Goal: Task Accomplishment & Management: Manage account settings

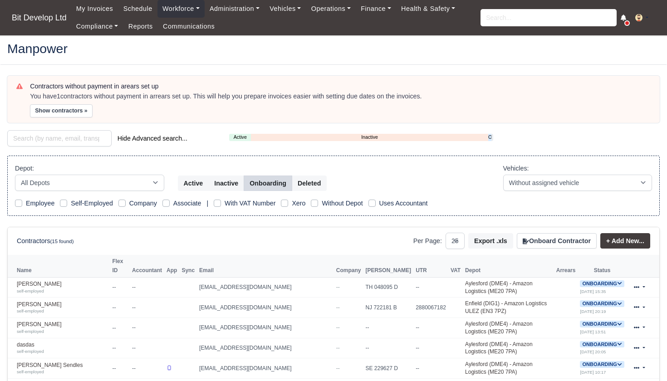
select select "25"
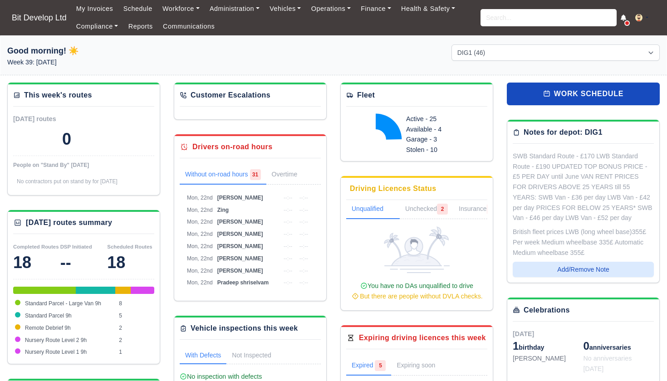
select select "2"
click at [233, 10] on link "Administration" at bounding box center [235, 9] width 60 height 18
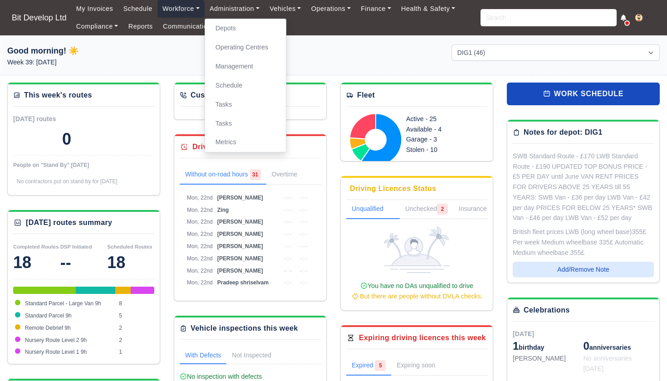
click at [190, 11] on link "Workforce" at bounding box center [181, 9] width 47 height 18
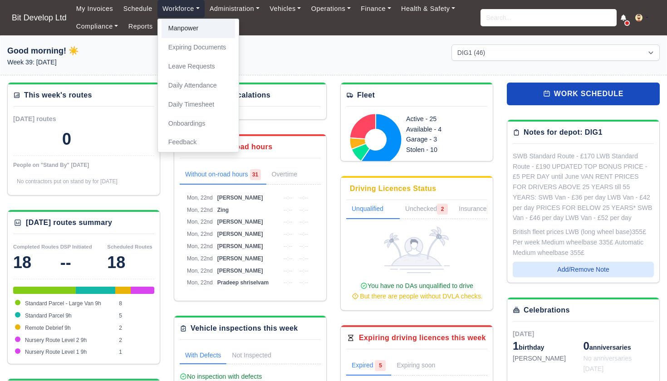
click at [189, 31] on link "Manpower" at bounding box center [199, 28] width 74 height 19
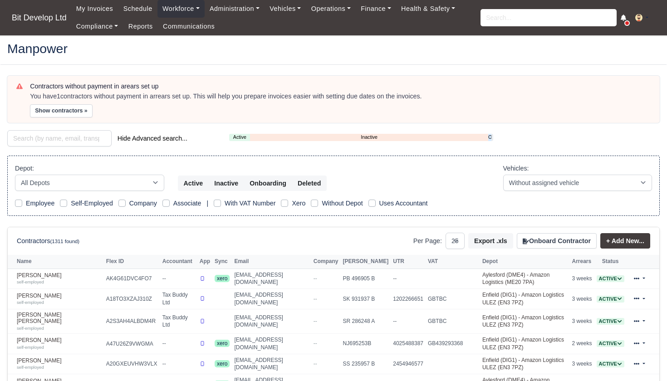
select select "25"
click at [152, 8] on link "Schedule" at bounding box center [137, 9] width 39 height 18
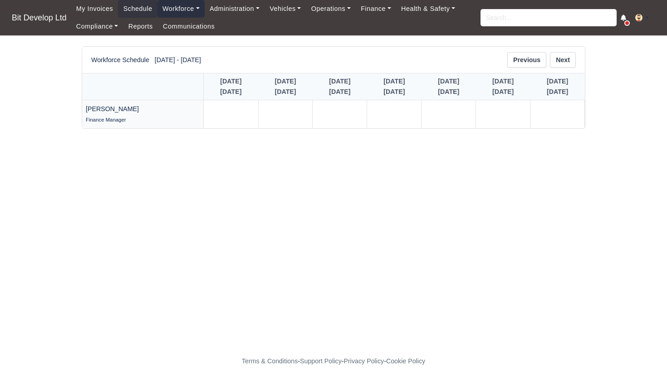
click at [188, 9] on link "Workforce" at bounding box center [181, 9] width 47 height 18
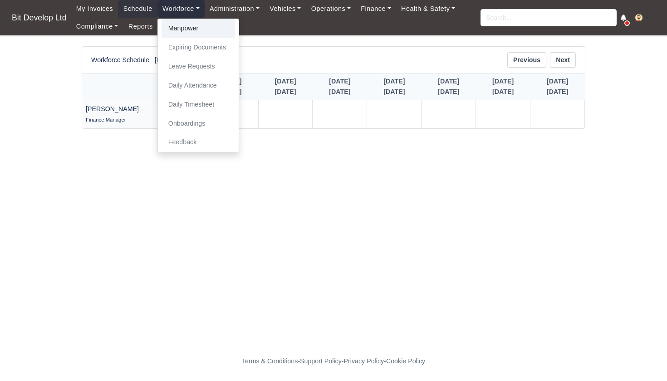
click at [192, 30] on link "Manpower" at bounding box center [199, 28] width 74 height 19
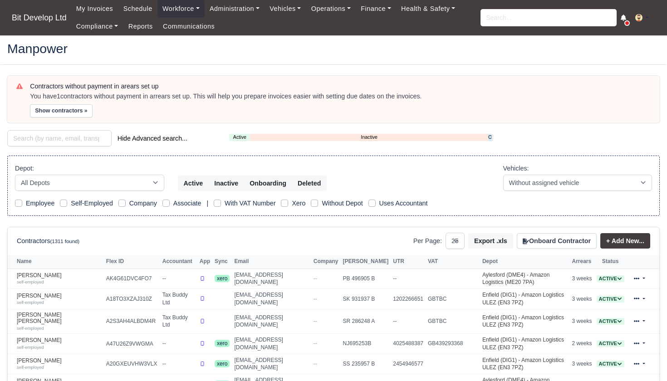
select select "25"
click at [237, 137] on link "Active" at bounding box center [239, 137] width 21 height 8
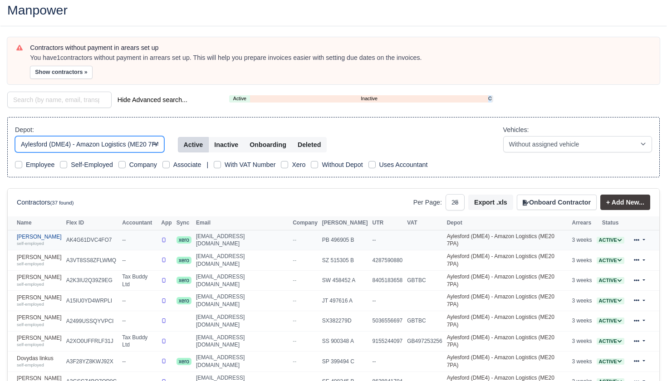
scroll to position [38, 0]
select select "2"
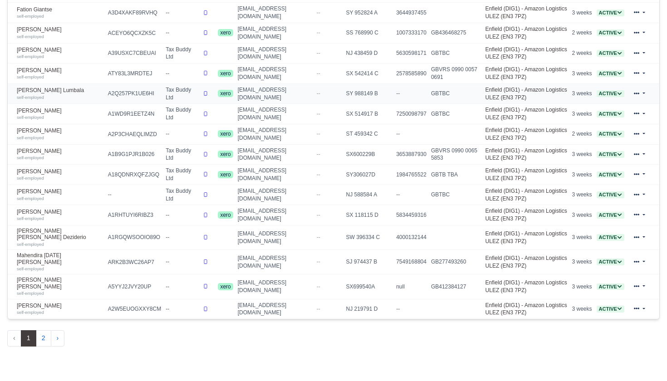
scroll to position [490, 0]
click at [43, 331] on button "2" at bounding box center [43, 339] width 15 height 16
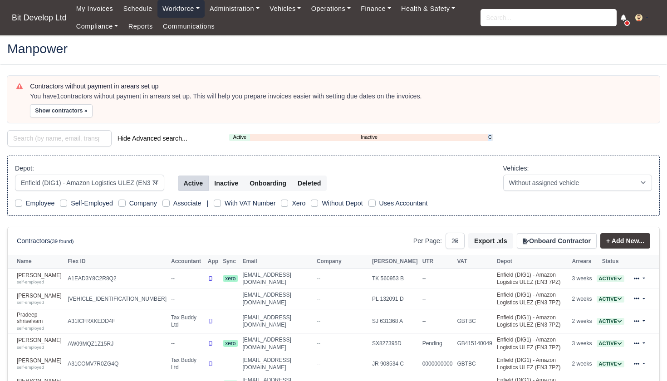
click at [189, 11] on link "Workforce" at bounding box center [181, 9] width 47 height 18
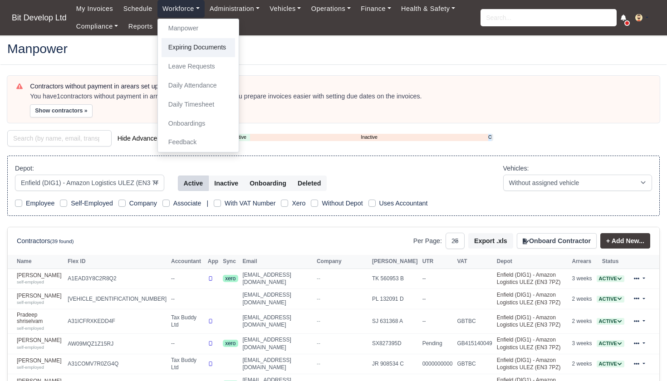
click at [197, 49] on link "Expiring Documents" at bounding box center [199, 47] width 74 height 19
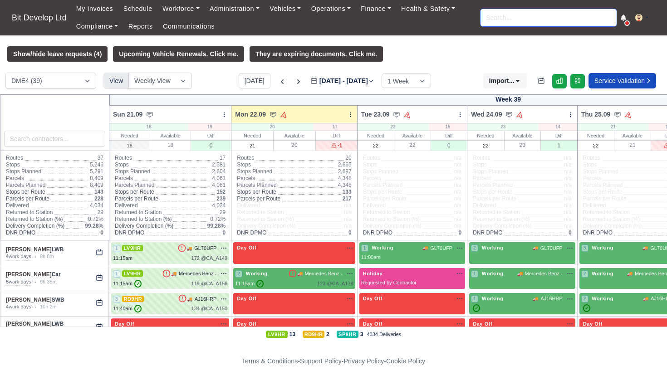
click at [528, 15] on input "search" at bounding box center [549, 17] width 136 height 17
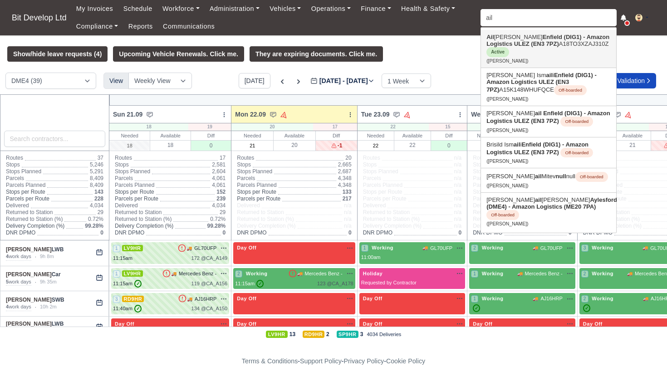
click at [540, 43] on strong "Enfield (DIG1) - Amazon Logistics ULEZ (EN3 7PZ)" at bounding box center [548, 41] width 123 height 14
type input "Ailton De Oliveira"
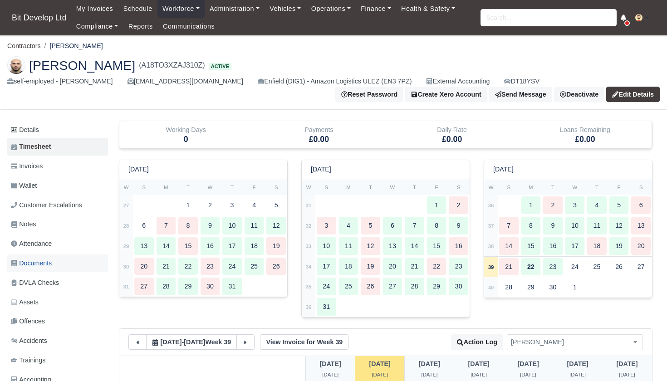
click at [37, 260] on span "Documents" at bounding box center [31, 263] width 41 height 10
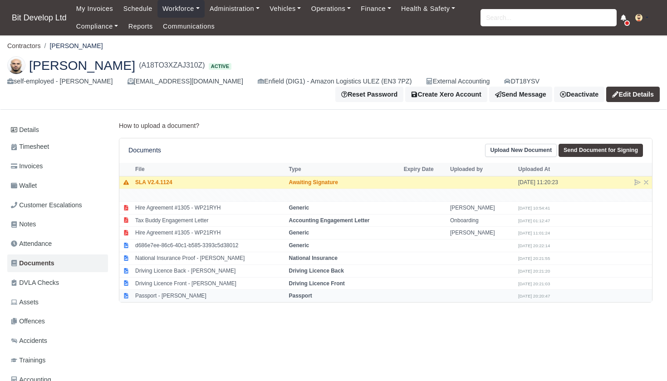
click at [167, 292] on td "Passport - [PERSON_NAME]" at bounding box center [210, 296] width 154 height 12
select select "passport"
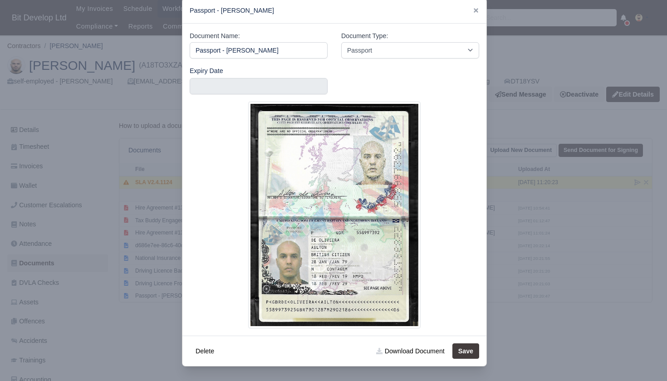
scroll to position [16, 0]
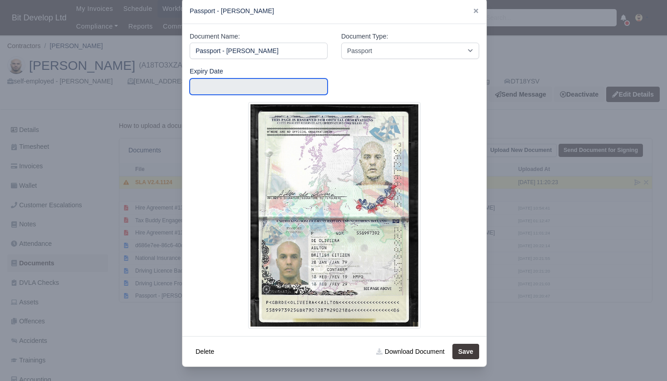
click at [299, 85] on input "text" at bounding box center [259, 87] width 138 height 16
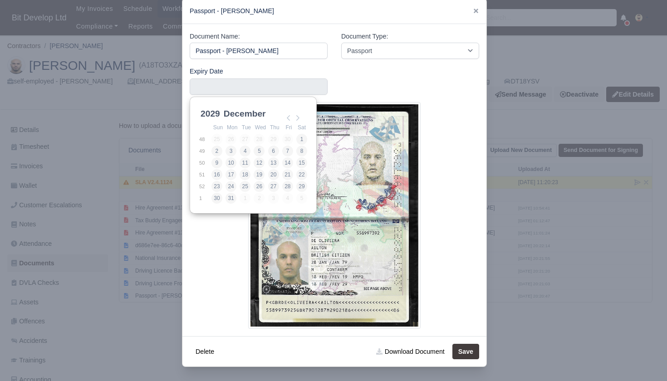
scroll to position [2, 0]
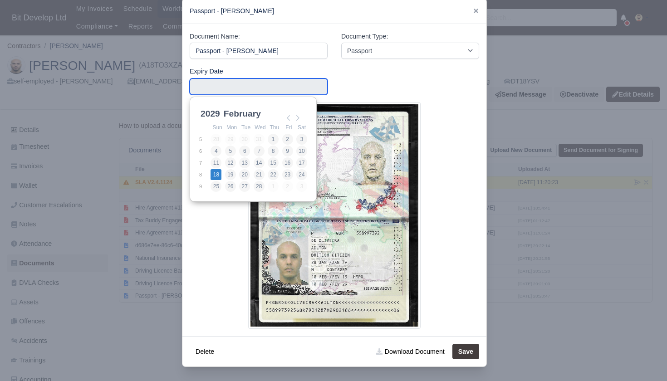
type input "2029-02-18"
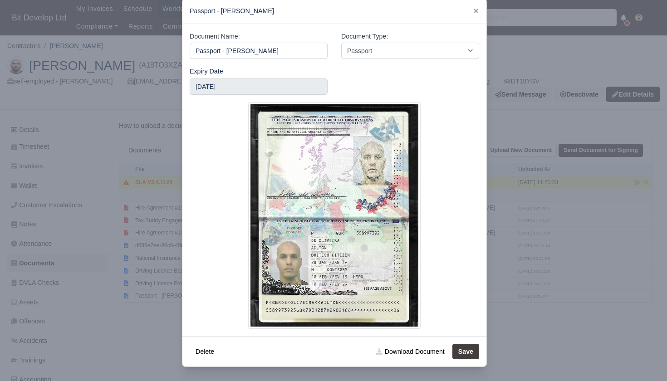
click at [474, 348] on button "Save" at bounding box center [466, 351] width 27 height 15
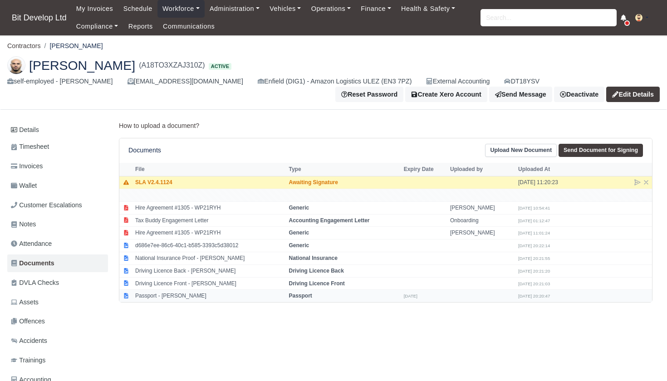
click at [197, 290] on td "Passport - [PERSON_NAME]" at bounding box center [210, 296] width 154 height 12
select select "passport"
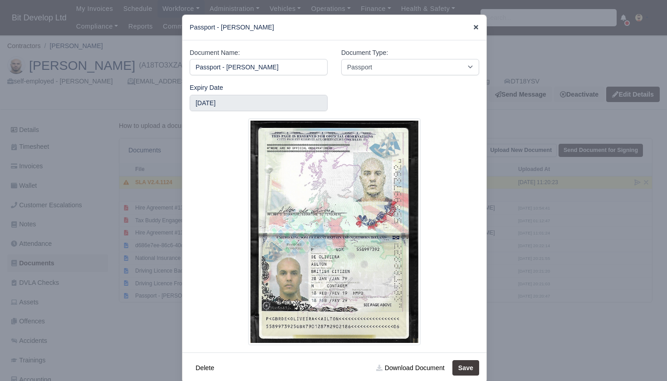
click at [476, 26] on icon at bounding box center [476, 27] width 6 height 6
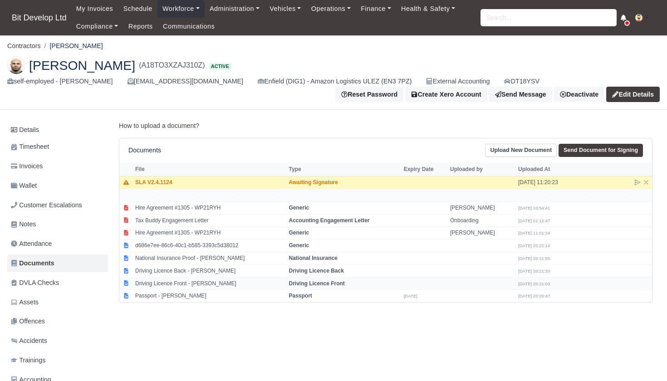
click at [176, 282] on td "Driving Licence Front - [PERSON_NAME]" at bounding box center [210, 283] width 154 height 13
select select "driving-licence-front"
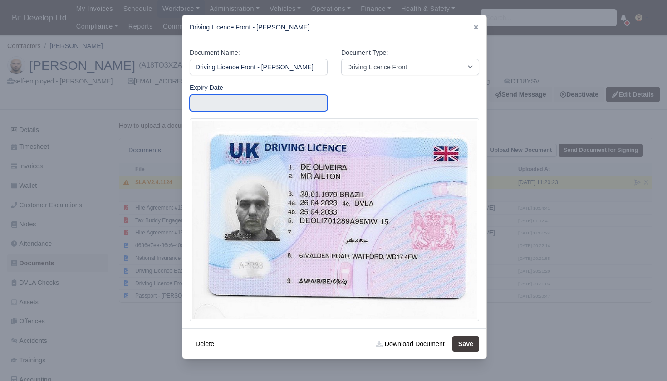
click at [272, 104] on input "text" at bounding box center [259, 103] width 138 height 16
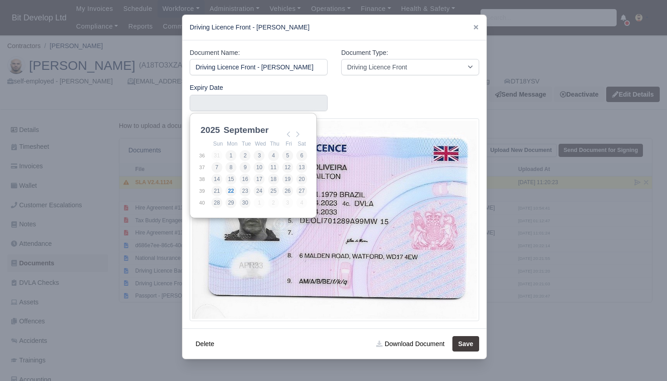
scroll to position [2, 0]
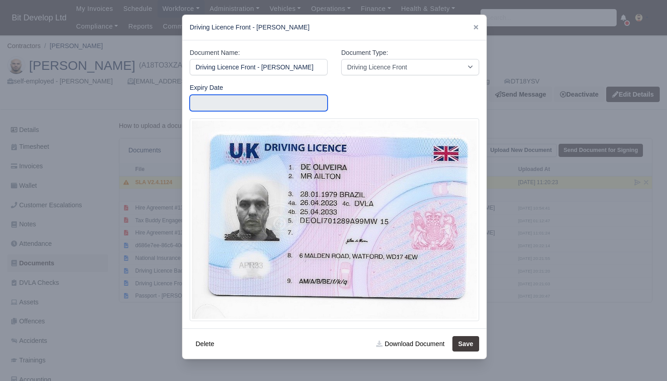
click at [279, 103] on input "Use the arrow keys to pick a date" at bounding box center [259, 103] width 138 height 16
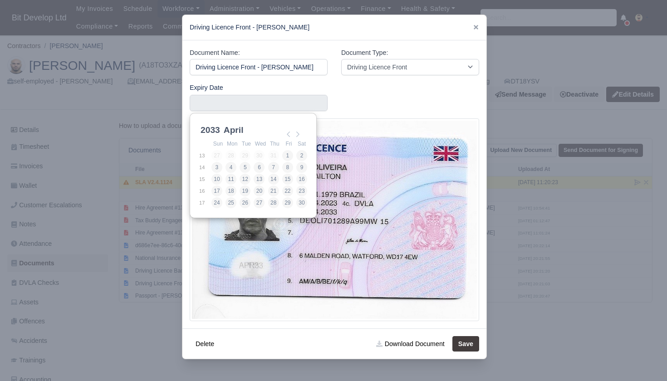
click at [381, 101] on div "Expiry Date" at bounding box center [334, 101] width 303 height 36
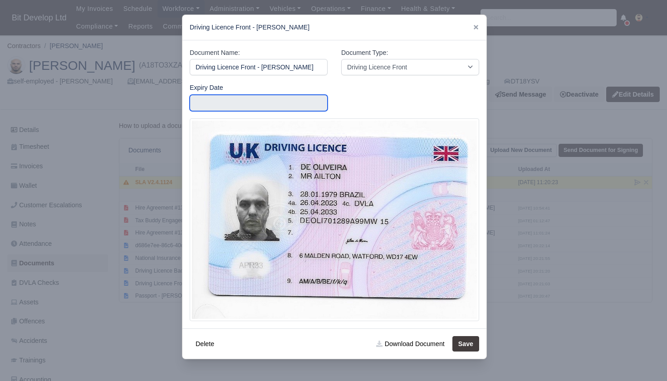
click at [254, 99] on input "Use the arrow keys to pick a date" at bounding box center [259, 103] width 138 height 16
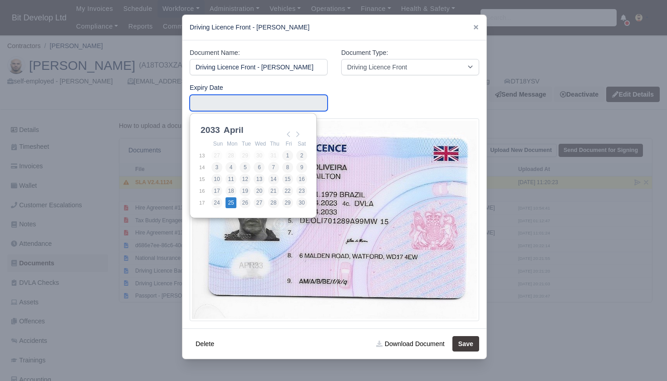
type input "[DATE]"
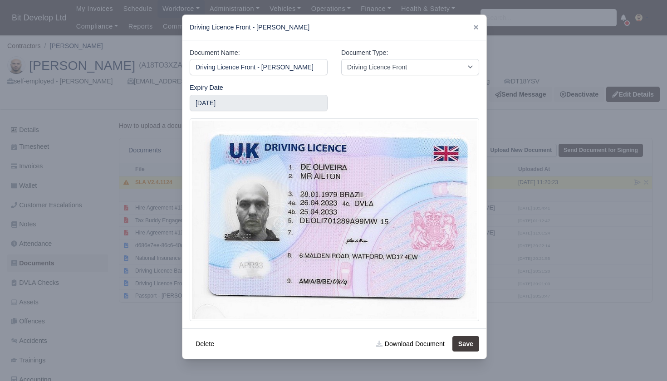
click at [468, 346] on button "Save" at bounding box center [466, 343] width 27 height 15
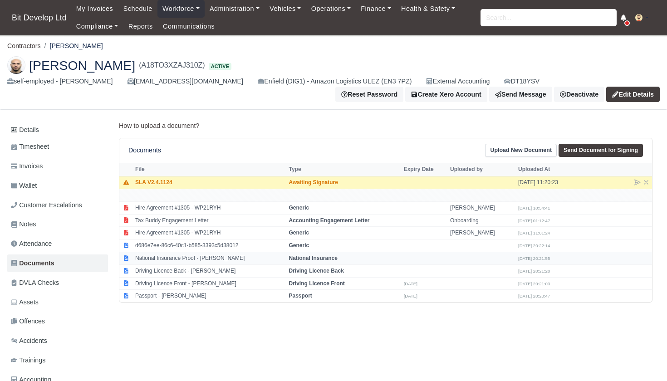
click at [176, 254] on td "National Insurance Proof - [PERSON_NAME]" at bounding box center [210, 258] width 154 height 13
select select "national-insurance"
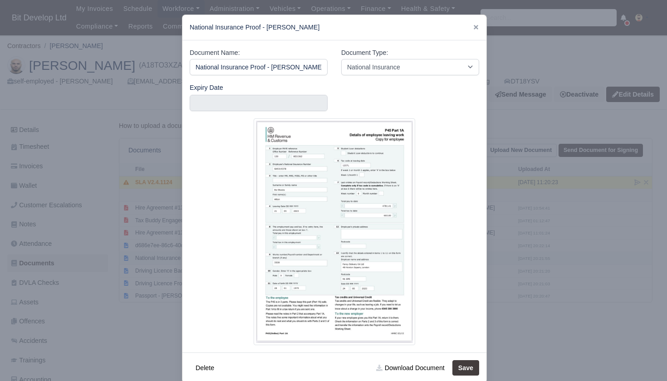
scroll to position [0, 4]
click at [138, 235] on div at bounding box center [333, 190] width 667 height 381
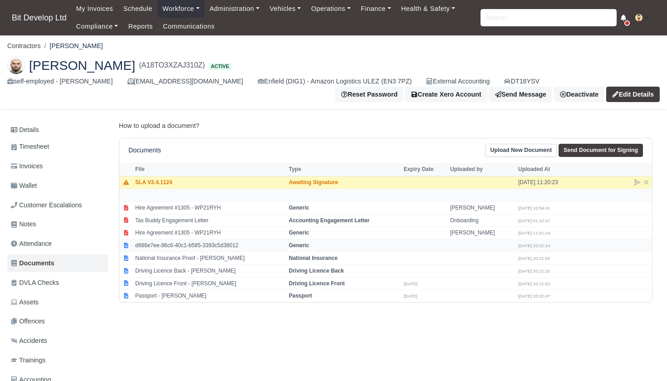
click at [163, 246] on td "d686e7ee-86c6-40c1-b585-3393c5d38012" at bounding box center [210, 246] width 154 height 13
select select "generic"
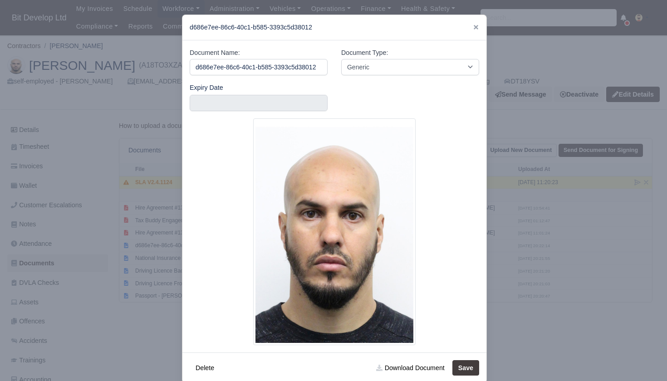
scroll to position [0, 7]
click at [164, 239] on div at bounding box center [333, 190] width 667 height 381
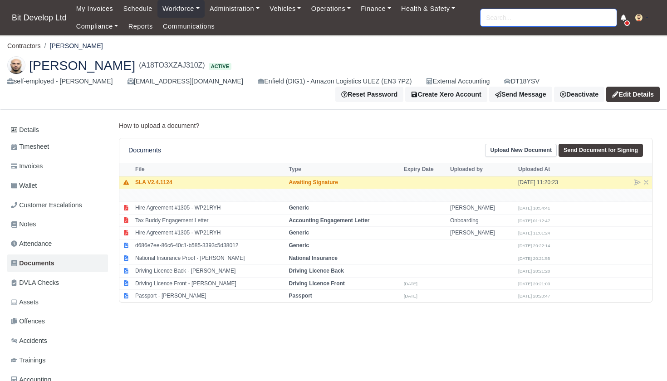
click at [502, 17] on input "search" at bounding box center [549, 17] width 136 height 17
type input "[PERSON_NAME]"
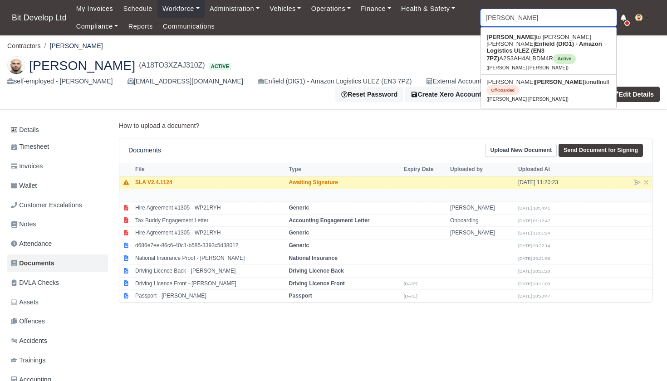
type input "[PERSON_NAME] [PERSON_NAME]"
type input "[PERSON_NAME]"
type input "[PERSON_NAME] [PERSON_NAME]"
click at [506, 46] on strong "Enfield (DIG1) - Amazon Logistics ULEZ (EN3 7PZ)" at bounding box center [545, 50] width 116 height 21
type input "[PERSON_NAME] [PERSON_NAME]"
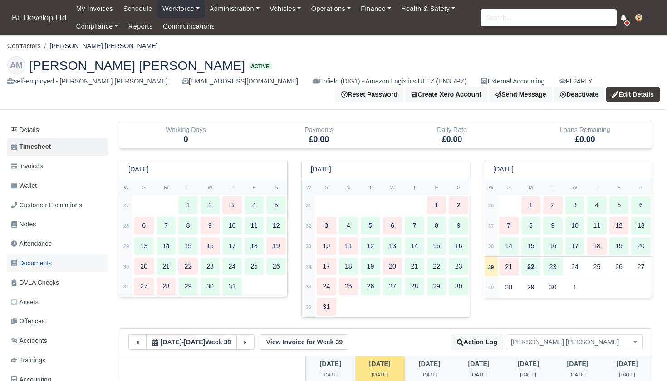
click at [38, 259] on span "Documents" at bounding box center [31, 263] width 41 height 10
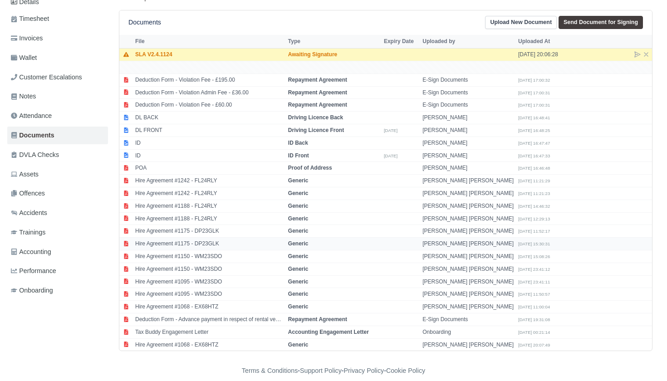
scroll to position [128, 0]
click at [146, 164] on td "POA" at bounding box center [209, 169] width 153 height 13
select select "proof-of-address"
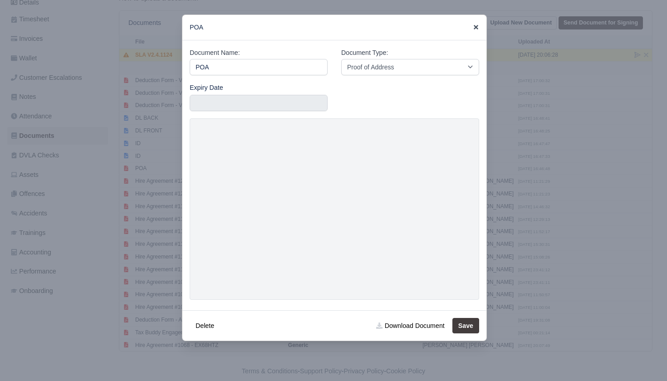
click at [476, 28] on icon at bounding box center [476, 27] width 5 height 5
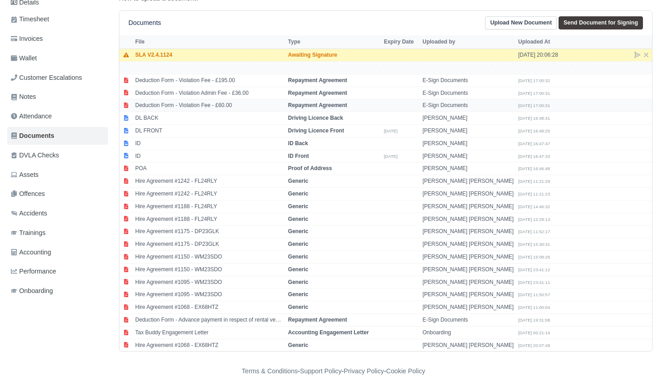
scroll to position [113, 0]
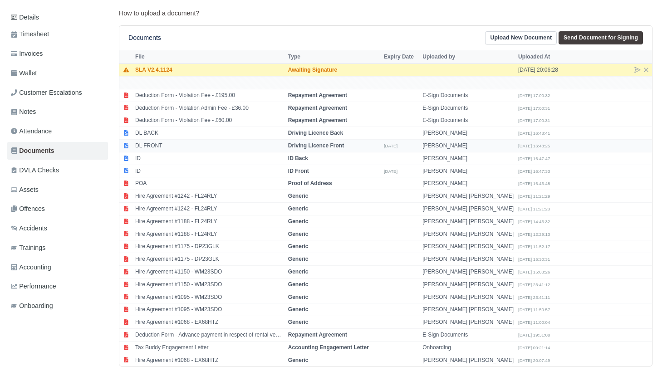
click at [155, 140] on td "DL FRONT" at bounding box center [209, 146] width 153 height 13
select select "driving-licence-front"
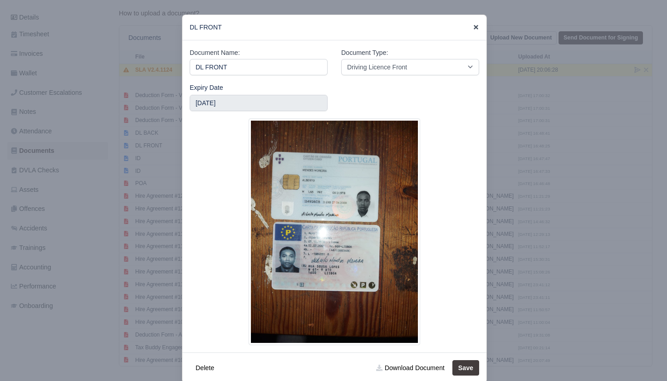
click at [477, 26] on icon at bounding box center [476, 27] width 5 height 5
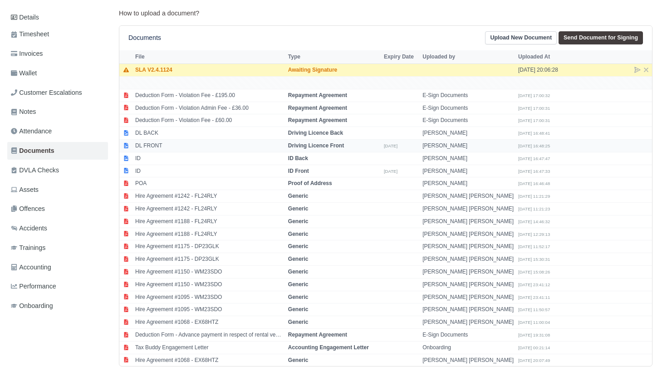
click at [163, 140] on td "DL FRONT" at bounding box center [209, 146] width 153 height 13
select select "driving-licence-front"
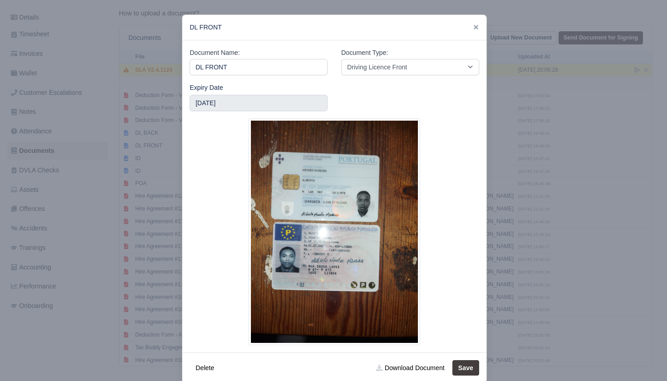
click at [161, 128] on div at bounding box center [333, 190] width 667 height 381
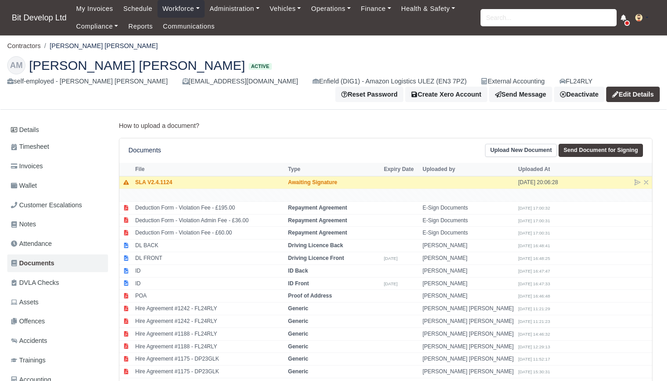
scroll to position [0, 0]
click at [511, 97] on link "Send Message" at bounding box center [520, 94] width 63 height 15
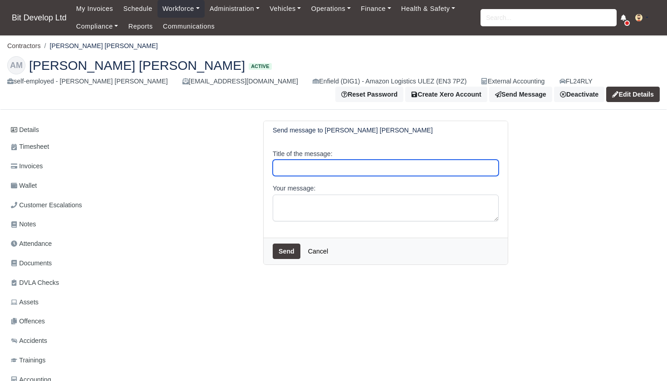
click at [307, 169] on input "Title of the message:" at bounding box center [386, 168] width 226 height 16
type input "RIGHT TO WORK"
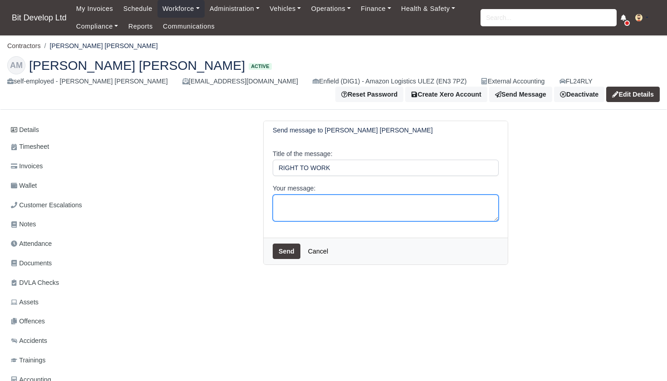
click at [349, 201] on textarea "Your message:" at bounding box center [386, 208] width 226 height 27
type textarea "Hi [PERSON_NAME], Can you please send me your Right to work Sharecode so I can …"
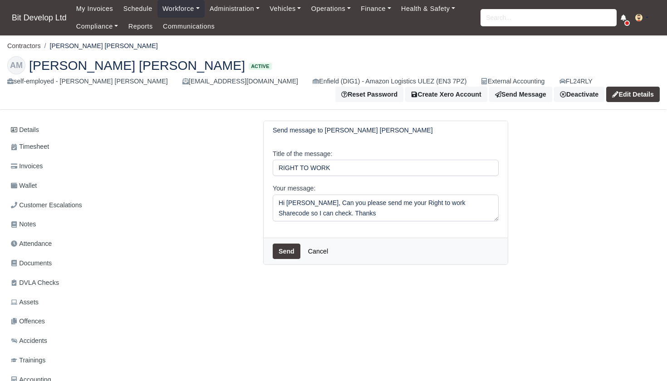
click at [288, 245] on button "Send" at bounding box center [287, 251] width 28 height 15
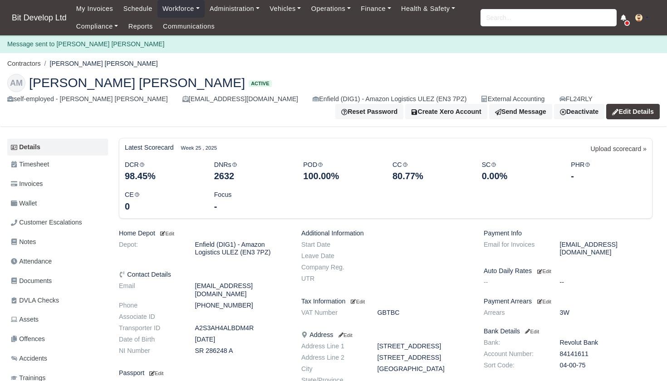
click at [502, 26] on div "My Invoices Schedule Workforce Manpower Expiring Documents Leave Requests Daily…" at bounding box center [365, 17] width 589 height 35
click at [501, 19] on input "search" at bounding box center [549, 17] width 136 height 17
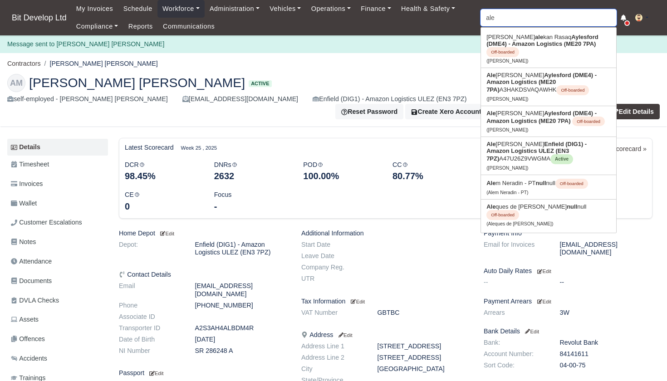
type input "alek"
type input "aleksandar Krumov"
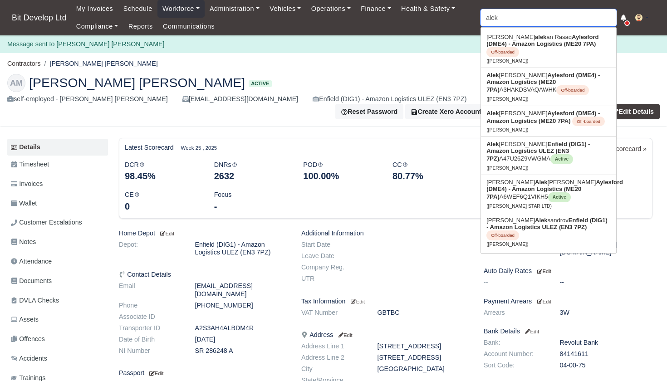
type input "aleks"
type input "aleksandar Krumov"
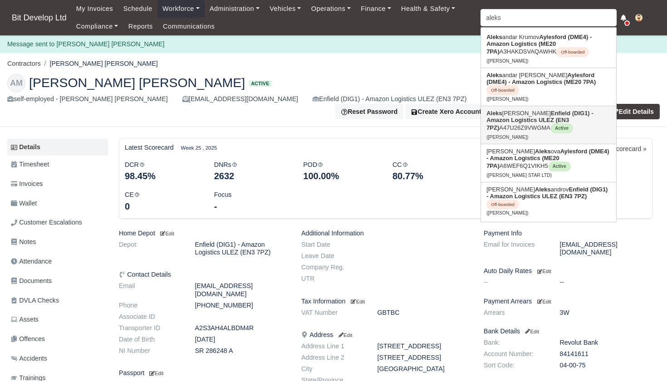
click at [514, 119] on link "Aleks ander Ramaj Enfield (DIG1) - Amazon Logistics ULEZ (EN3 7PZ) A47U26Z9VWGM…" at bounding box center [548, 125] width 135 height 38
type input "[PERSON_NAME]"
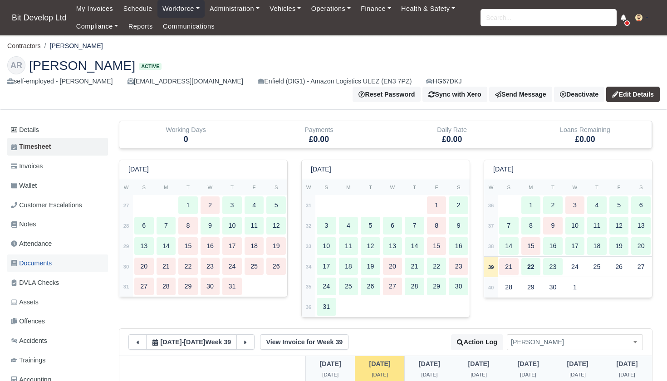
click at [45, 258] on span "Documents" at bounding box center [31, 263] width 41 height 10
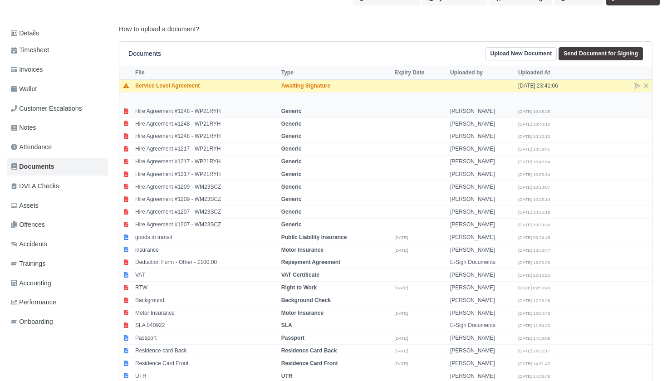
scroll to position [98, 0]
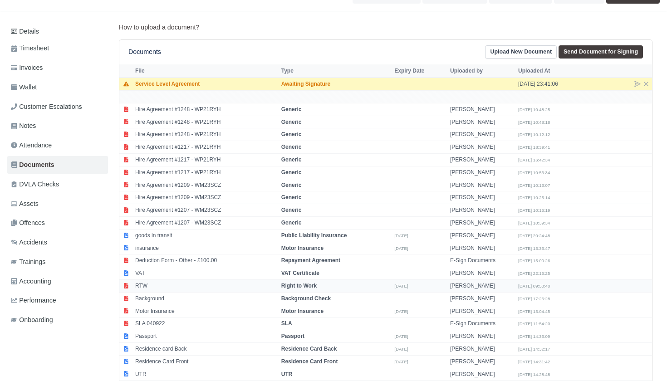
click at [148, 280] on td "RTW" at bounding box center [206, 286] width 146 height 13
select select "right-to-work"
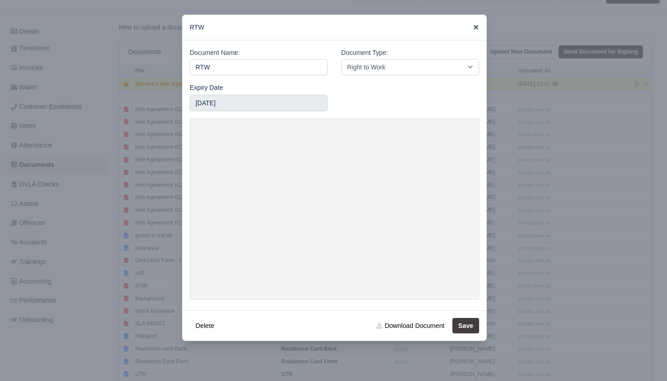
click at [476, 27] on icon at bounding box center [476, 27] width 5 height 5
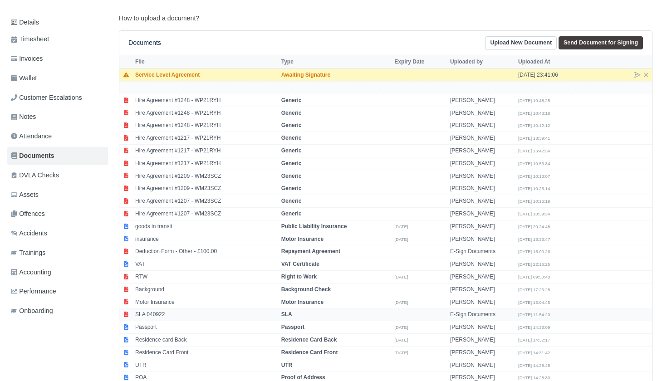
scroll to position [110, 0]
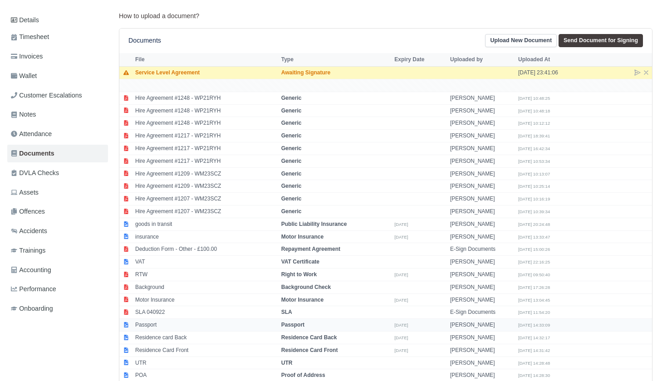
click at [189, 319] on td "Passport" at bounding box center [206, 325] width 146 height 13
select select "passport"
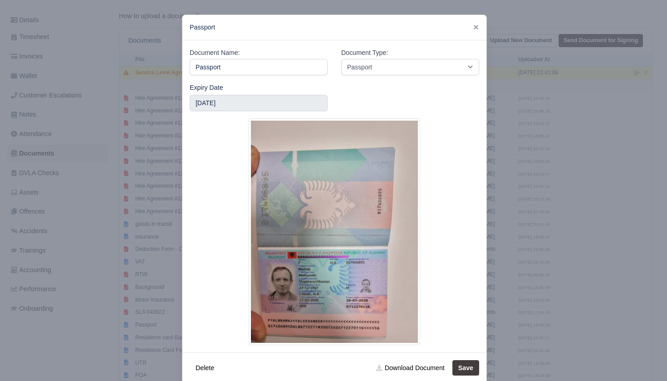
click at [595, 204] on div at bounding box center [333, 190] width 667 height 381
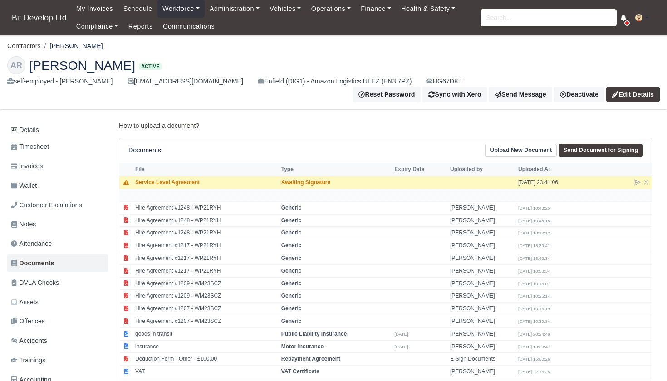
scroll to position [0, 0]
click at [531, 22] on input "search" at bounding box center [549, 17] width 136 height 17
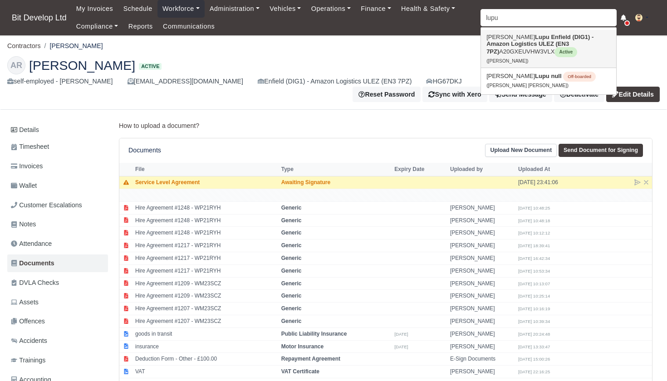
click at [497, 53] on link "Alexandru Lupu Enfield (DIG1) - Amazon Logistics ULEZ (EN3 7PZ) A20GXEUVHW3VLX …" at bounding box center [548, 49] width 135 height 38
type input "Alexandru Lupu"
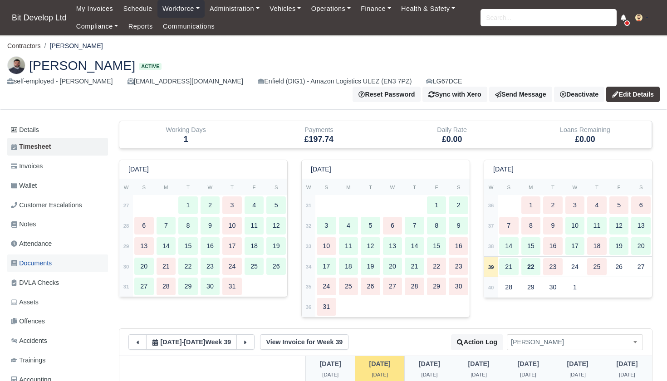
click at [42, 258] on span "Documents" at bounding box center [31, 263] width 41 height 10
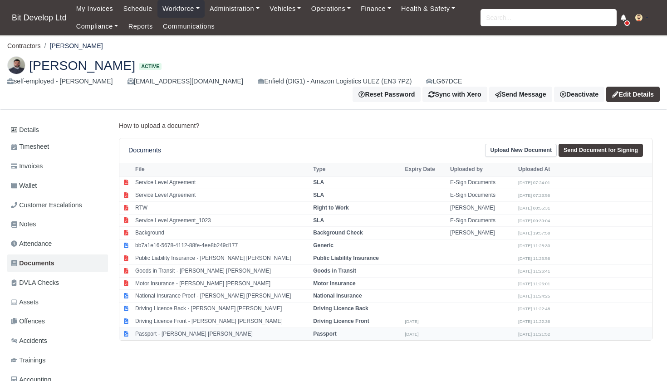
click at [215, 328] on td "Passport - [PERSON_NAME] [PERSON_NAME]" at bounding box center [222, 334] width 178 height 12
select select "passport"
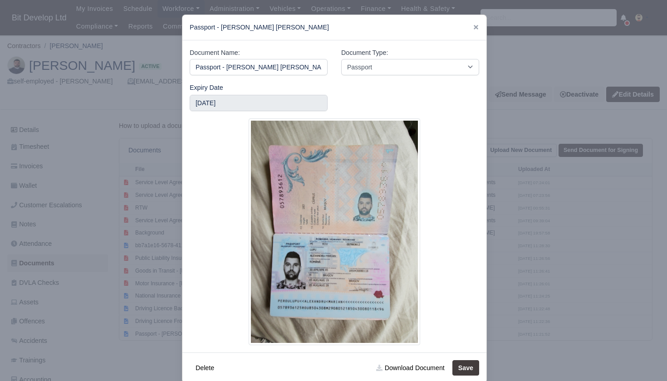
click at [479, 266] on div at bounding box center [335, 231] width 290 height 227
click at [536, 251] on div at bounding box center [333, 190] width 667 height 381
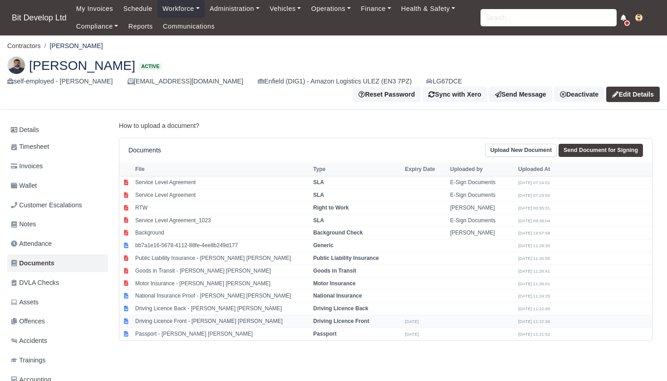
click at [255, 315] on td "Driving Licence Front - [PERSON_NAME] [PERSON_NAME]" at bounding box center [222, 321] width 178 height 13
select select "driving-licence-front"
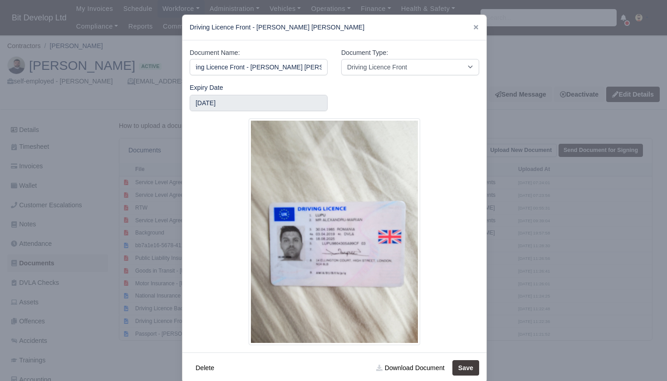
click at [127, 337] on div at bounding box center [333, 190] width 667 height 381
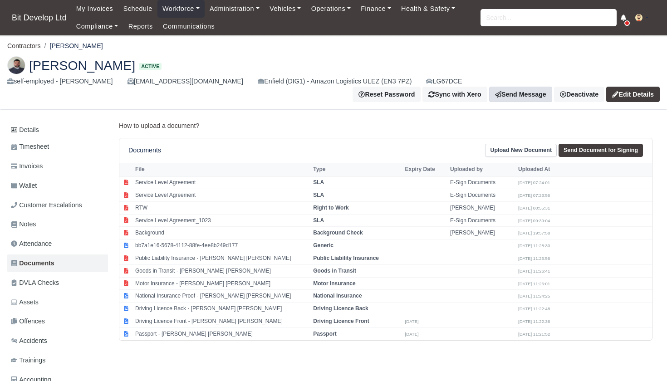
click at [552, 87] on link "Send Message" at bounding box center [520, 94] width 63 height 15
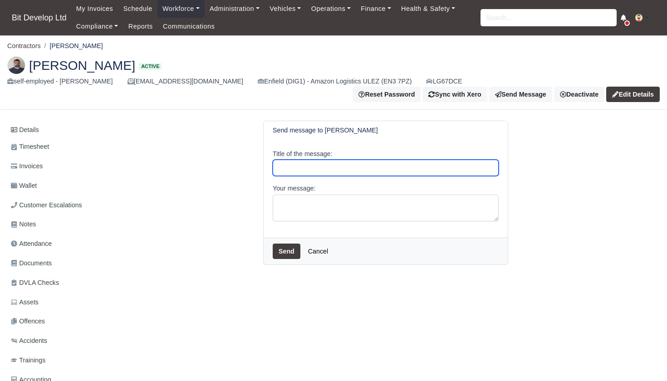
click at [310, 160] on input "Title of the message:" at bounding box center [386, 168] width 226 height 16
type input "Driving License Expired"
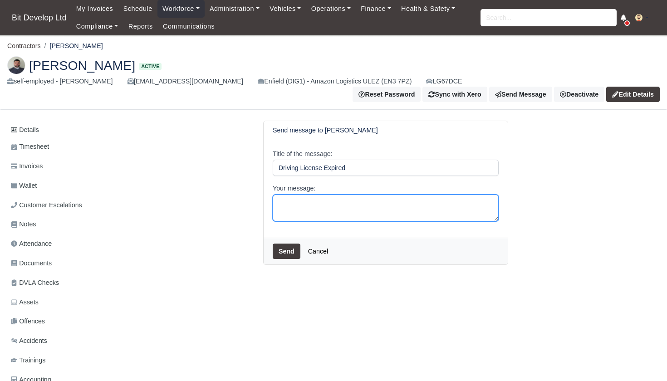
click at [298, 195] on textarea "Your message:" at bounding box center [386, 208] width 226 height 27
type textarea "Hi [PERSON_NAME], The front of your DL has expired can you provide a new one. t…"
click at [288, 245] on button "Send" at bounding box center [287, 251] width 28 height 15
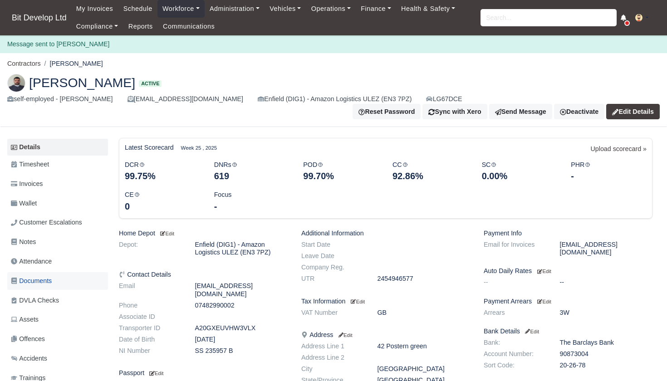
click at [40, 276] on span "Documents" at bounding box center [31, 281] width 41 height 10
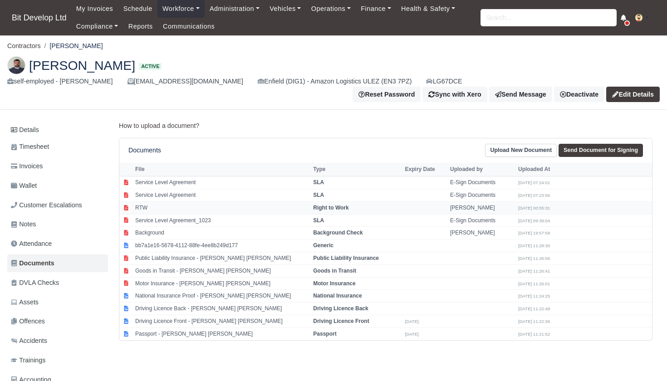
click at [155, 202] on td "RTW" at bounding box center [222, 208] width 178 height 13
select select "right-to-work"
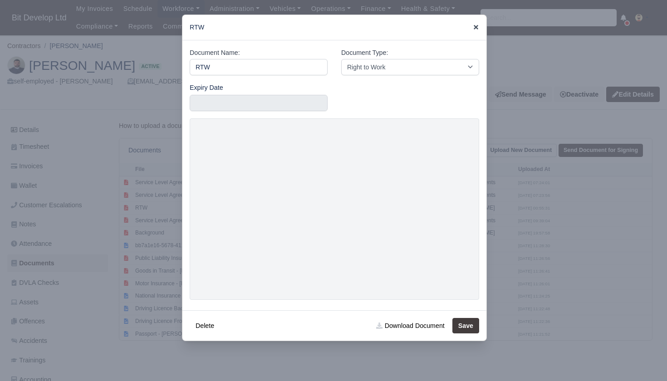
click at [477, 25] on icon at bounding box center [476, 27] width 6 height 6
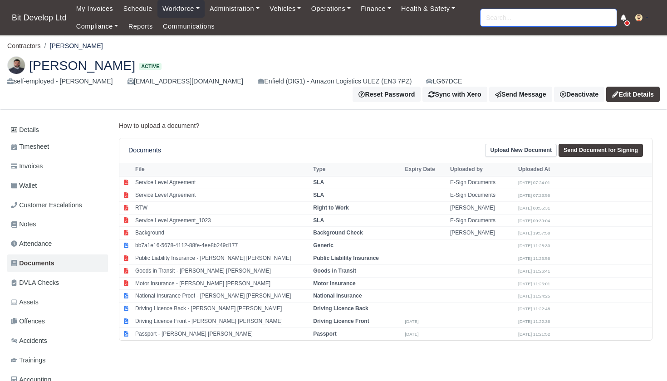
click at [493, 18] on input "search" at bounding box center [549, 17] width 136 height 17
type input "[PERSON_NAME]"
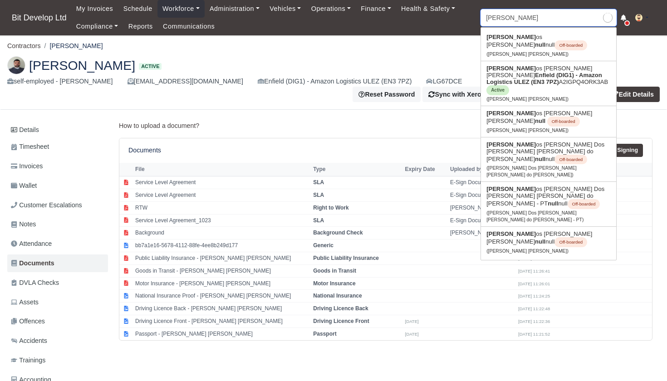
type input "[PERSON_NAME] [PERSON_NAME]"
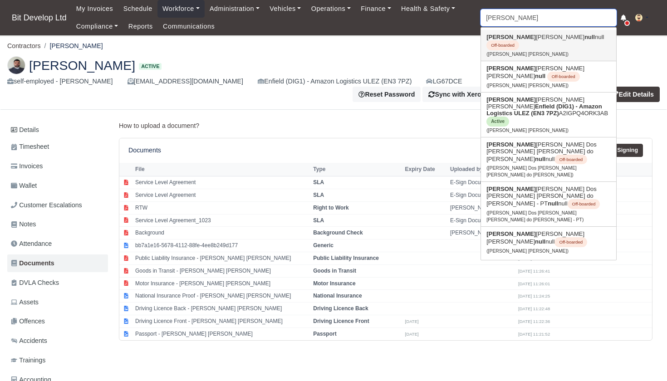
type input "[PERSON_NAME]"
drag, startPoint x: 497, startPoint y: 34, endPoint x: 504, endPoint y: 98, distance: 64.0
click at [504, 98] on strong "[PERSON_NAME]" at bounding box center [511, 99] width 49 height 7
type input "[PERSON_NAME] [PERSON_NAME]"
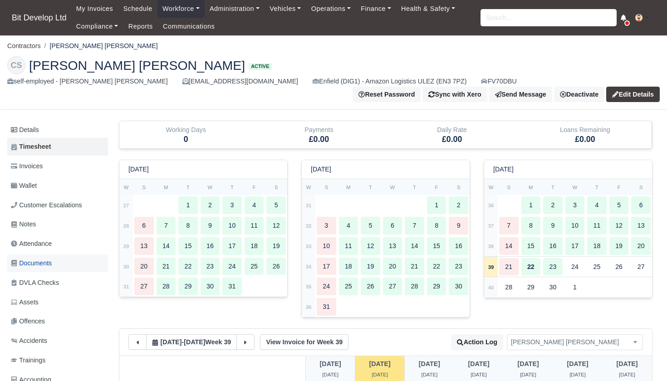
click at [40, 262] on span "Documents" at bounding box center [31, 263] width 41 height 10
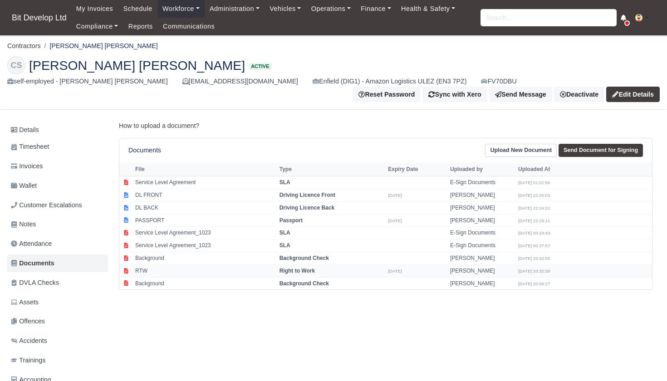
click at [162, 268] on td "RTW" at bounding box center [205, 271] width 144 height 13
select select "right-to-work"
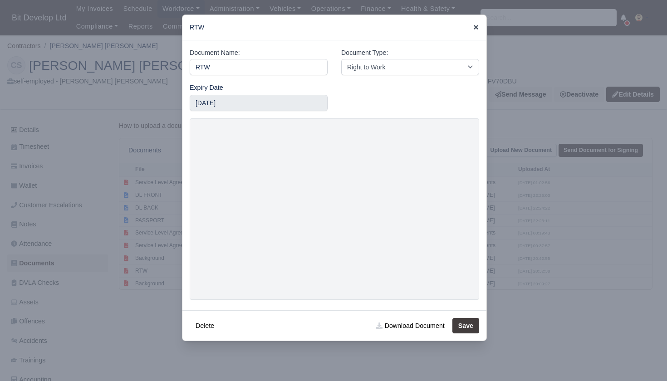
click at [479, 28] on icon at bounding box center [476, 27] width 6 height 6
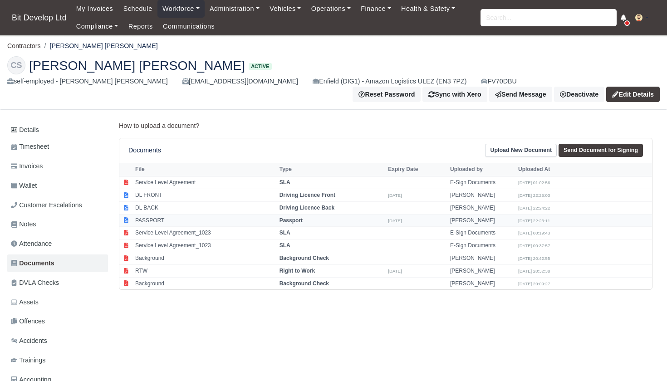
click at [161, 220] on td "PASSPORT" at bounding box center [205, 220] width 144 height 13
select select "passport"
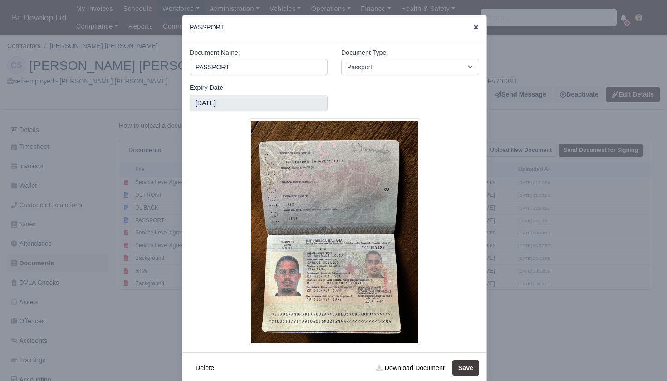
click at [477, 28] on icon at bounding box center [476, 27] width 5 height 5
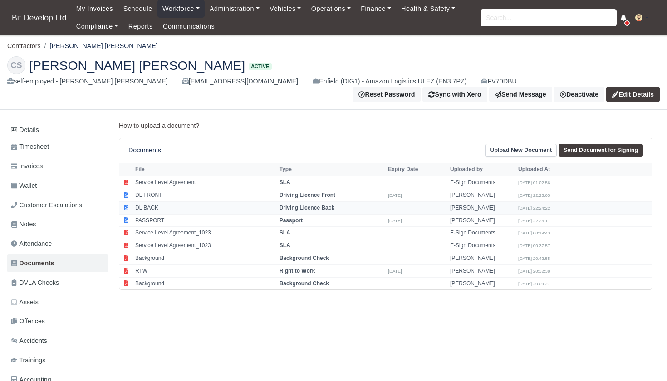
click at [159, 204] on td "DL BACK" at bounding box center [205, 208] width 144 height 13
select select "driving-licence-back"
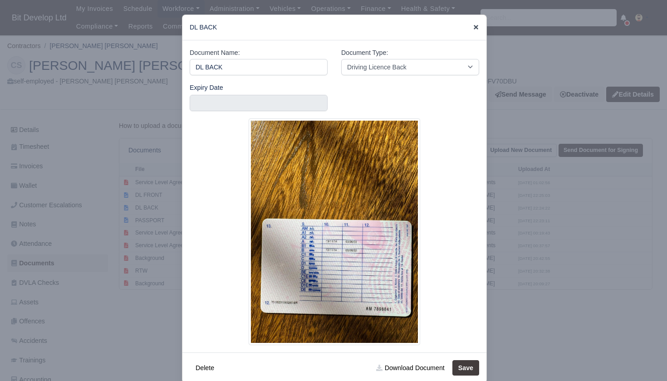
click at [475, 26] on icon at bounding box center [476, 27] width 5 height 5
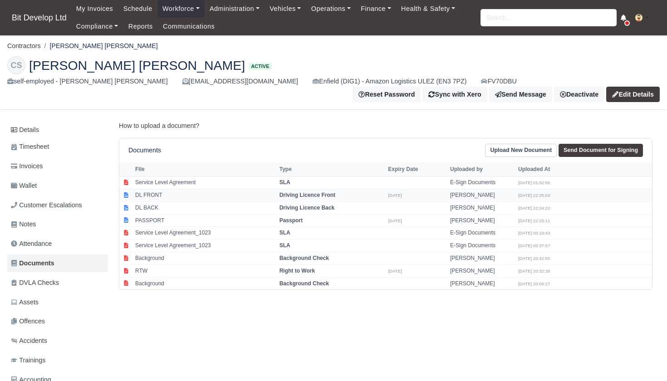
click at [167, 194] on td "DL FRONT" at bounding box center [205, 195] width 144 height 13
select select "driving-licence-front"
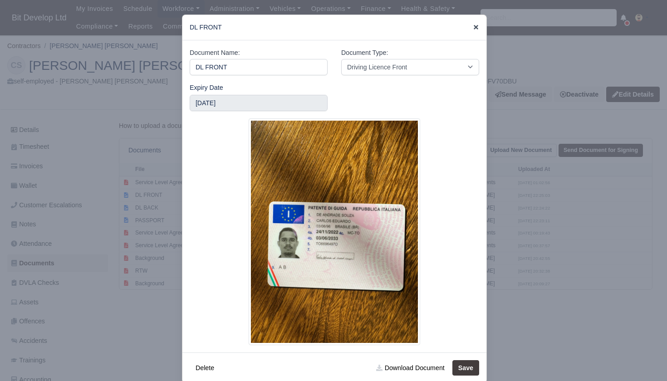
click at [476, 28] on icon at bounding box center [476, 27] width 5 height 5
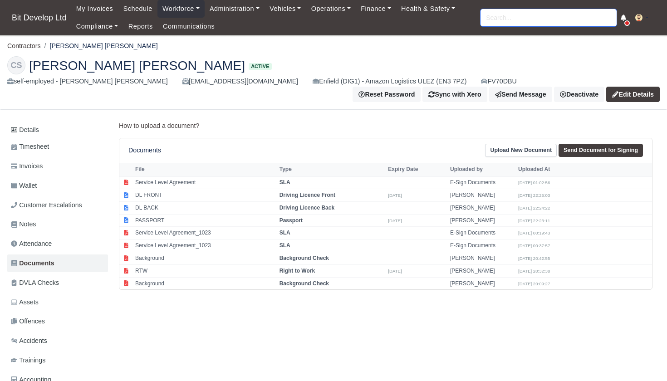
click at [504, 19] on input "search" at bounding box center [549, 17] width 136 height 17
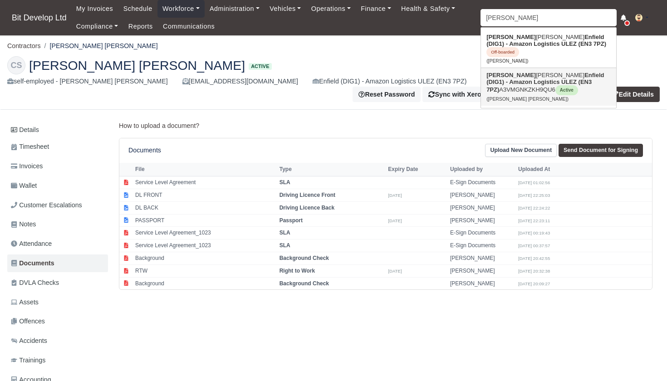
click at [512, 71] on link "[PERSON_NAME] [PERSON_NAME] Enfield (DIG1) - Amazon Logistics ULEZ (EN3 7PZ) A3…" at bounding box center [548, 87] width 135 height 38
type input "[PERSON_NAME] [PERSON_NAME]"
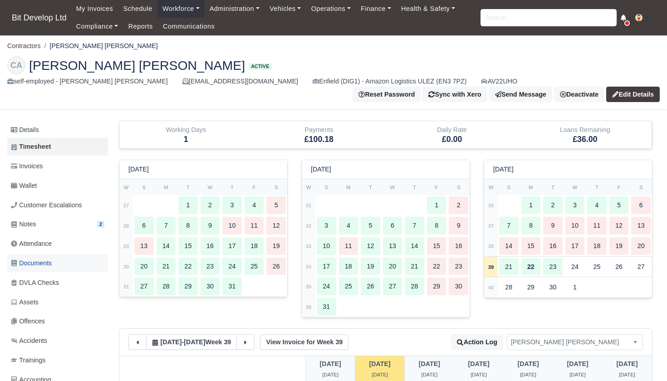
click at [40, 262] on span "Documents" at bounding box center [31, 263] width 41 height 10
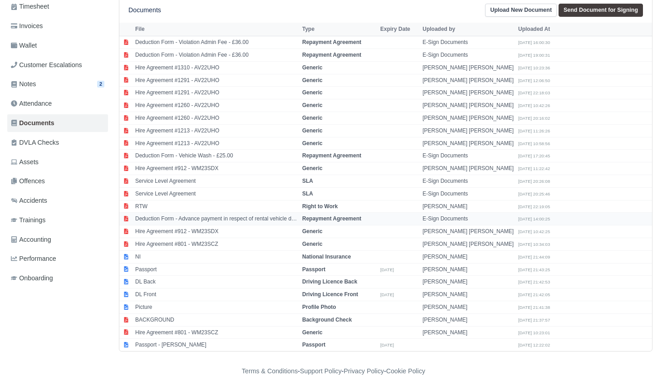
scroll to position [140, 0]
click at [166, 201] on td "RTW" at bounding box center [216, 207] width 167 height 13
select select "right-to-work"
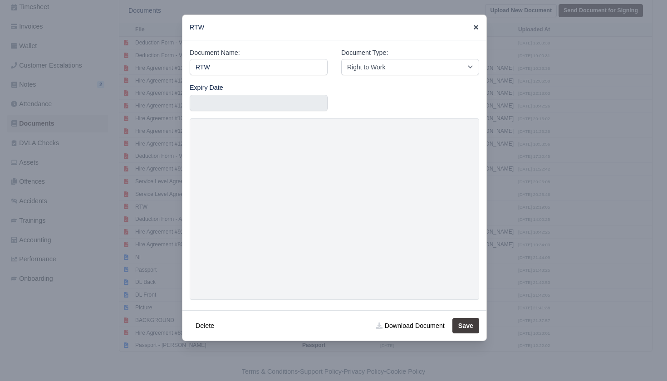
click at [476, 25] on icon at bounding box center [476, 27] width 6 height 6
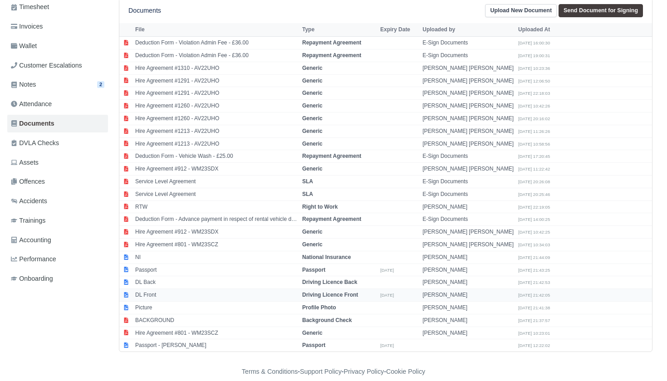
click at [164, 289] on td "DL Front" at bounding box center [216, 295] width 167 height 13
select select "driving-licence-front"
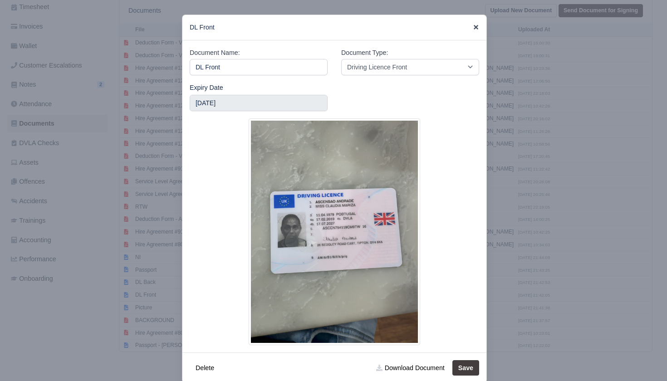
click at [474, 27] on icon at bounding box center [476, 27] width 6 height 6
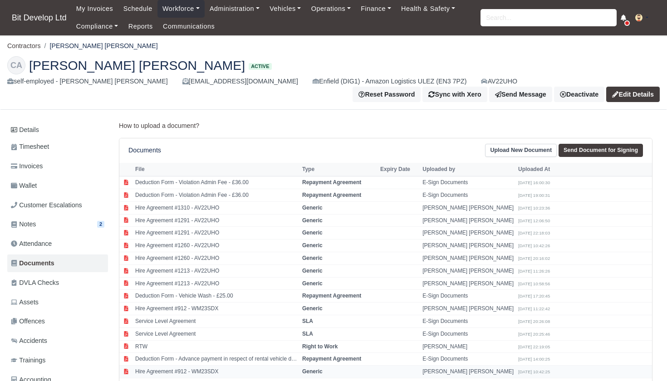
scroll to position [0, 0]
click at [501, 15] on input "search" at bounding box center [549, 17] width 136 height 17
type input "claud"
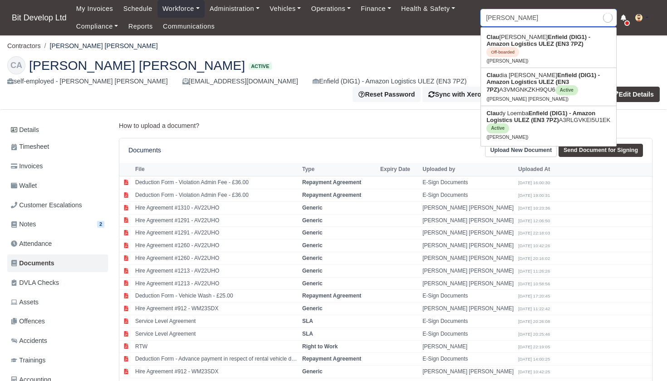
type input "claudia Andrade"
type input "claudy"
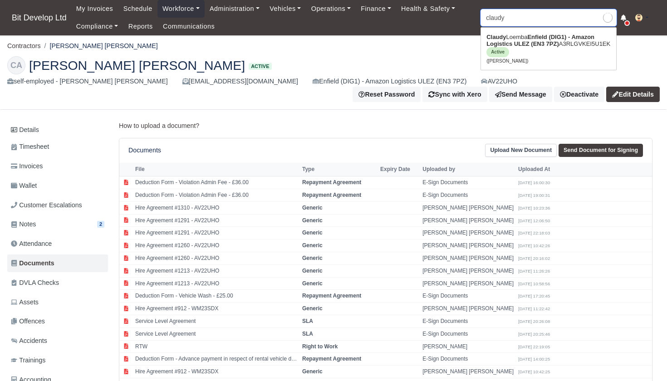
type input "claudy Loemba"
type input "cloudy"
drag, startPoint x: 513, startPoint y: 33, endPoint x: 526, endPoint y: 49, distance: 21.0
click at [526, 49] on link "Claudy Loemba Enfield (DIG1) - Amazon Logistics ULEZ (EN3 7PZ) A3RLGVKEI5U1EK A…" at bounding box center [548, 49] width 135 height 38
type input "[PERSON_NAME]"
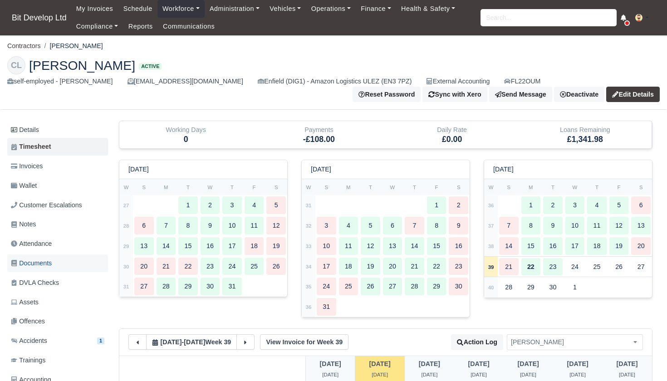
click at [39, 259] on span "Documents" at bounding box center [31, 263] width 41 height 10
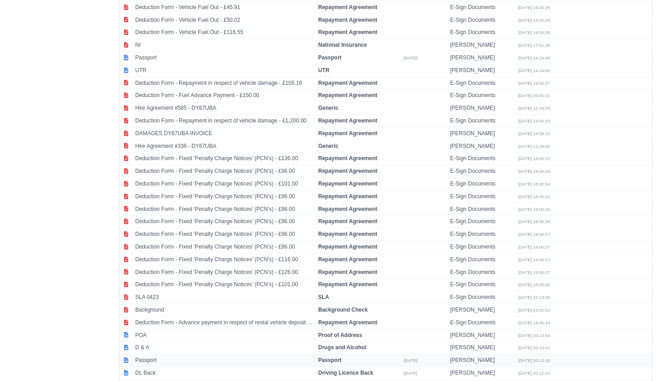
scroll to position [1941, 0]
click at [159, 355] on td "Passport" at bounding box center [224, 361] width 183 height 13
select select "passport"
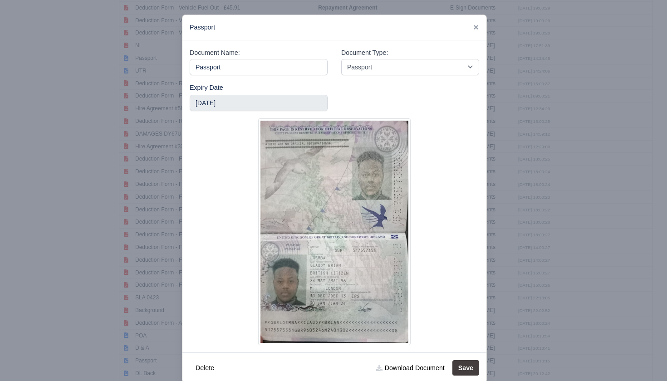
click at [539, 145] on div at bounding box center [333, 190] width 667 height 381
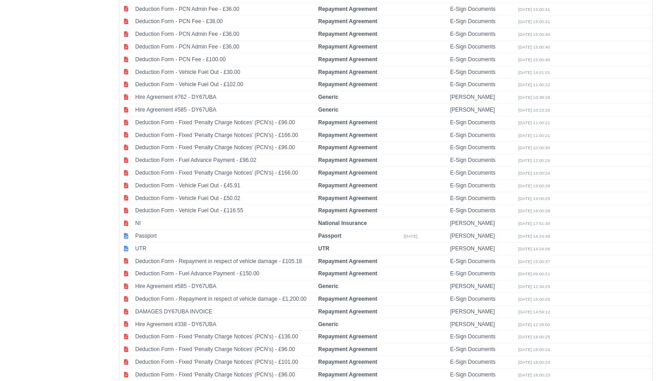
scroll to position [1761, 0]
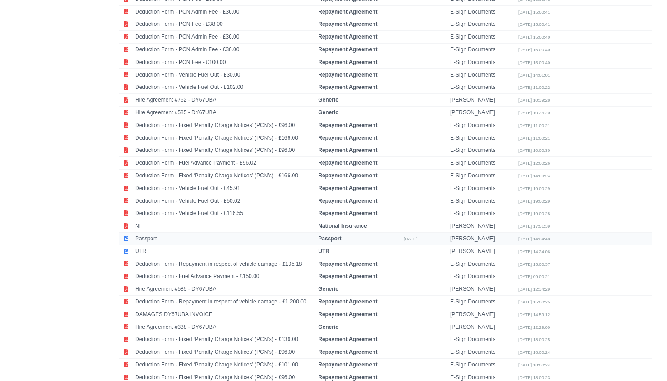
click at [181, 233] on td "Passport" at bounding box center [224, 239] width 183 height 13
select select "passport"
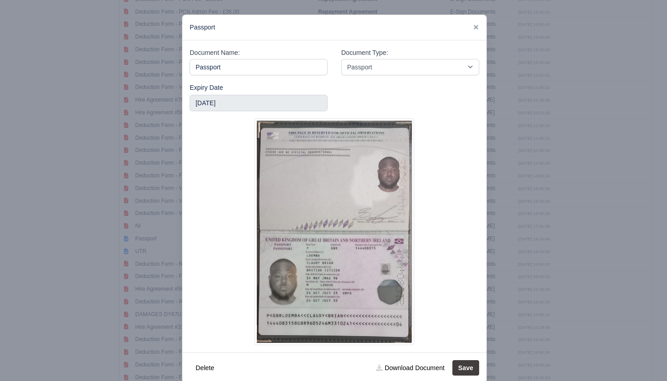
click at [562, 176] on div at bounding box center [333, 190] width 667 height 381
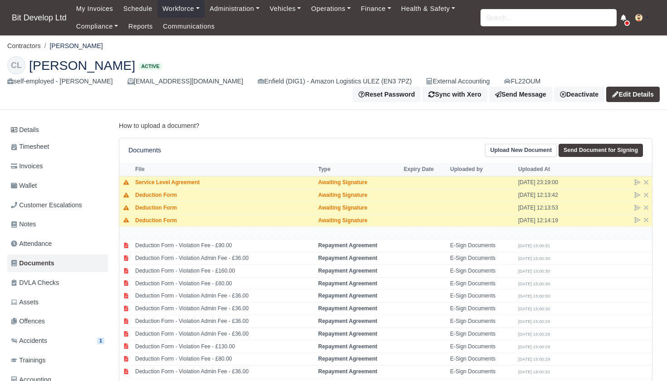
scroll to position [0, 0]
click at [514, 17] on input "search" at bounding box center [549, 17] width 136 height 17
type input "david"
type input "david Andrade Cascais Goncalves"
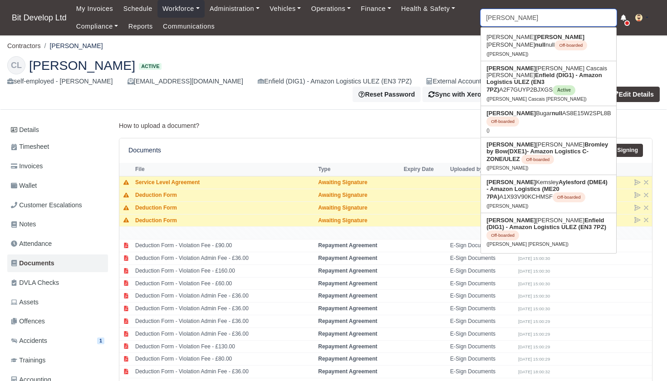
type input "David"
drag, startPoint x: 514, startPoint y: 17, endPoint x: 532, endPoint y: 80, distance: 65.2
click at [532, 80] on link "David Andrade Cascais Goncalves Enfield (DIG1) - Amazon Logistics ULEZ (EN3 7PZ…" at bounding box center [548, 83] width 135 height 44
type input "David Andrade Cascais Goncalves"
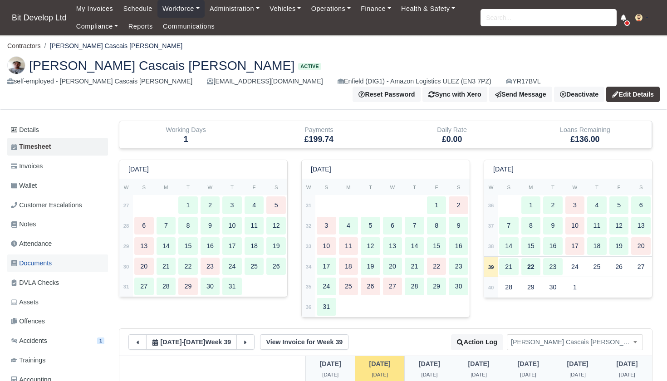
click at [39, 260] on span "Documents" at bounding box center [31, 263] width 41 height 10
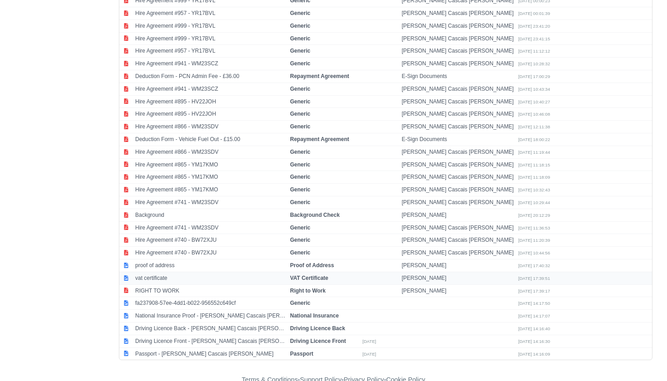
scroll to position [434, 0]
click at [180, 285] on td "RIGHT TO WORK" at bounding box center [210, 291] width 155 height 13
select select "right-to-work"
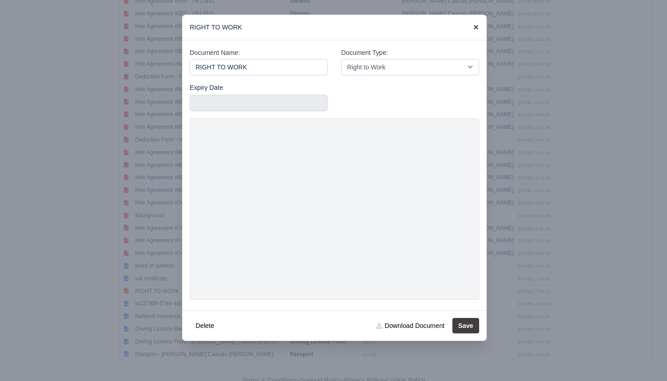
click at [477, 27] on icon at bounding box center [476, 27] width 5 height 5
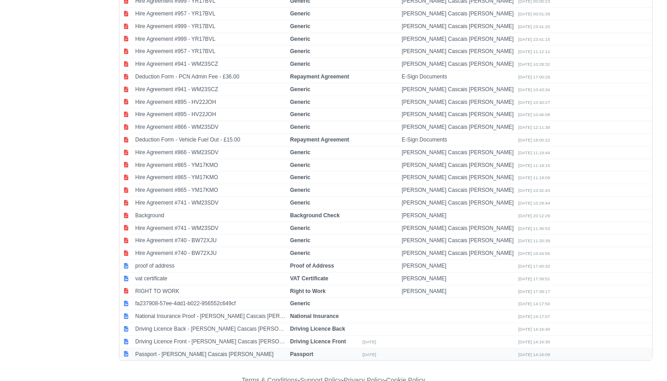
click at [222, 348] on td "Passport - [PERSON_NAME] Cascais [PERSON_NAME]" at bounding box center [210, 354] width 155 height 12
select select "passport"
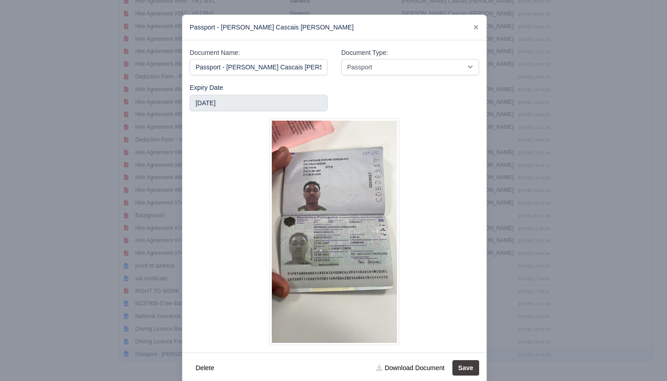
scroll to position [0, 28]
click at [505, 192] on div at bounding box center [333, 190] width 667 height 381
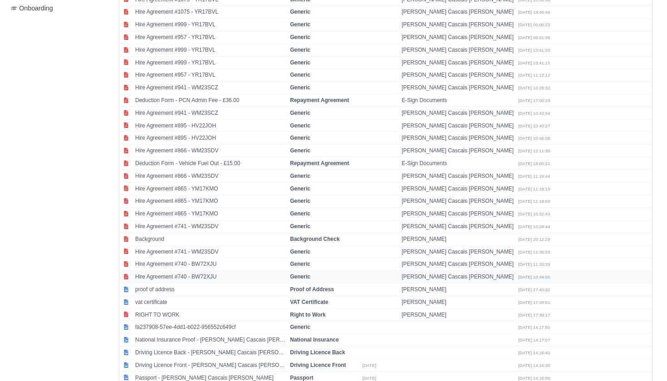
scroll to position [409, 0]
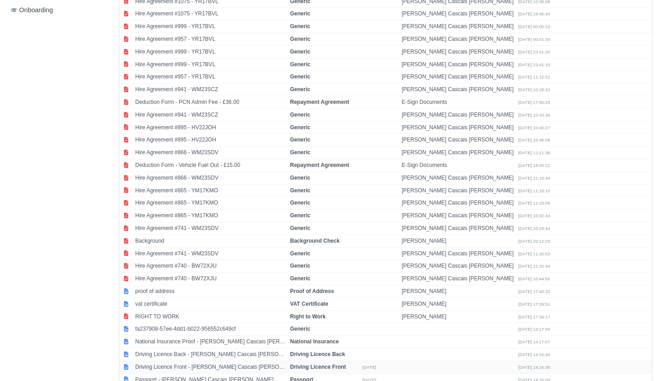
click at [217, 361] on td "Driving Licence Front - [PERSON_NAME] Cascais [PERSON_NAME]" at bounding box center [210, 367] width 155 height 13
select select "driving-licence-front"
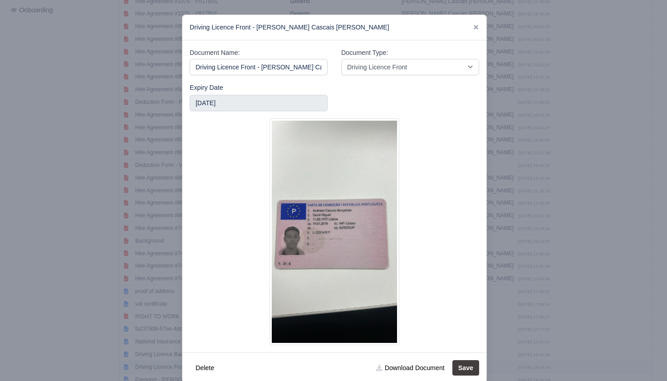
scroll to position [0, 65]
click at [566, 181] on div at bounding box center [333, 190] width 667 height 381
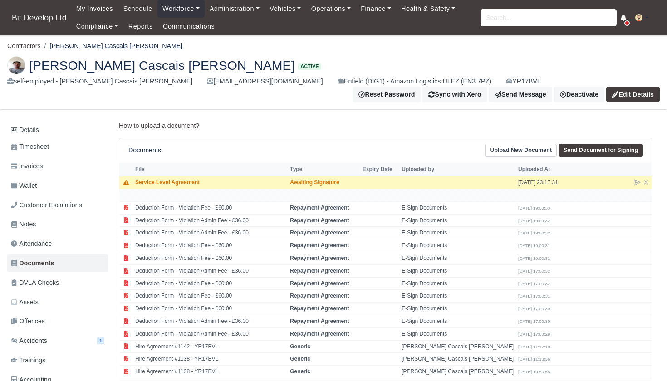
scroll to position [0, 0]
click at [559, 15] on input "search" at bounding box center [549, 17] width 136 height 17
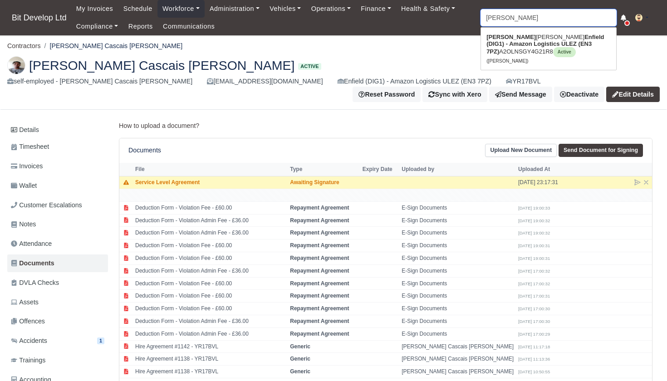
type input "[PERSON_NAME]"
drag, startPoint x: 559, startPoint y: 15, endPoint x: 560, endPoint y: 38, distance: 23.2
click at [560, 38] on strong "Enfield (DIG1) - Amazon Logistics ULEZ (EN3 7PZ)" at bounding box center [546, 44] width 118 height 21
type input "[PERSON_NAME]"
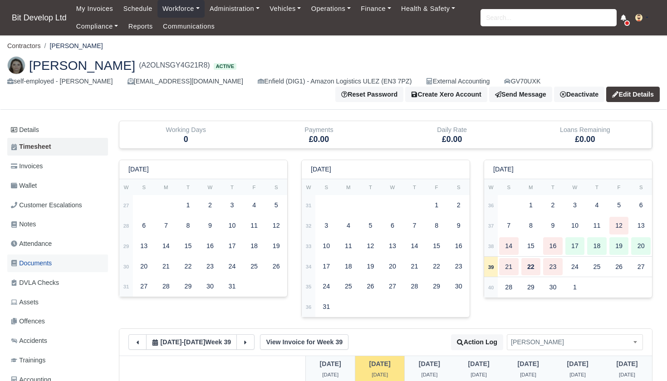
click at [33, 260] on span "Documents" at bounding box center [31, 263] width 41 height 10
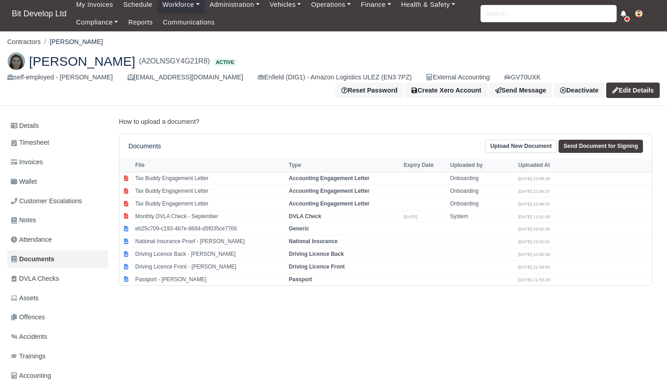
scroll to position [5, 0]
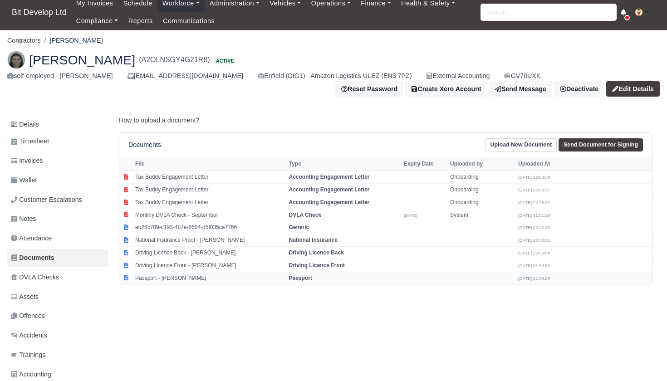
click at [188, 276] on td "Passport - [PERSON_NAME]" at bounding box center [210, 278] width 154 height 12
select select "passport"
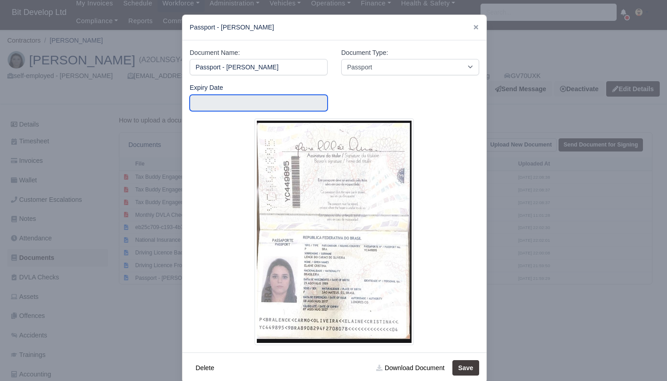
click at [249, 104] on input "text" at bounding box center [259, 103] width 138 height 16
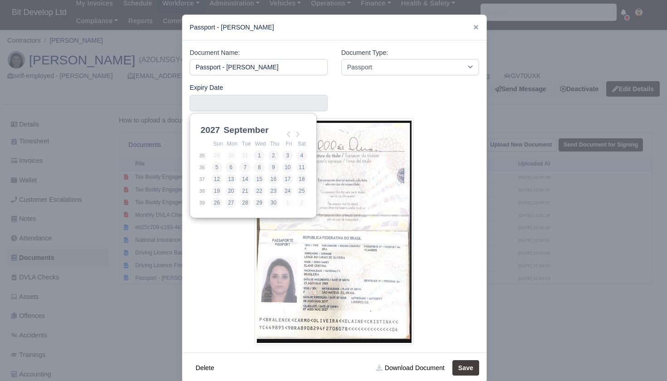
scroll to position [2, 0]
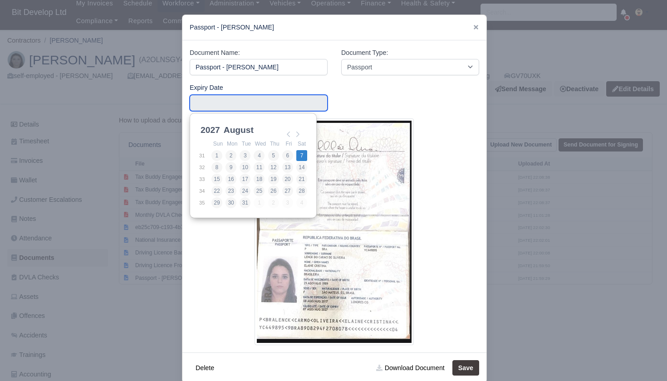
type input "2027-08-07"
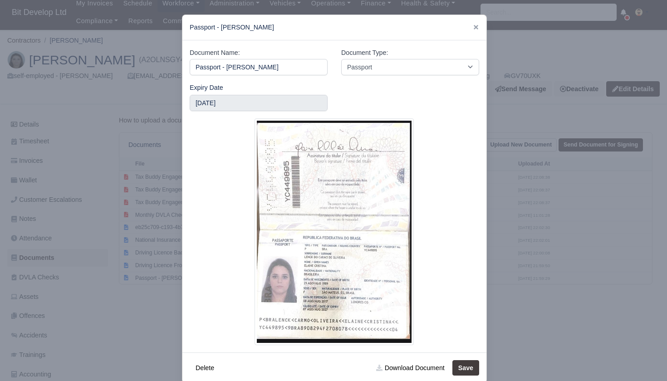
click at [465, 368] on button "Save" at bounding box center [466, 367] width 27 height 15
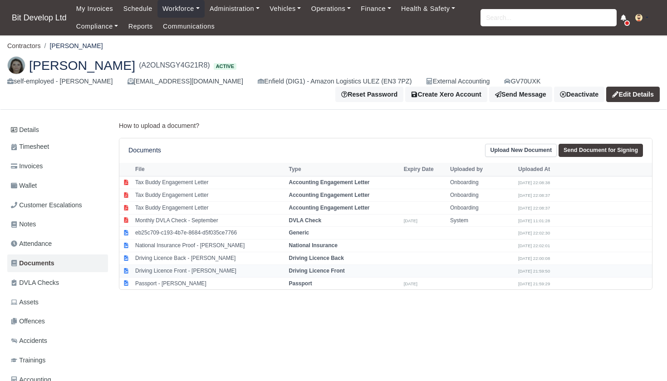
click at [188, 270] on td "Driving Licence Front - [PERSON_NAME]" at bounding box center [210, 271] width 154 height 13
select select "driving-licence-front"
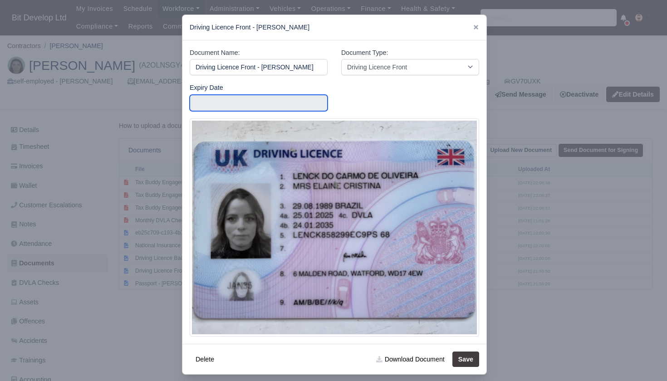
click at [266, 103] on input "text" at bounding box center [259, 103] width 138 height 16
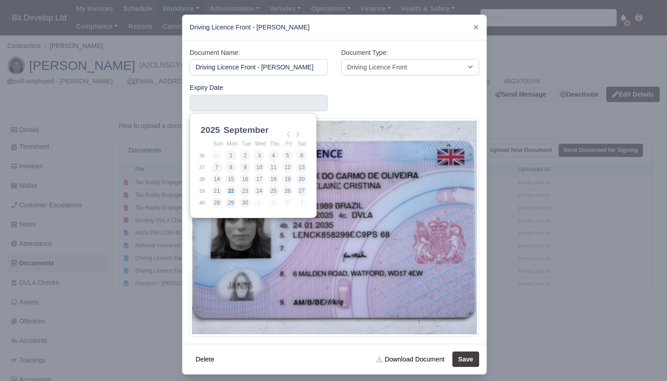
scroll to position [2, 0]
click at [419, 172] on img at bounding box center [335, 227] width 290 height 218
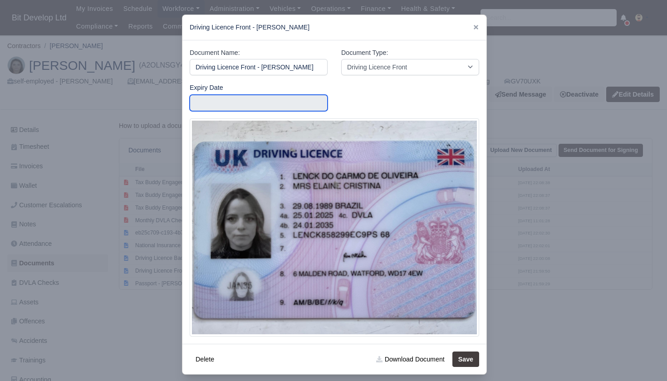
click at [231, 103] on input "Use the arrow keys to pick a date" at bounding box center [259, 103] width 138 height 16
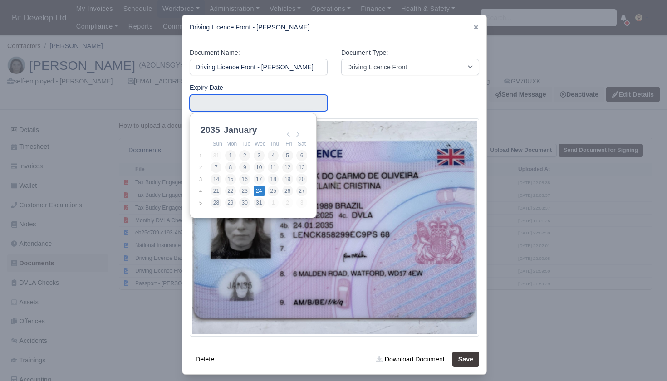
type input "2035-01-24"
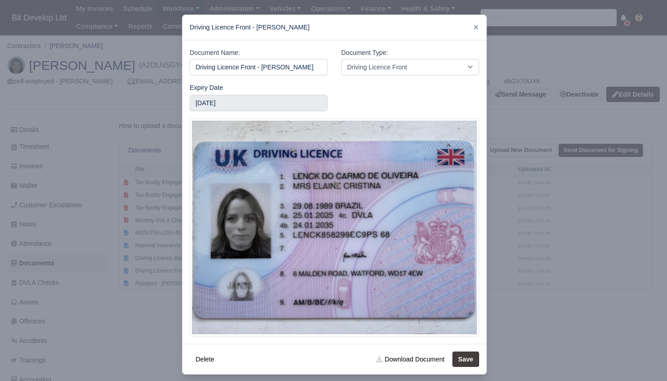
click at [472, 361] on button "Save" at bounding box center [466, 359] width 27 height 15
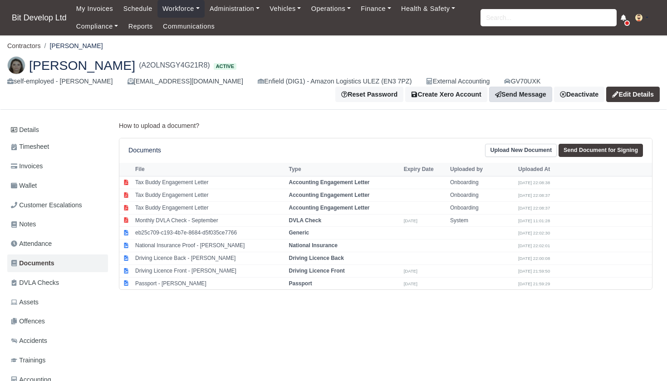
click at [511, 94] on link "Send Message" at bounding box center [520, 94] width 63 height 15
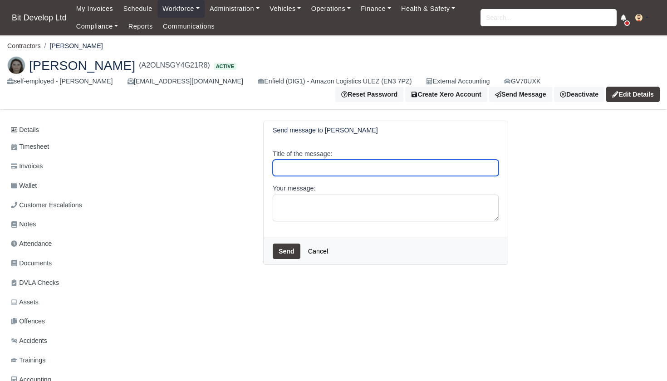
click at [321, 170] on input "Title of the message:" at bounding box center [386, 168] width 226 height 16
type input "Right To Work Sharecode request"
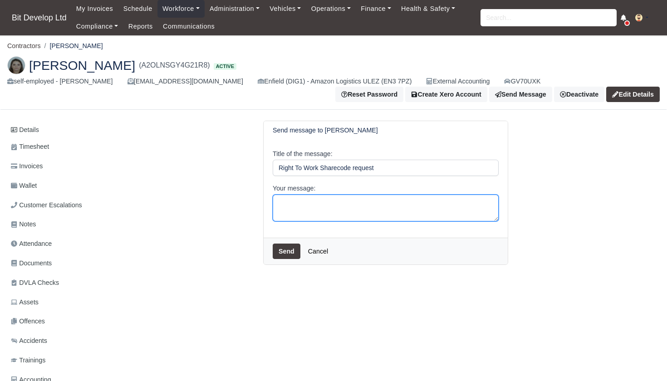
click at [315, 206] on textarea "Your message:" at bounding box center [386, 208] width 226 height 27
type textarea "Hi Elaine, Can you please send your right to work share code . thanks"
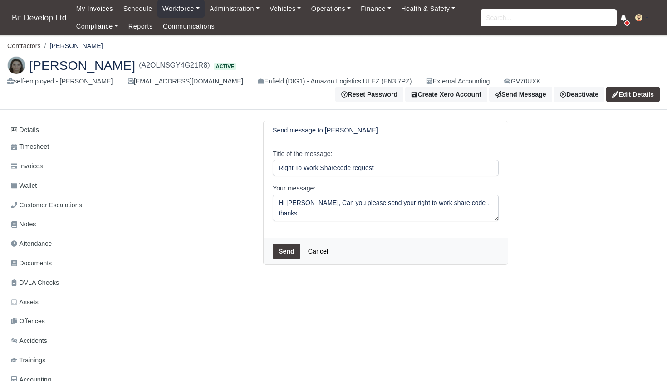
click at [288, 251] on button "Send" at bounding box center [287, 251] width 28 height 15
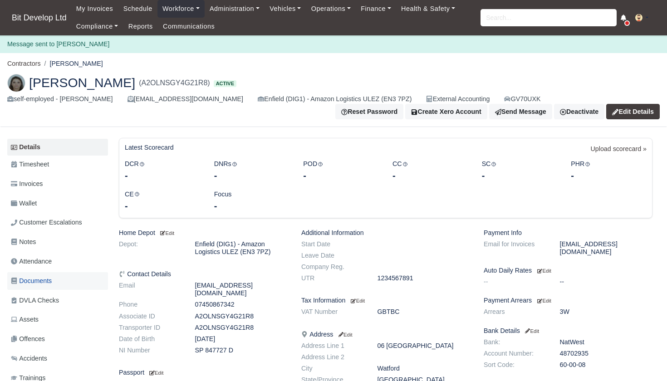
click at [40, 278] on span "Documents" at bounding box center [31, 281] width 41 height 10
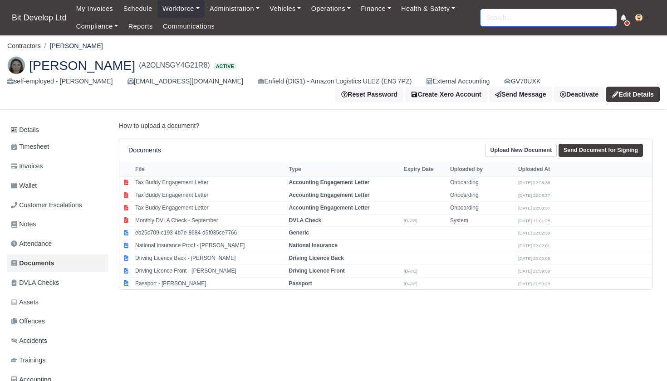
click at [511, 19] on input "search" at bounding box center [549, 17] width 136 height 17
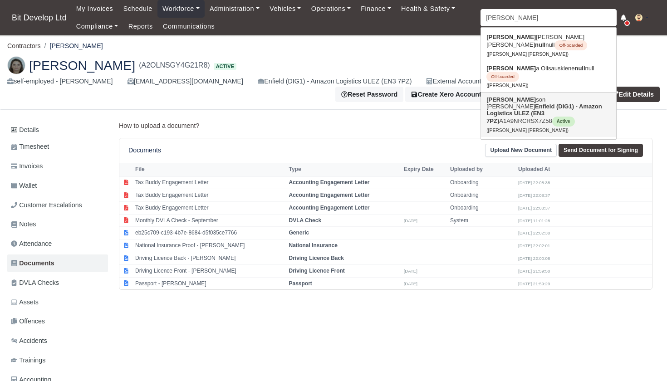
click at [510, 104] on link "[PERSON_NAME] son [PERSON_NAME] (DIG1) - Amazon Logistics ULEZ (EN3 7PZ) A1A9NR…" at bounding box center [548, 115] width 135 height 44
type input "[PERSON_NAME] [PERSON_NAME]"
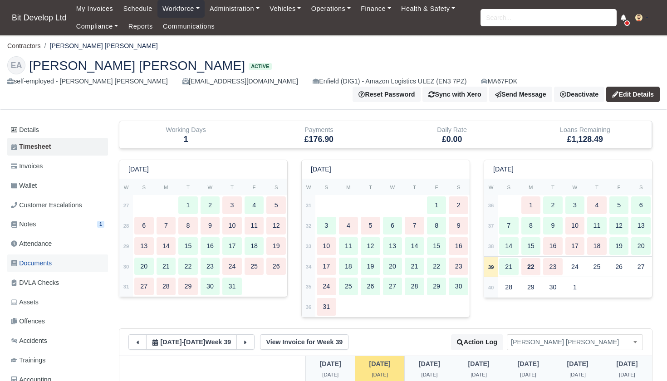
click at [42, 258] on span "Documents" at bounding box center [31, 263] width 41 height 10
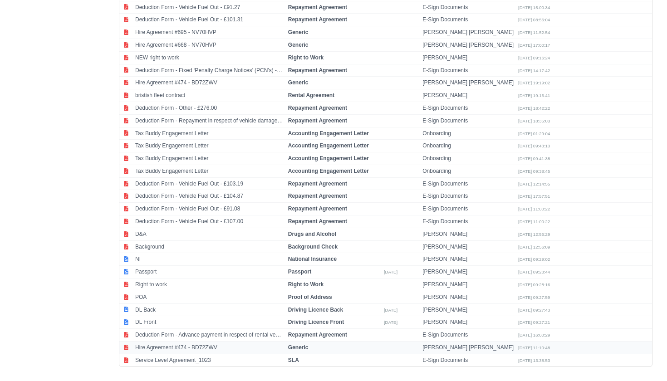
scroll to position [655, 0]
click at [165, 279] on td "Right to work" at bounding box center [209, 285] width 153 height 13
select select "right-to-work"
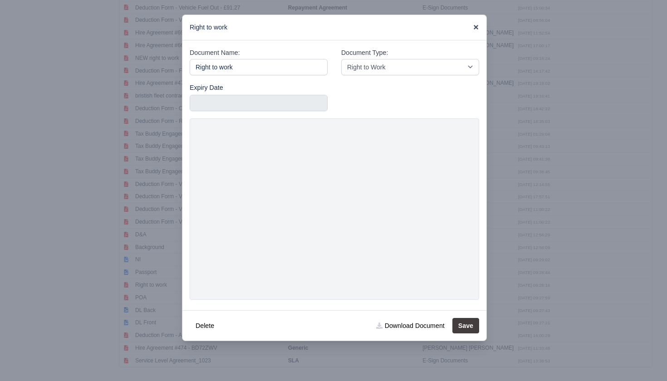
click at [478, 28] on icon at bounding box center [476, 27] width 5 height 5
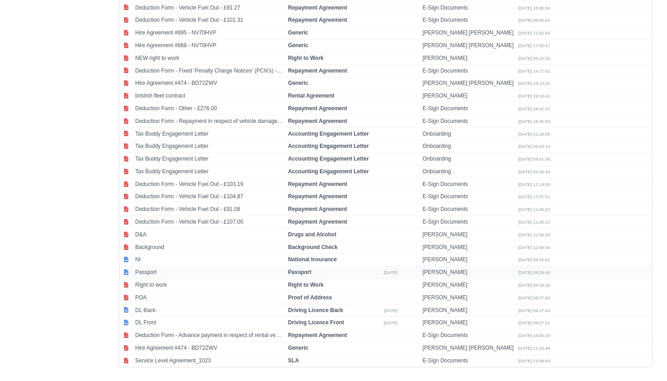
click at [163, 266] on td "Passport" at bounding box center [209, 272] width 153 height 13
select select "passport"
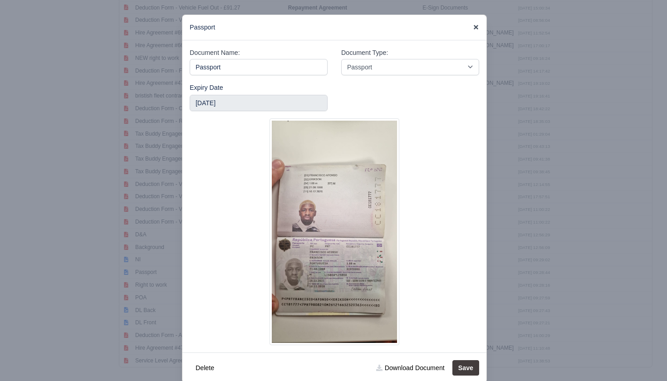
click at [478, 27] on icon at bounding box center [476, 27] width 6 height 6
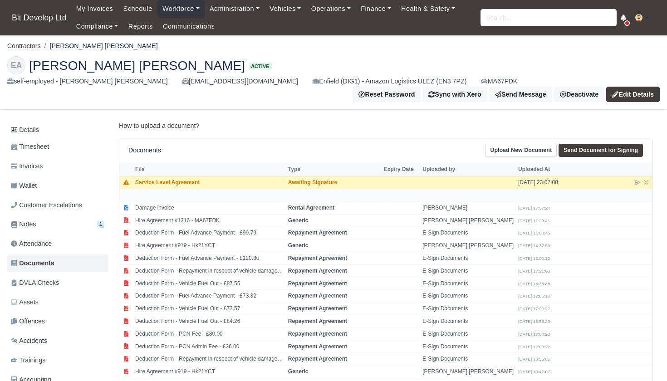
scroll to position [0, 0]
click at [575, 14] on input "search" at bounding box center [549, 17] width 136 height 17
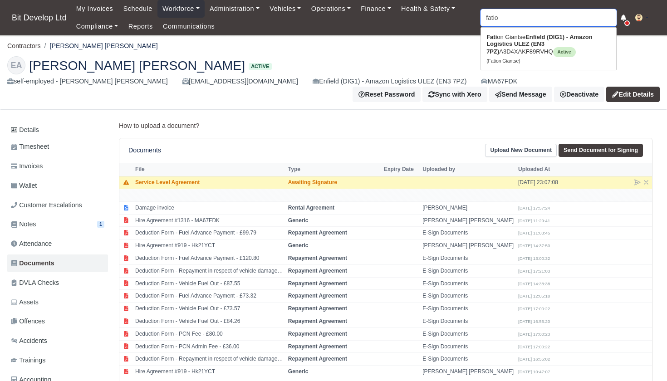
type input "fation"
type input "fation Giantse"
type input "ration"
drag, startPoint x: 575, startPoint y: 14, endPoint x: 532, endPoint y: 49, distance: 55.5
click at [532, 49] on link "Fation Giantse Enfield (DIG1) - Amazon Logistics ULEZ (EN3 7PZ) A3D4XAKF89RVHQ …" at bounding box center [548, 49] width 135 height 38
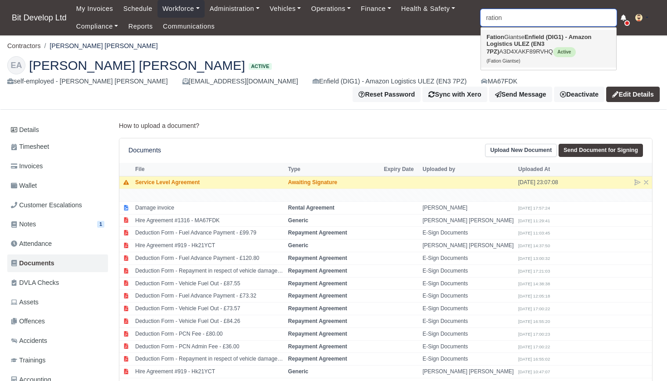
type input "Fation Giantse"
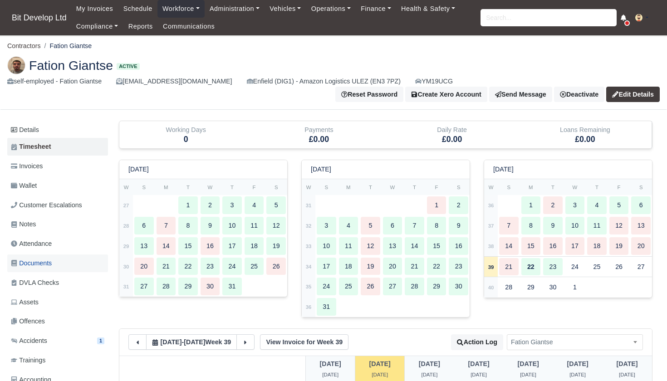
click at [44, 260] on span "Documents" at bounding box center [31, 263] width 41 height 10
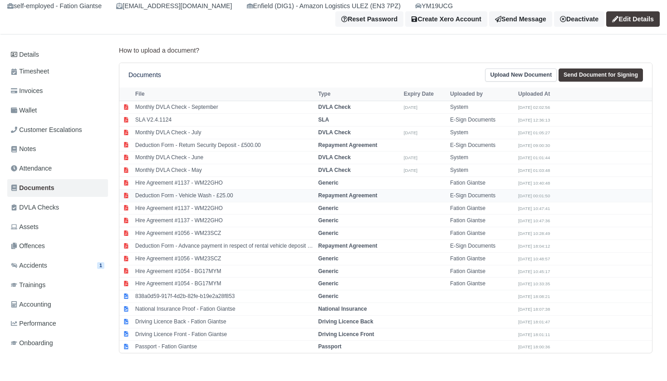
scroll to position [76, 0]
click at [169, 340] on td "Passport - Fation Giantse" at bounding box center [224, 346] width 183 height 12
select select "passport"
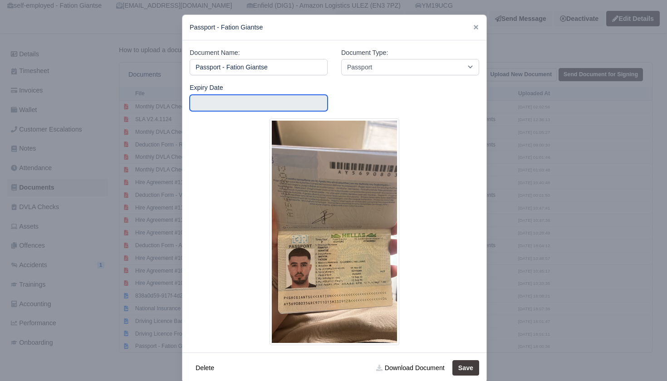
click at [255, 108] on input "text" at bounding box center [259, 103] width 138 height 16
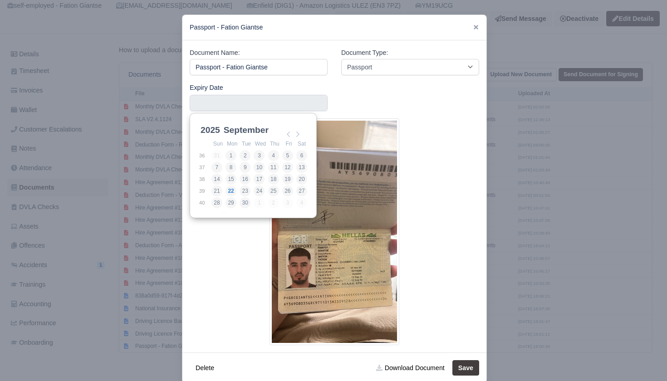
scroll to position [2, 0]
type input "2033-09-12"
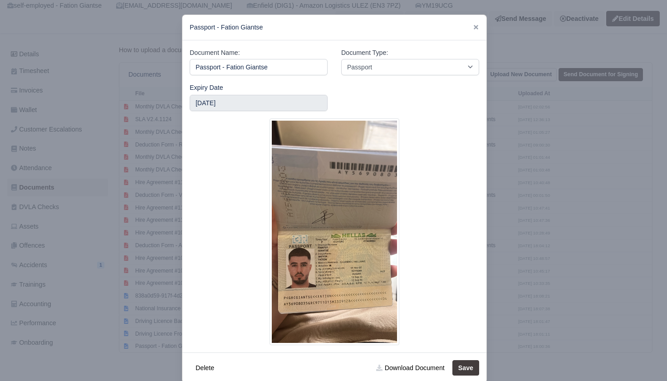
click at [471, 369] on button "Save" at bounding box center [466, 367] width 27 height 15
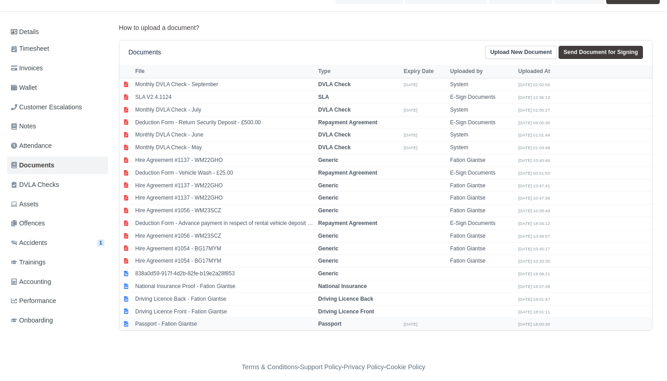
scroll to position [98, 0]
click at [232, 306] on td "Driving Licence Front - Fation Giantse" at bounding box center [224, 312] width 183 height 13
select select "driving-licence-front"
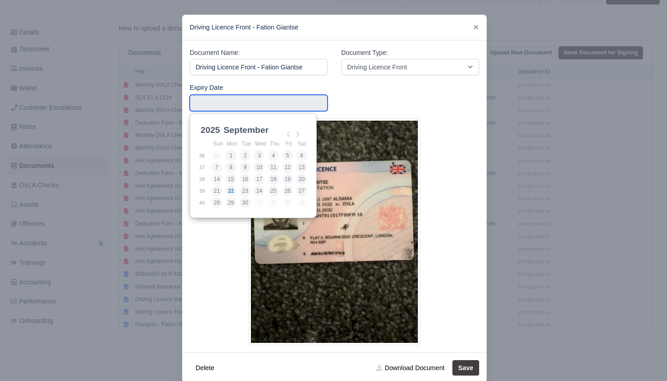
click at [283, 102] on input "Use the arrow keys to pick a date" at bounding box center [259, 103] width 138 height 16
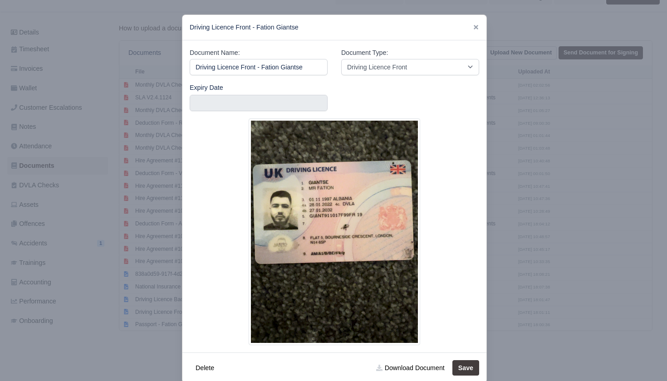
click at [366, 190] on img at bounding box center [335, 231] width 172 height 227
click at [249, 106] on input "Use the arrow keys to pick a date" at bounding box center [259, 103] width 138 height 16
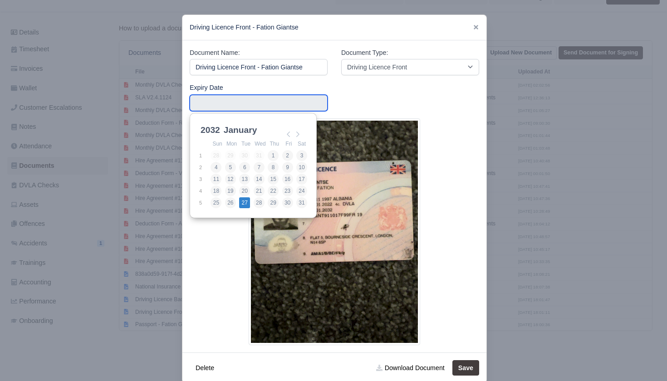
type input "2032-01-27"
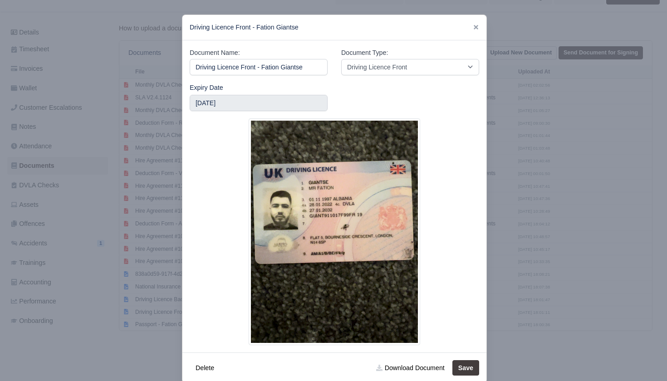
click at [467, 369] on button "Save" at bounding box center [466, 367] width 27 height 15
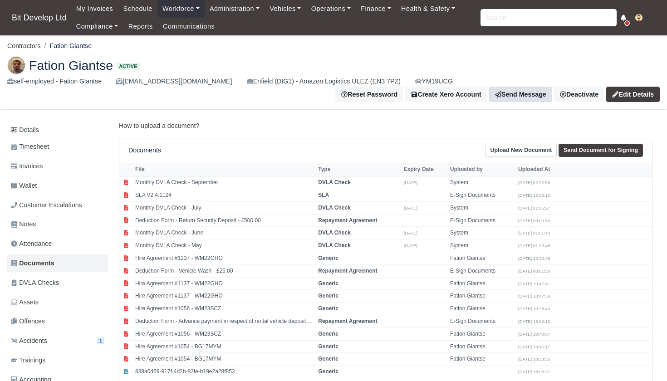
click at [518, 89] on link "Send Message" at bounding box center [520, 94] width 63 height 15
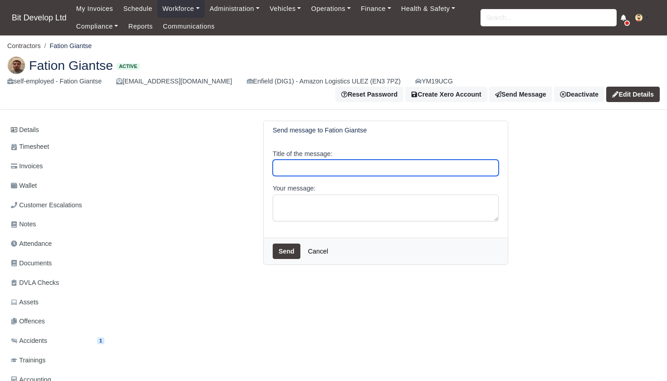
click at [311, 170] on input "Title of the message:" at bounding box center [386, 168] width 226 height 16
type input "Right To WORK"
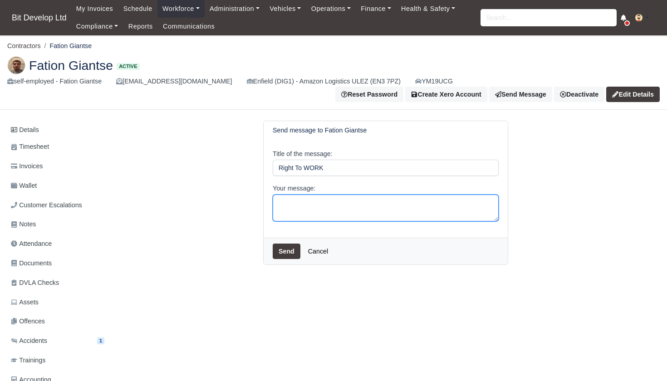
click at [308, 203] on textarea "Your message:" at bounding box center [386, 208] width 226 height 27
type textarea "Hi Fation Can you please send your right to work share code. thanks"
click at [284, 246] on button "Send" at bounding box center [287, 251] width 28 height 15
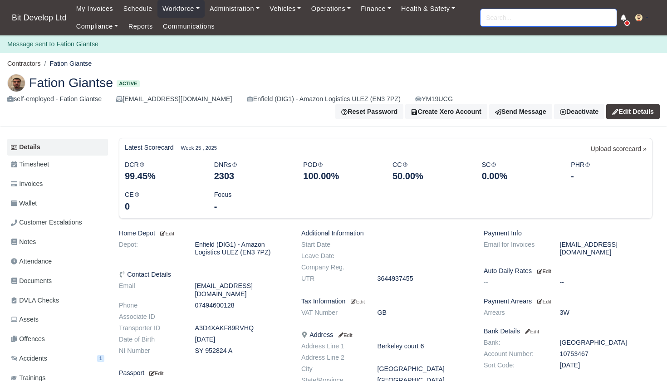
click at [590, 13] on input "search" at bounding box center [549, 17] width 136 height 17
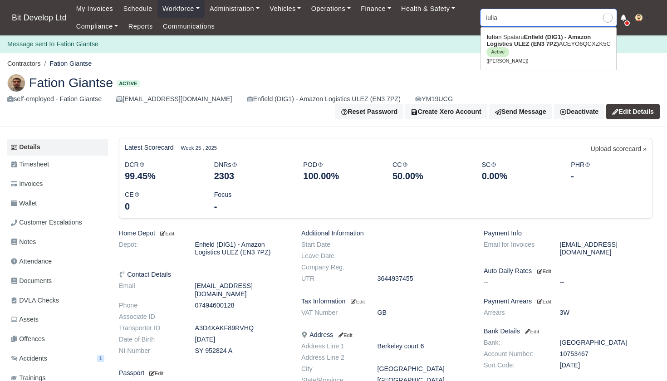
type input "iulian"
type input "[PERSON_NAME]"
click at [564, 44] on link "Iulian Spataru Enfield (DIG1) - Amazon Logistics ULEZ (EN3 7PZ) ACEYO6QCXZK5C A…" at bounding box center [548, 49] width 135 height 38
type input "[PERSON_NAME]"
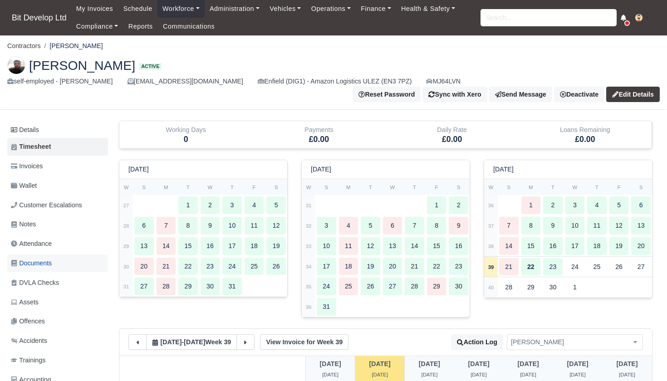
click at [33, 261] on span "Documents" at bounding box center [31, 263] width 41 height 10
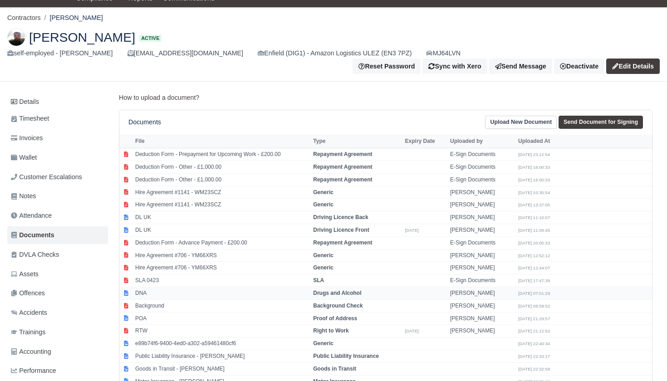
scroll to position [30, 0]
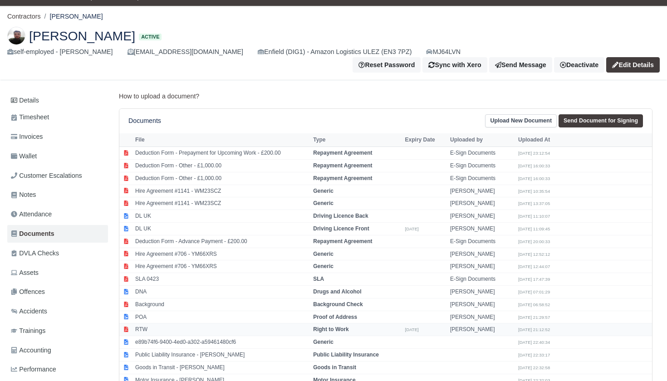
click at [186, 324] on td "RTW" at bounding box center [222, 330] width 178 height 13
select select "right-to-work"
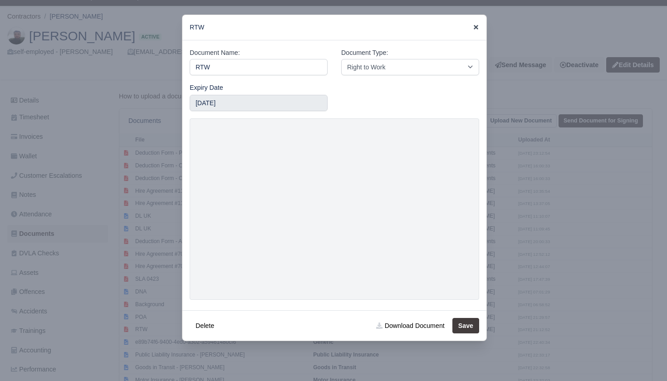
click at [476, 28] on icon at bounding box center [476, 27] width 5 height 5
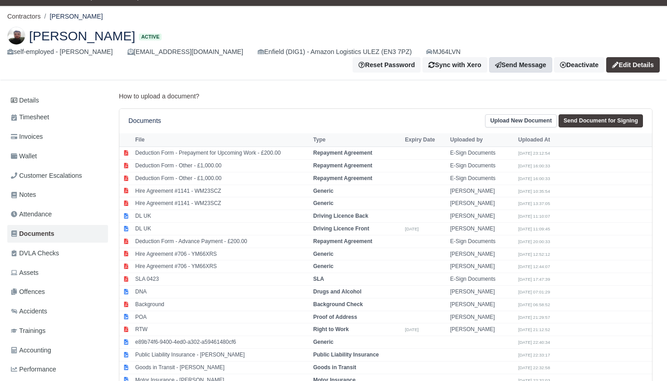
click at [521, 62] on link "Send Message" at bounding box center [520, 64] width 63 height 15
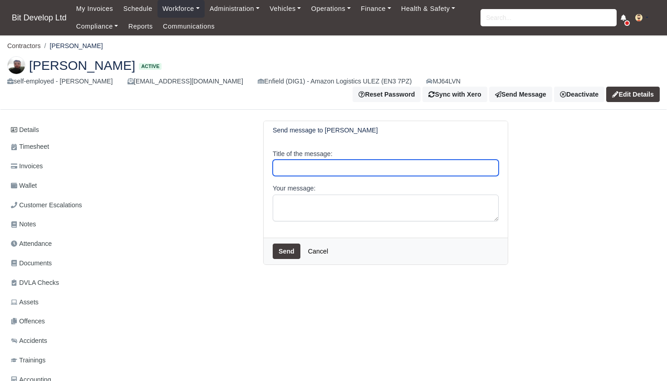
click at [295, 165] on input "Title of the message:" at bounding box center [386, 168] width 226 height 16
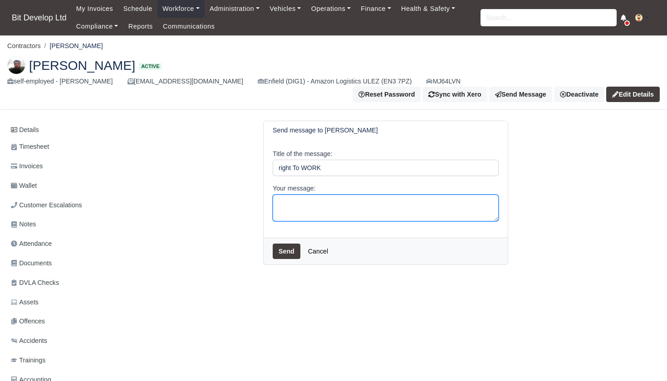
click at [314, 197] on textarea "Your message:" at bounding box center [386, 208] width 226 height 27
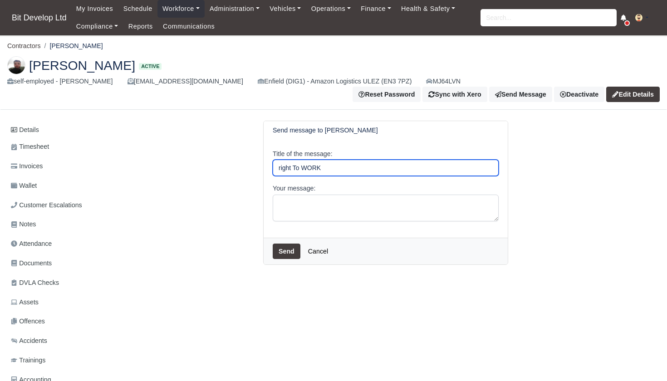
drag, startPoint x: 335, startPoint y: 167, endPoint x: 271, endPoint y: 167, distance: 64.5
click at [271, 167] on div "Title of the message: right To WORK Your message:" at bounding box center [386, 189] width 244 height 98
type input "RighT TO WORKt"
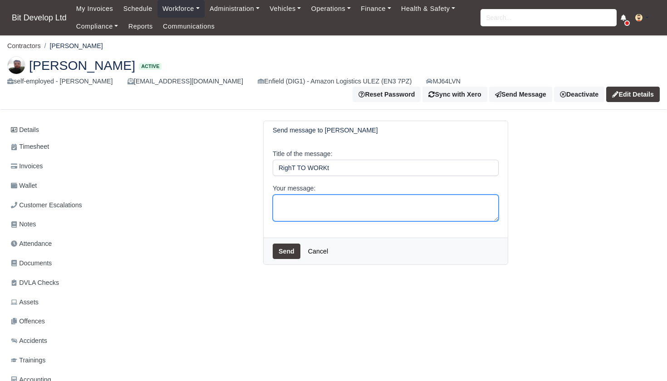
click at [304, 207] on textarea "Your message:" at bounding box center [386, 208] width 226 height 27
type textarea "Hi Iulian, Can you please send your right to work share code. thanks"
click at [293, 249] on button "Send" at bounding box center [287, 251] width 28 height 15
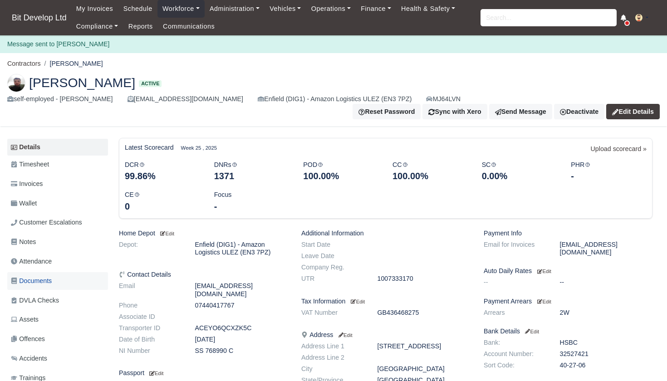
click at [40, 276] on span "Documents" at bounding box center [31, 281] width 41 height 10
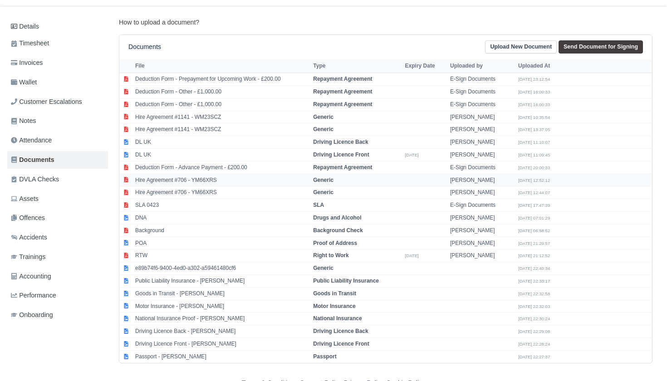
scroll to position [104, 0]
click at [207, 350] on td "Passport - [PERSON_NAME]" at bounding box center [222, 356] width 178 height 12
select select "passport"
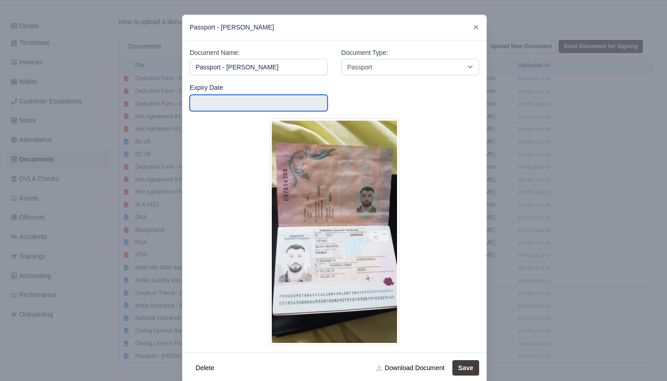
click at [303, 103] on input "text" at bounding box center [259, 103] width 138 height 16
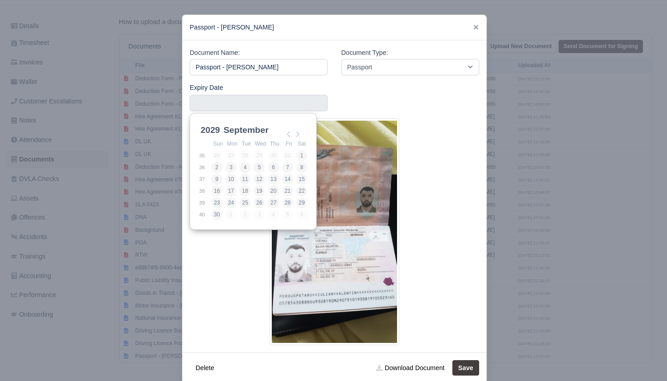
scroll to position [2, 0]
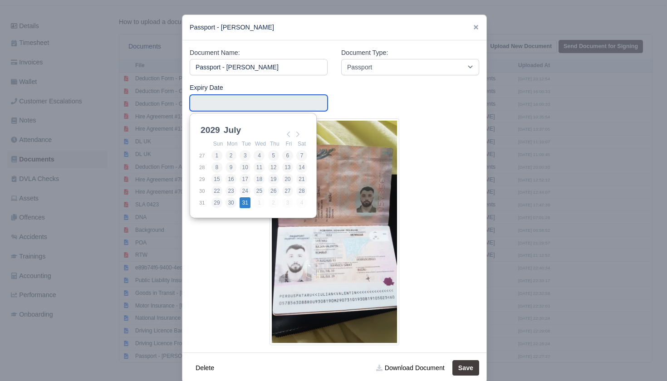
type input "2029-07-31"
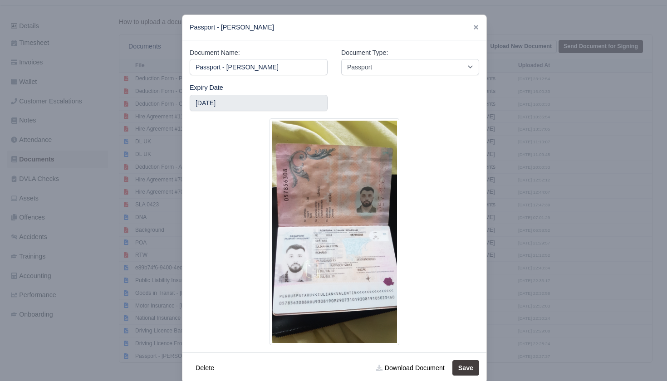
click at [460, 364] on button "Save" at bounding box center [466, 367] width 27 height 15
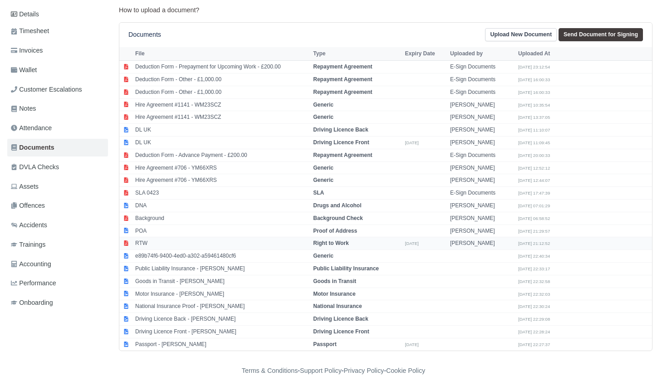
scroll to position [115, 0]
click at [341, 329] on strong "Driving Licence Front" at bounding box center [341, 332] width 56 height 6
select select "driving-licence-front"
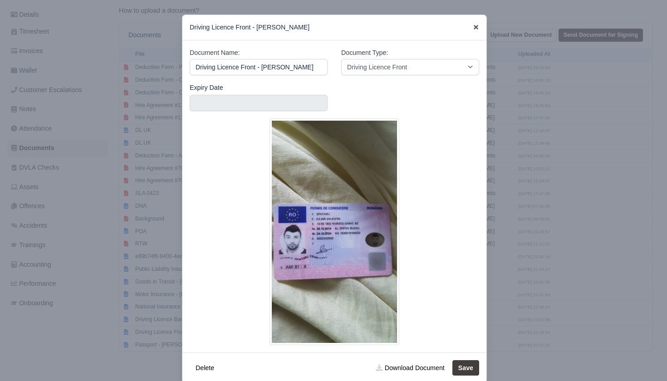
click at [478, 28] on icon at bounding box center [476, 27] width 6 height 6
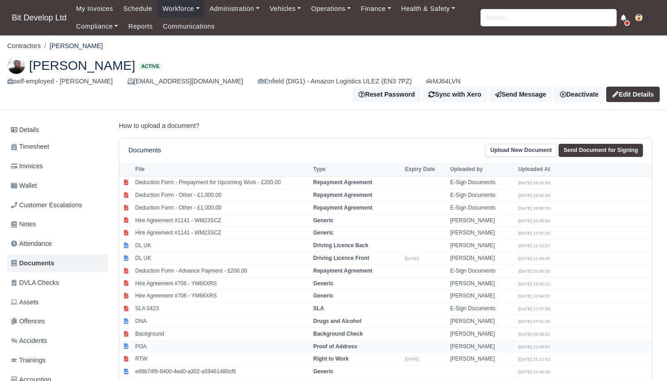
scroll to position [0, 0]
click at [533, 20] on input "search" at bounding box center [549, 17] width 136 height 17
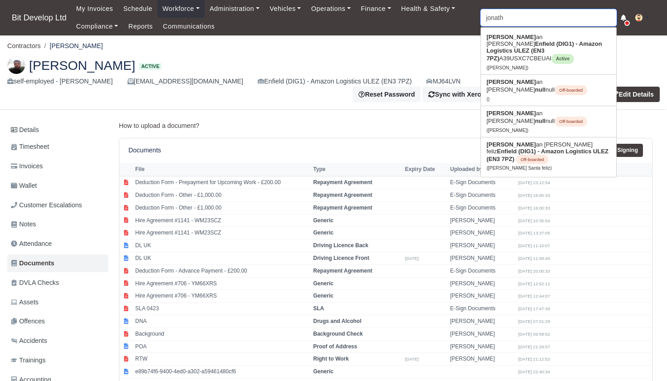
type input "Jonah"
drag, startPoint x: 533, startPoint y: 20, endPoint x: 514, endPoint y: 49, distance: 35.0
click at [514, 49] on link "Jonath an [PERSON_NAME] (DIG1) - Amazon Logistics ULEZ (EN3 7PZ) A39USXC7CBEUAI…" at bounding box center [548, 52] width 135 height 44
type input "[PERSON_NAME]"
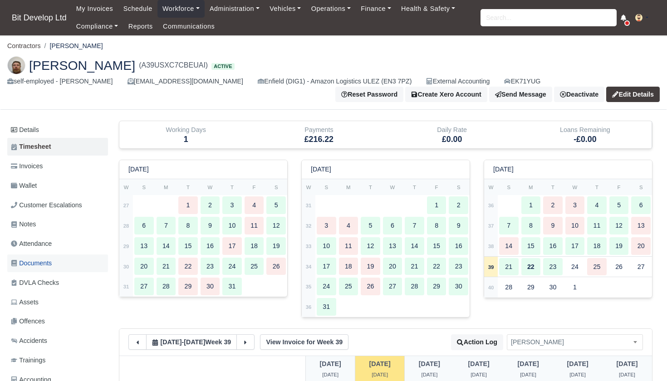
click at [37, 261] on span "Documents" at bounding box center [31, 263] width 41 height 10
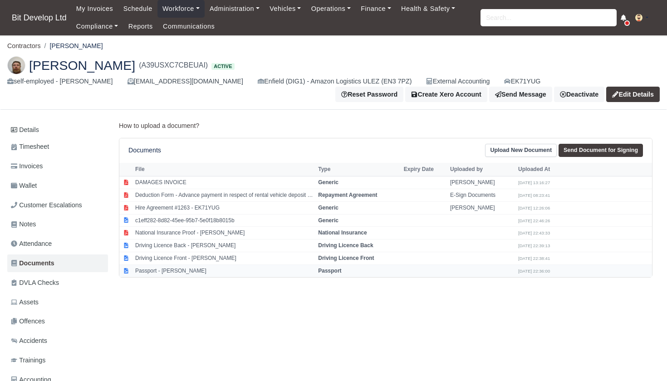
click at [202, 266] on td "Passport - [PERSON_NAME]" at bounding box center [224, 271] width 183 height 12
select select "passport"
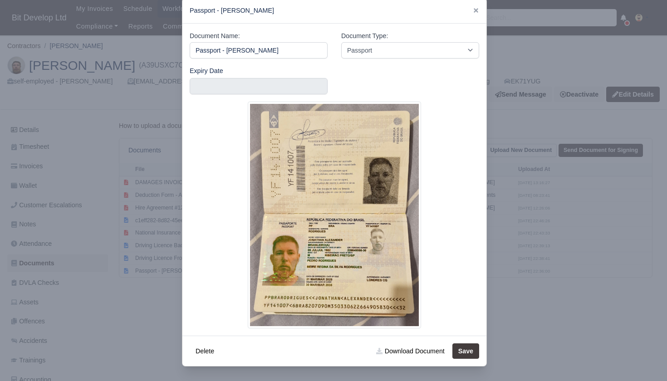
scroll to position [16, 0]
click at [253, 84] on input "text" at bounding box center [259, 87] width 138 height 16
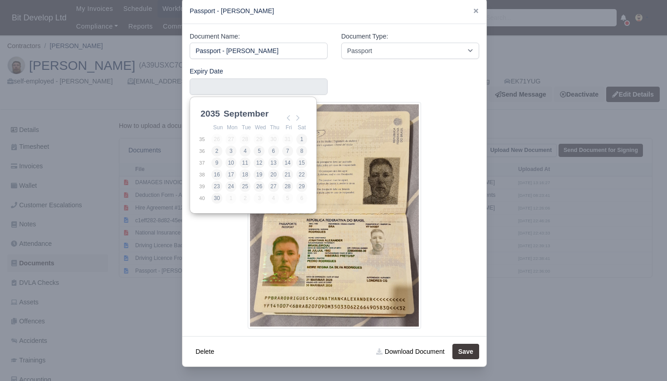
scroll to position [2, 0]
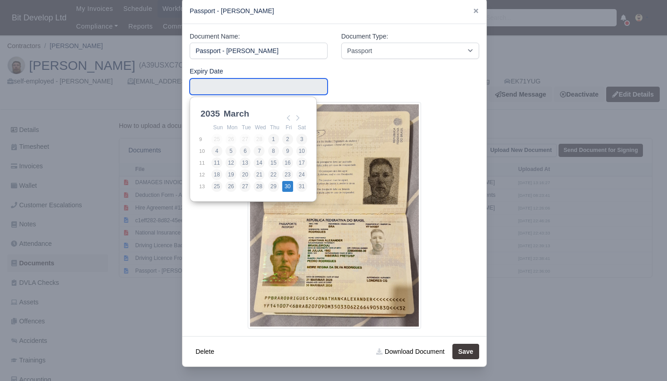
type input "2035-03-30"
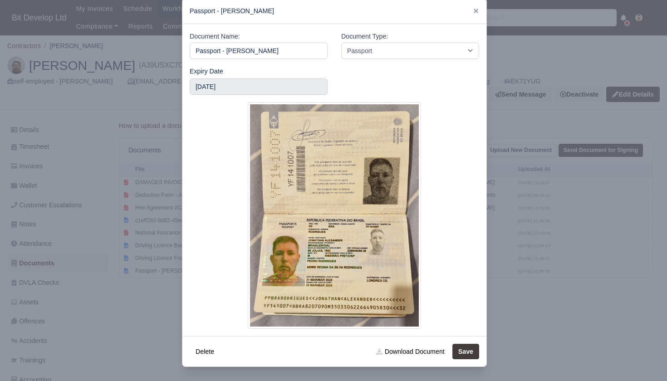
click at [474, 353] on button "Save" at bounding box center [466, 351] width 27 height 15
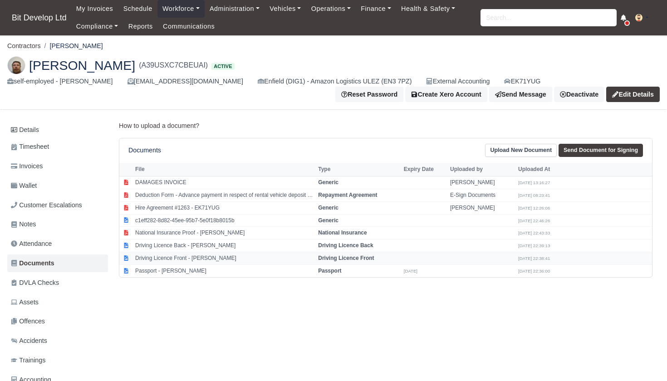
click at [335, 257] on strong "Driving Licence Front" at bounding box center [346, 258] width 56 height 6
select select "driving-licence-front"
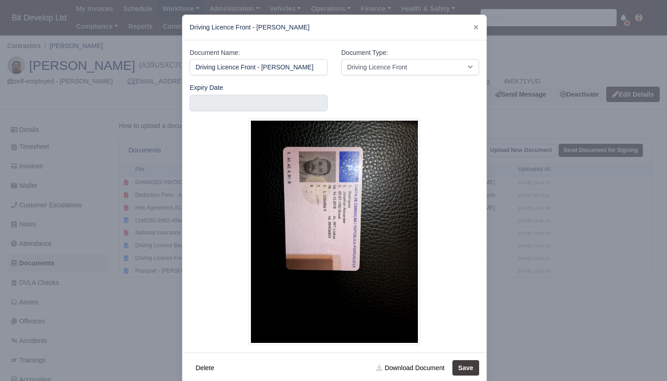
scroll to position [0, 33]
click at [477, 25] on icon at bounding box center [476, 27] width 6 height 6
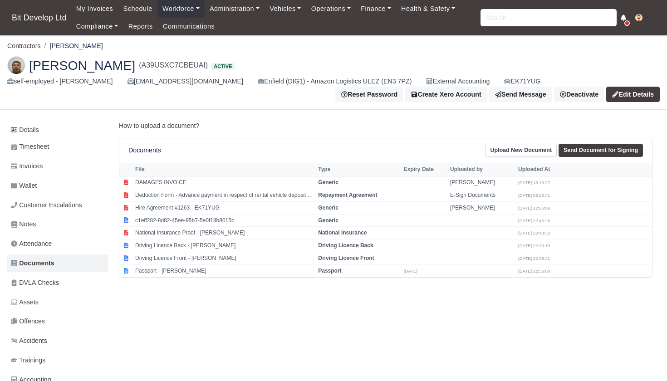
click at [606, 150] on link "Send Document for Signing" at bounding box center [601, 150] width 84 height 13
select select "4061"
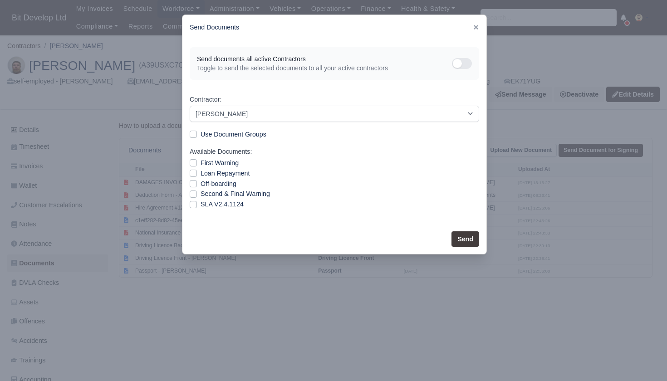
click at [201, 203] on label "SLA V2.4.1124" at bounding box center [222, 204] width 43 height 10
click at [194, 203] on input "SLA V2.4.1124" at bounding box center [193, 202] width 7 height 7
checkbox input "true"
click at [469, 239] on button "Send" at bounding box center [466, 238] width 28 height 15
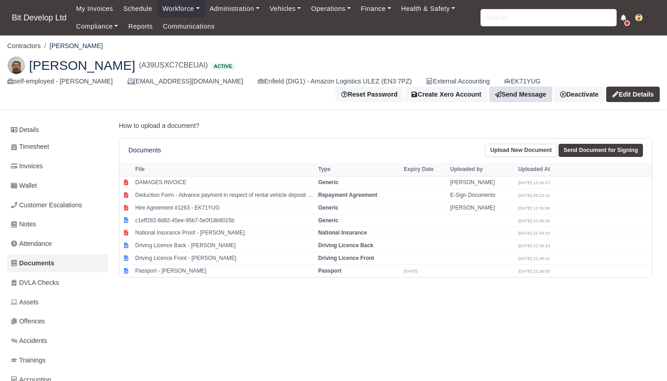
click at [510, 96] on link "Send Message" at bounding box center [520, 94] width 63 height 15
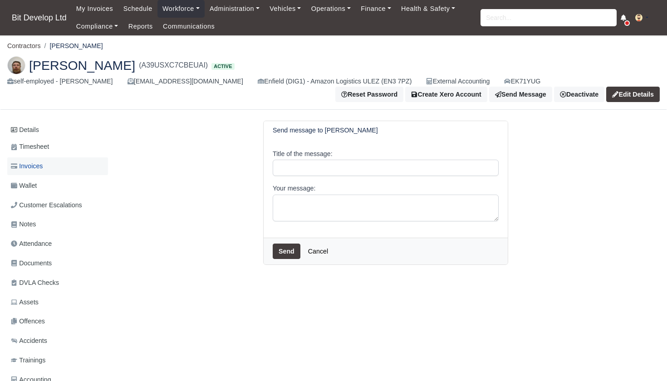
click at [46, 163] on link "Invoices" at bounding box center [57, 167] width 101 height 18
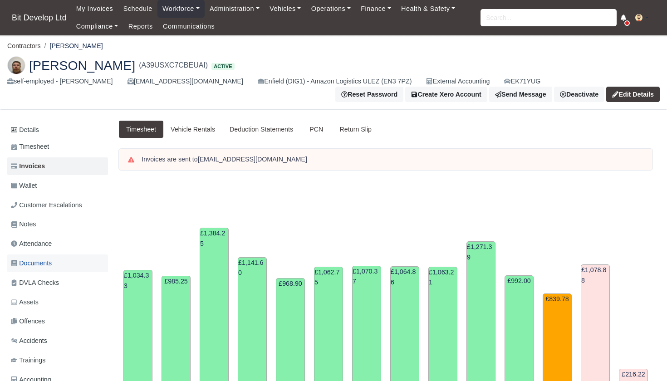
click at [37, 261] on span "Documents" at bounding box center [31, 263] width 41 height 10
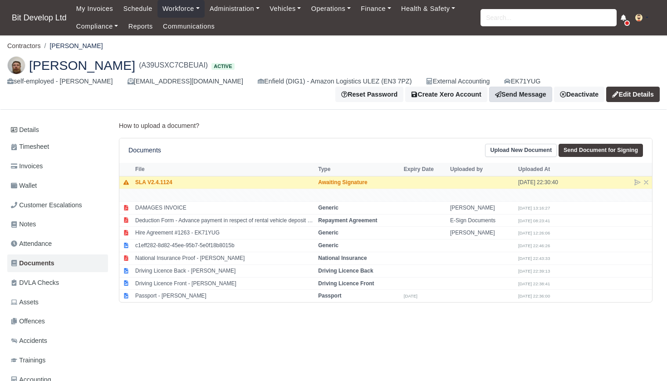
click at [510, 95] on link "Send Message" at bounding box center [520, 94] width 63 height 15
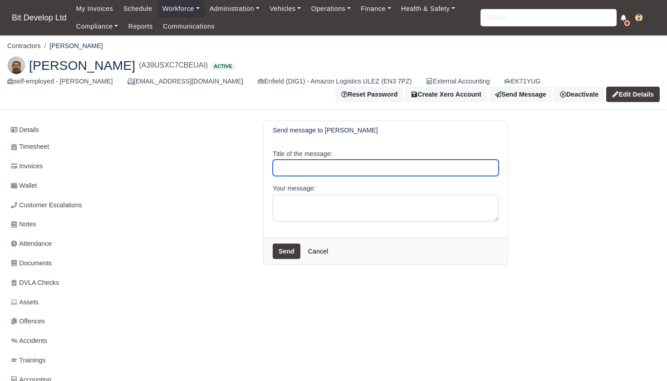
click at [287, 163] on input "Title of the message:" at bounding box center [386, 168] width 226 height 16
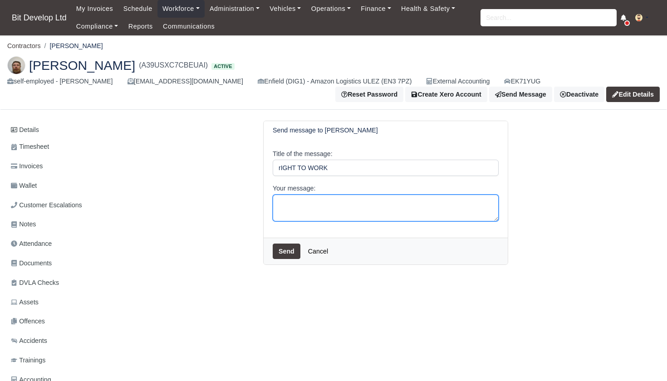
click at [303, 212] on textarea "Your message:" at bounding box center [386, 208] width 226 height 27
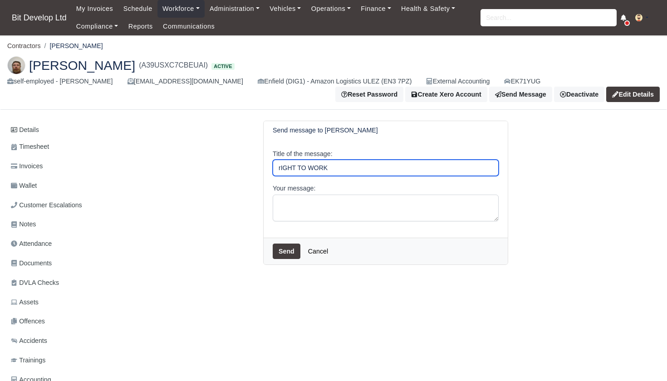
drag, startPoint x: 330, startPoint y: 168, endPoint x: 264, endPoint y: 164, distance: 66.4
click at [264, 164] on div "Title of the message: rIGHT TO WORK Your message:" at bounding box center [386, 189] width 244 height 98
type input "r"
type input "Right To WORK"
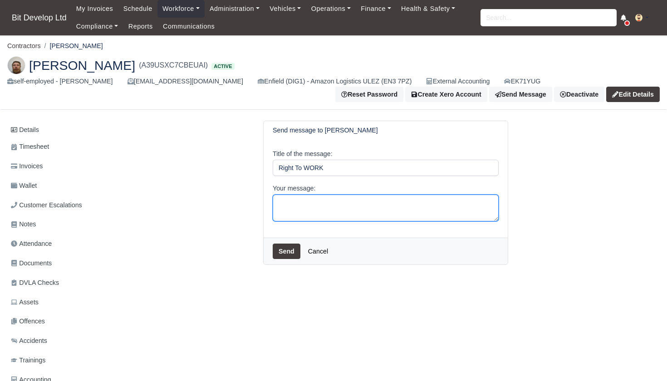
click at [305, 204] on textarea "Your message:" at bounding box center [386, 208] width 226 height 27
type textarea "Hi Jonathan, Can you please send your right to work share code. thanks"
click at [289, 247] on button "Send" at bounding box center [287, 251] width 28 height 15
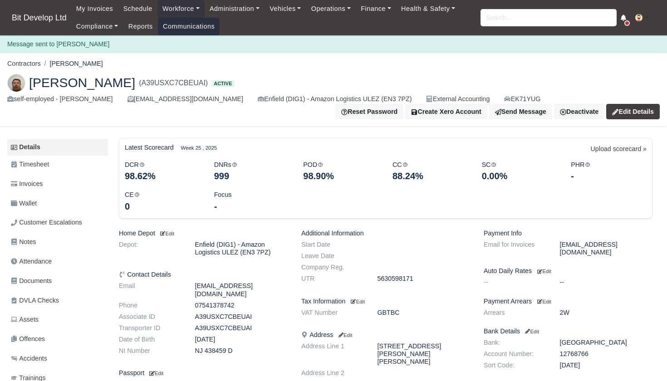
click at [184, 26] on link "Communications" at bounding box center [189, 27] width 62 height 18
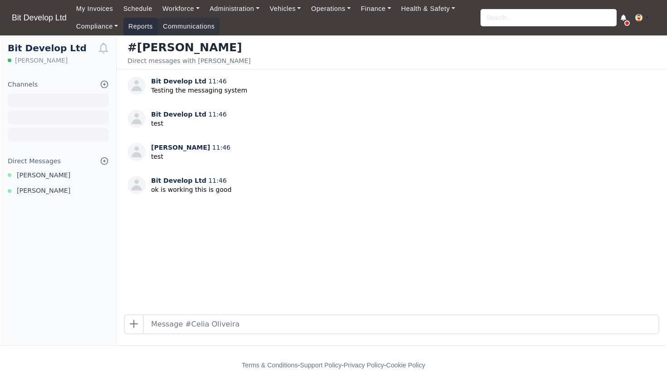
click at [141, 30] on link "Reports" at bounding box center [140, 27] width 34 height 18
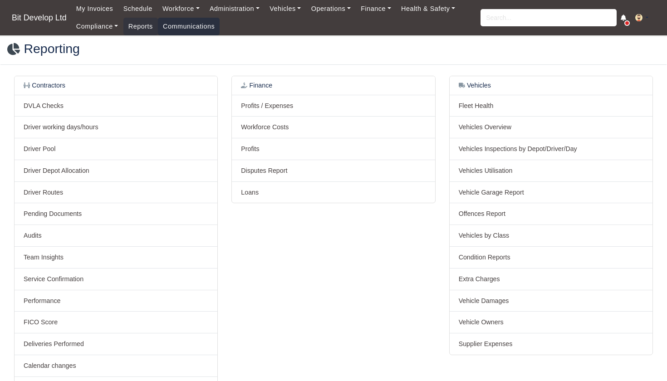
click at [205, 27] on link "Communications" at bounding box center [189, 27] width 62 height 18
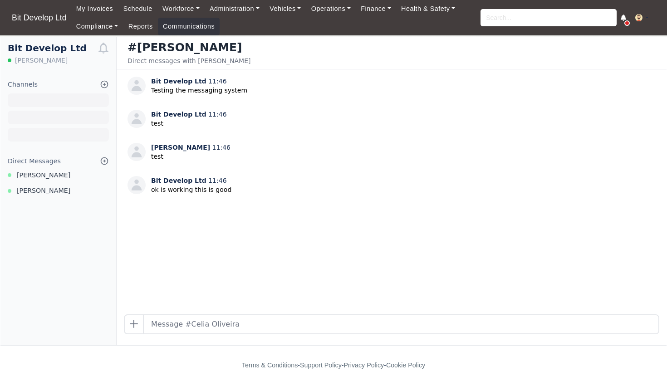
click at [62, 84] on div "Channels Browse Channels Create Channel" at bounding box center [58, 84] width 116 height 10
click at [58, 85] on div "Channels Browse Channels Create Channel" at bounding box center [58, 84] width 116 height 10
click at [107, 83] on icon at bounding box center [104, 84] width 9 height 9
click at [193, 11] on link "Workforce" at bounding box center [181, 9] width 47 height 18
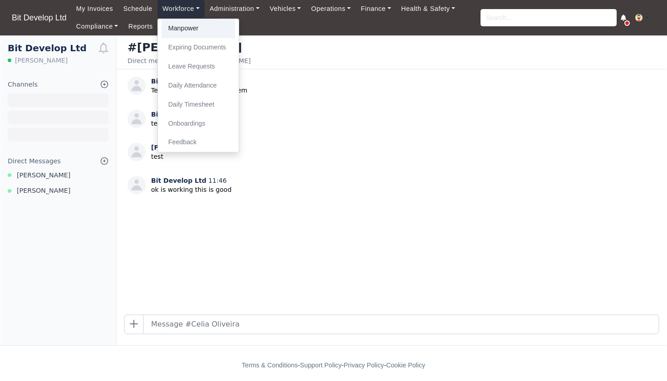
click at [192, 34] on link "Manpower" at bounding box center [199, 28] width 74 height 19
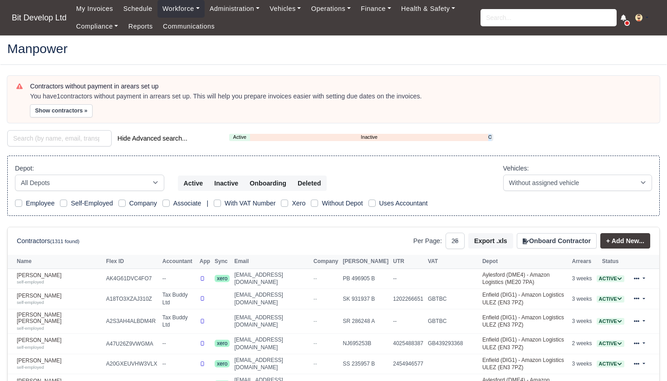
select select "25"
click at [541, 22] on input "search" at bounding box center [549, 17] width 136 height 17
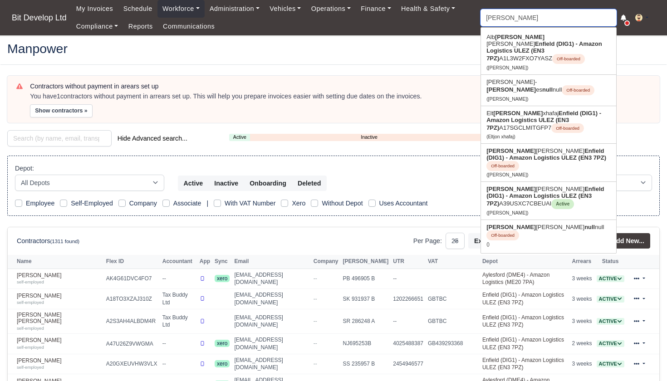
type input "jo"
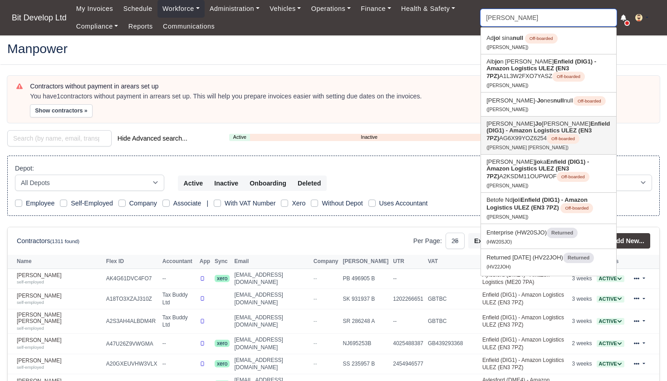
type input "jona"
type input "jonatan Fiodorowicz"
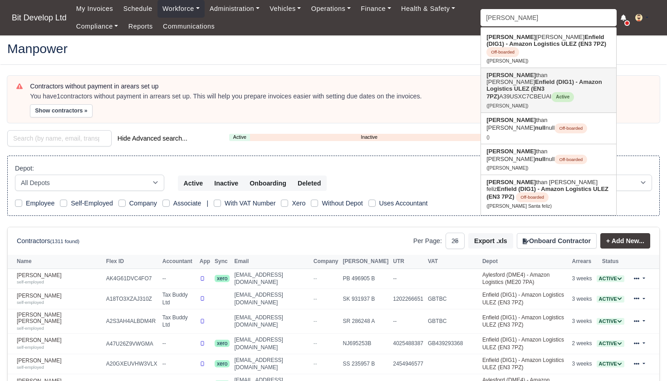
click at [529, 89] on link "Jona than Alexander Rodrigues Enfield (DIG1) - Amazon Logistics ULEZ (EN3 7PZ) …" at bounding box center [548, 90] width 135 height 44
type input "[PERSON_NAME]"
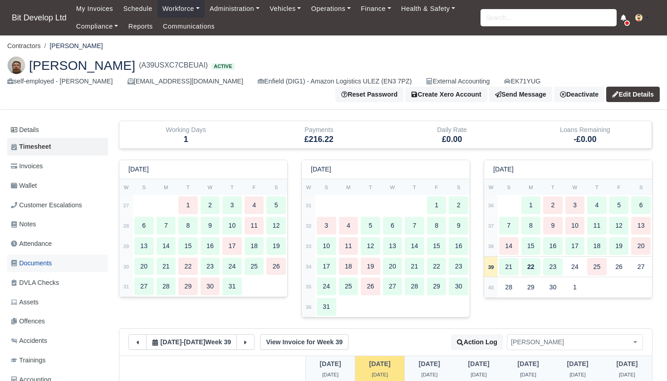
click at [39, 260] on span "Documents" at bounding box center [31, 263] width 41 height 10
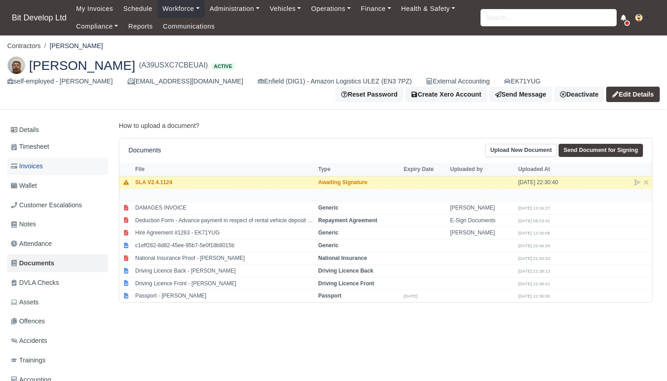
click at [43, 165] on span "Invoices" at bounding box center [27, 166] width 32 height 10
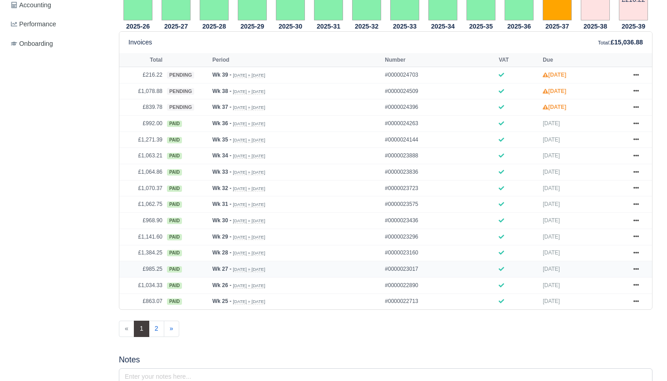
scroll to position [383, 0]
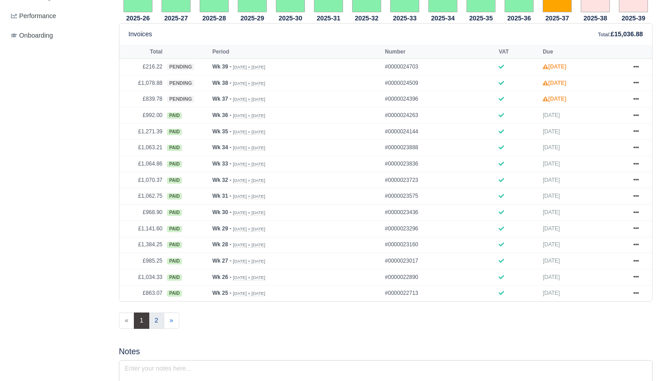
click at [158, 329] on link "2" at bounding box center [156, 321] width 15 height 16
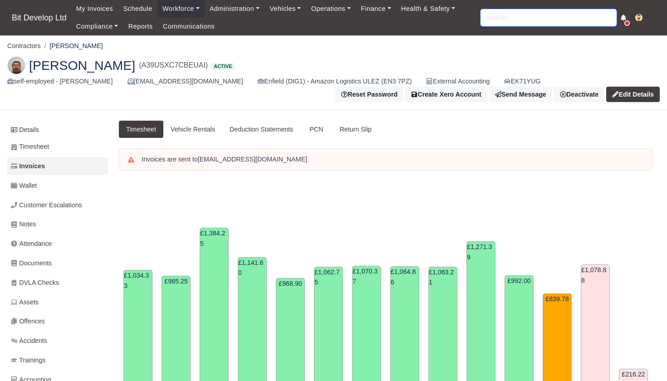
click at [559, 13] on input "search" at bounding box center [549, 17] width 136 height 17
type input "[PERSON_NAME]"
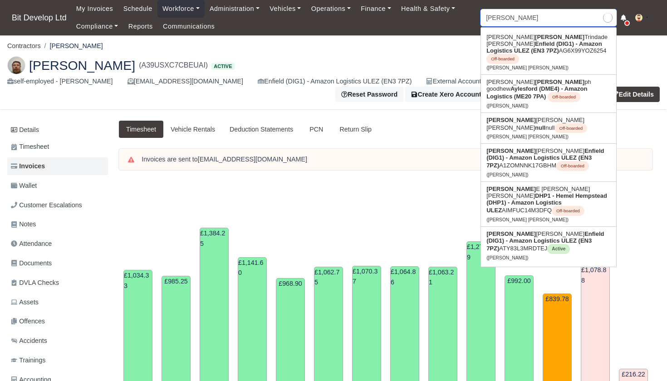
type input "[PERSON_NAME] [PERSON_NAME]"
type input "[PERSON_NAME]"
drag, startPoint x: 559, startPoint y: 13, endPoint x: 500, endPoint y: 222, distance: 217.4
click at [500, 231] on strong "Enfield (DIG1) - Amazon Logistics ULEZ (EN3 7PZ)" at bounding box center [546, 241] width 118 height 21
type input "[PERSON_NAME]"
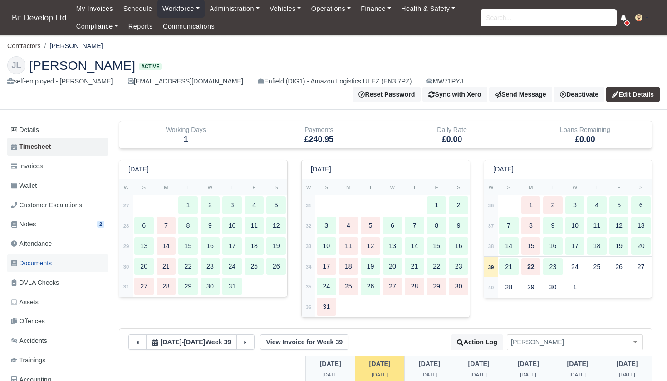
click at [44, 258] on span "Documents" at bounding box center [31, 263] width 41 height 10
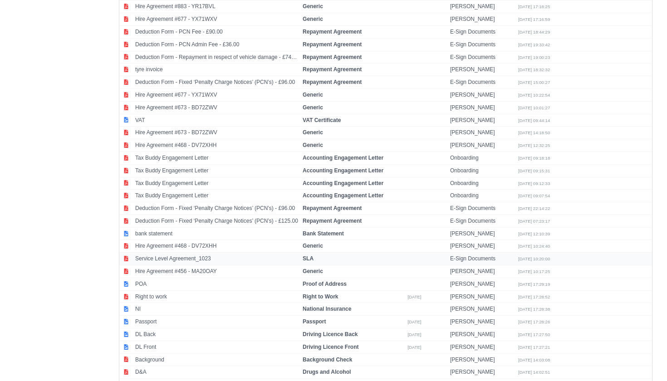
scroll to position [604, 0]
click at [175, 291] on td "Right to work" at bounding box center [216, 297] width 167 height 13
select select "right-to-work"
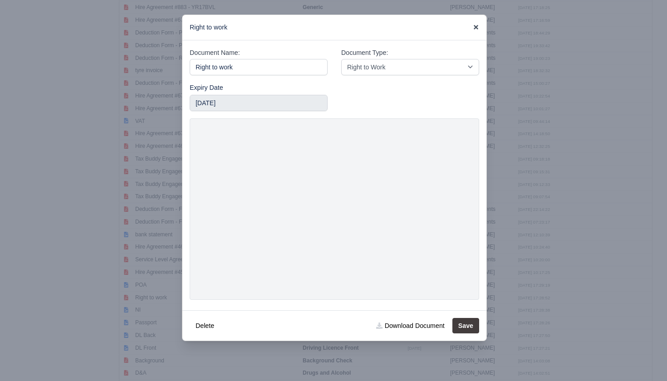
click at [475, 27] on icon at bounding box center [476, 27] width 6 height 6
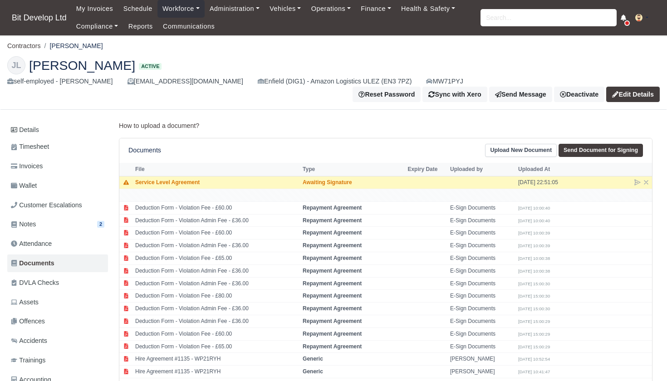
scroll to position [0, 0]
click at [552, 87] on link "Send Message" at bounding box center [520, 94] width 63 height 15
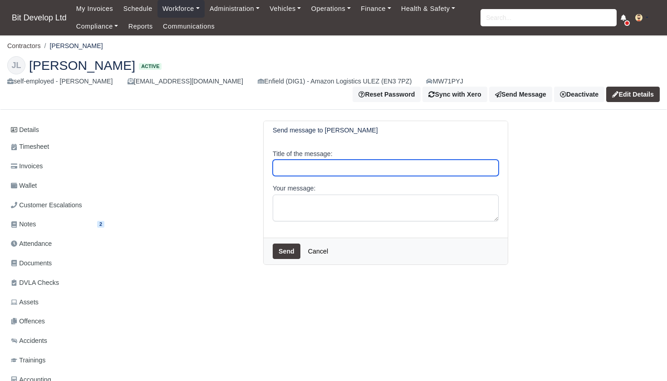
click at [299, 160] on input "Title of the message:" at bounding box center [386, 168] width 226 height 16
type input "Right To WORK"
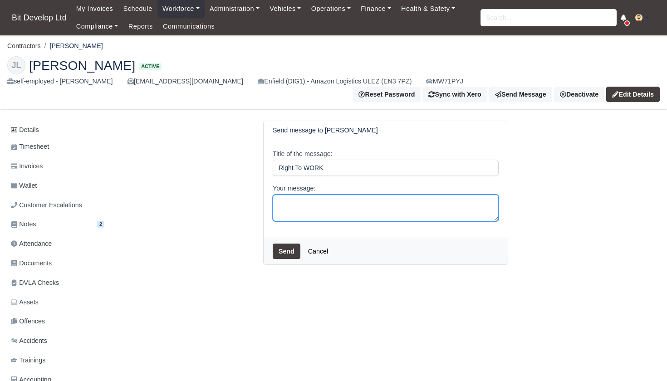
click at [301, 195] on textarea "Your message:" at bounding box center [386, 208] width 226 height 27
type textarea "Hi Jose, Can I please get your right to work share code. thanks"
click at [288, 244] on button "Send" at bounding box center [287, 251] width 28 height 15
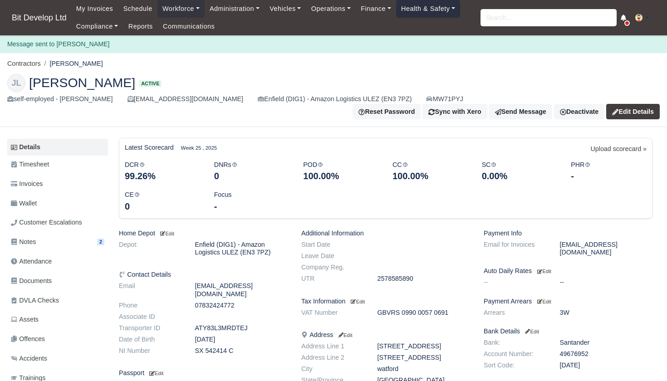
click at [428, 10] on link "Health & Safety" at bounding box center [428, 9] width 64 height 18
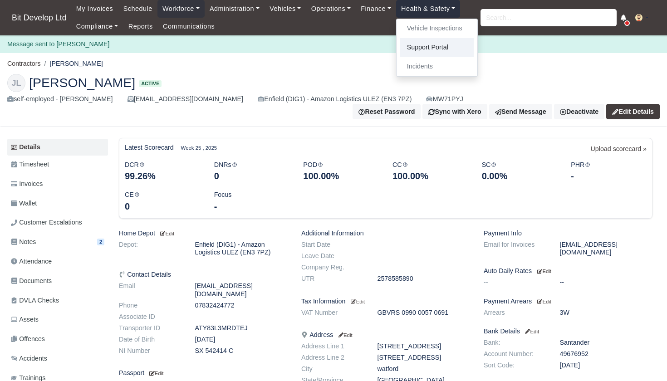
click at [425, 46] on link "Support Portal" at bounding box center [437, 47] width 74 height 19
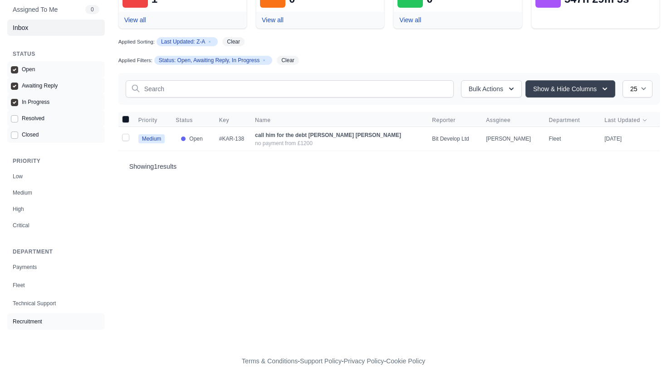
scroll to position [67, 0]
click at [31, 318] on span "Recruitment" at bounding box center [28, 322] width 30 height 9
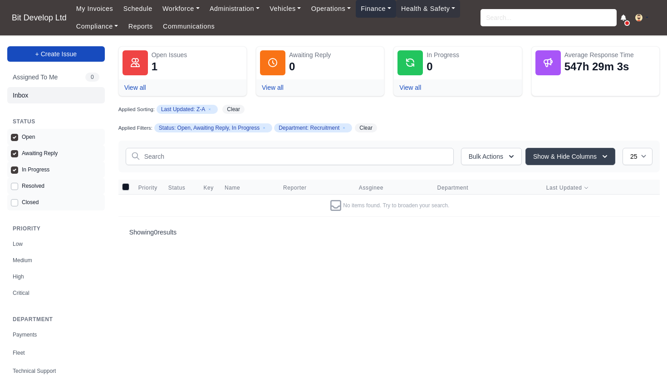
click at [383, 15] on link "Finance" at bounding box center [376, 9] width 40 height 18
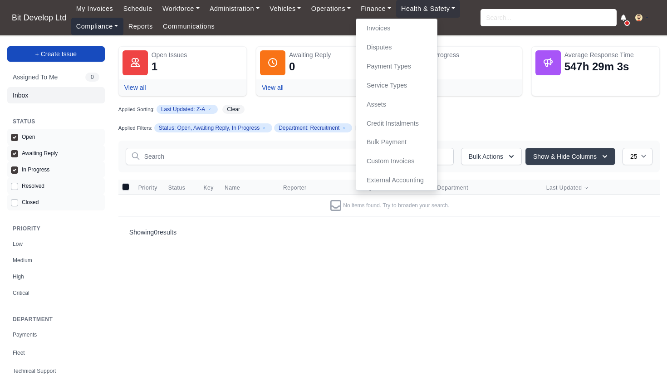
click at [102, 21] on link "Compliance" at bounding box center [97, 27] width 52 height 18
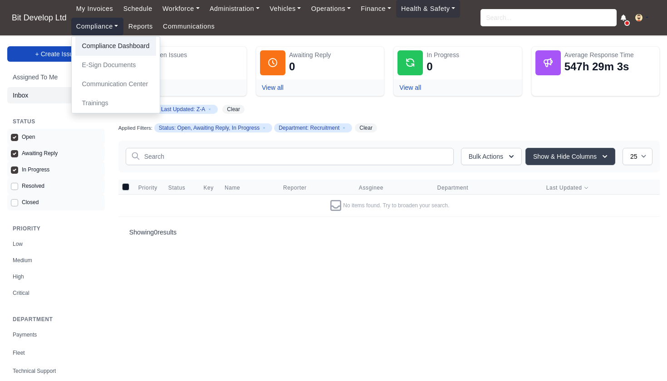
click at [123, 52] on link "Compliance Dashboard" at bounding box center [115, 46] width 81 height 19
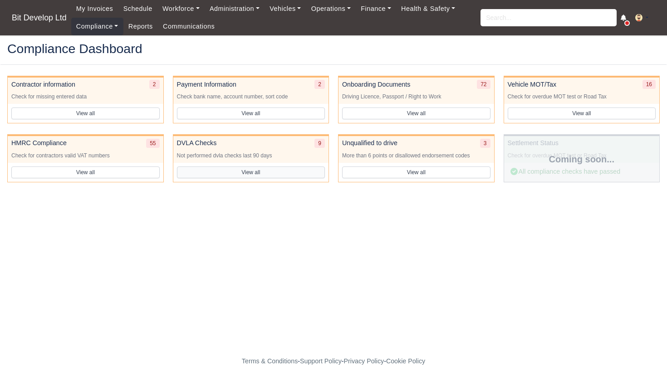
click at [251, 173] on button "View all" at bounding box center [251, 173] width 148 height 12
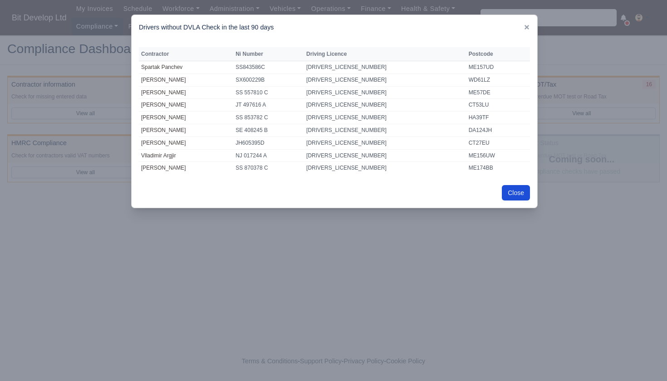
click at [522, 187] on button "Close" at bounding box center [516, 192] width 28 height 15
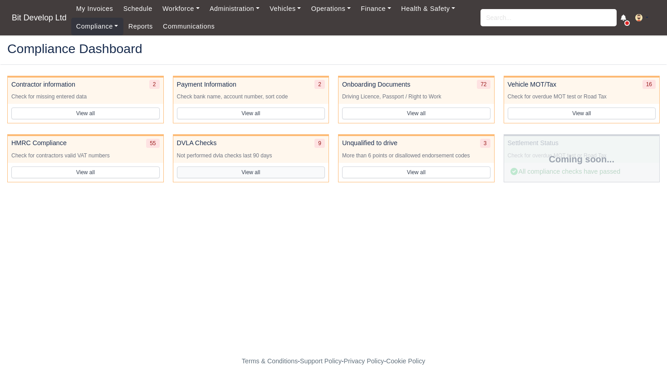
click at [257, 172] on button "View all" at bounding box center [251, 173] width 148 height 12
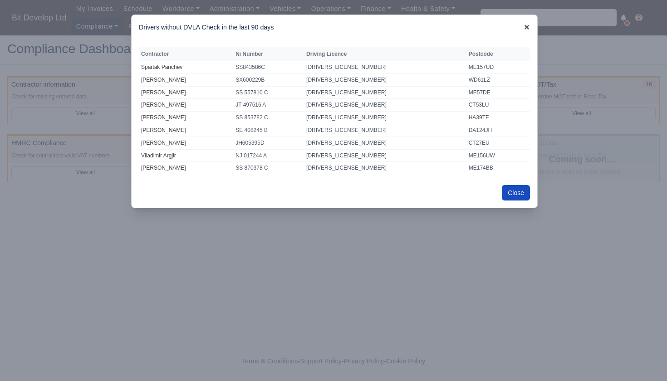
click at [526, 26] on icon at bounding box center [527, 27] width 5 height 5
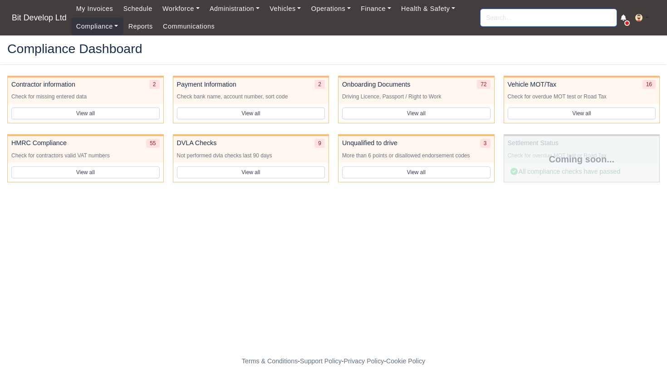
click at [524, 12] on input "search" at bounding box center [549, 17] width 136 height 17
type input "koray"
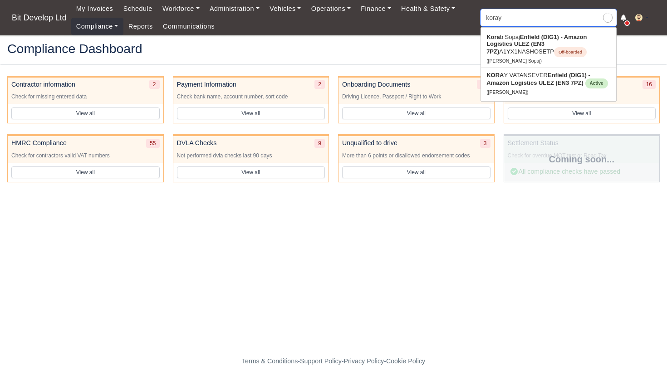
type input "[PERSON_NAME]"
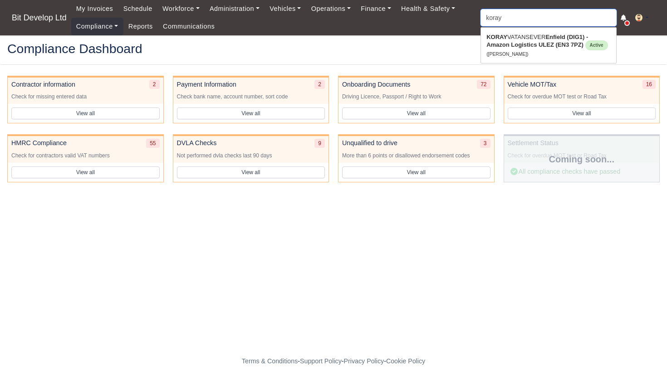
type input "[DEMOGRAPHIC_DATA]"
drag, startPoint x: 524, startPoint y: 12, endPoint x: 534, endPoint y: 42, distance: 31.3
click at [534, 42] on strong "Enfield (DIG1) - Amazon Logistics ULEZ (EN3 7PZ)" at bounding box center [538, 41] width 102 height 15
type input "[PERSON_NAME]"
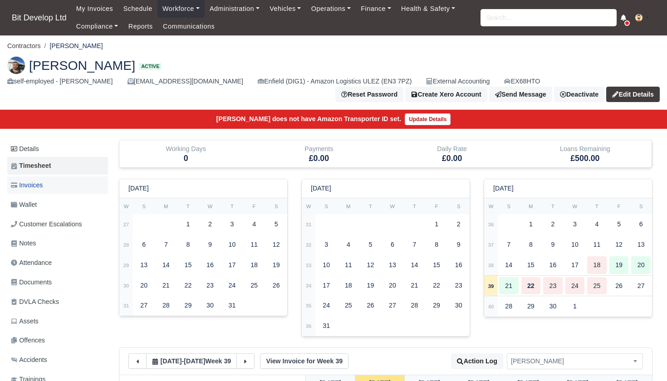
click at [46, 186] on link "Invoices" at bounding box center [57, 186] width 101 height 18
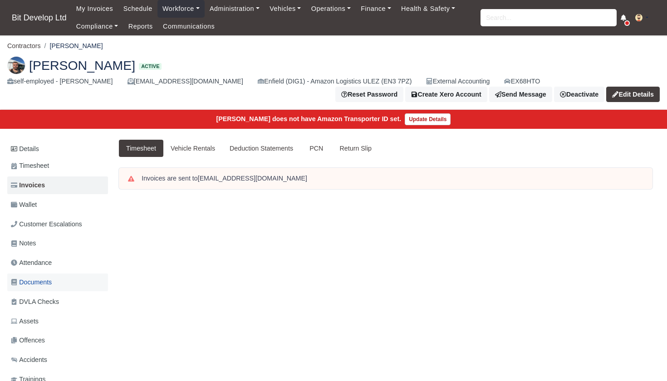
click at [43, 281] on span "Documents" at bounding box center [31, 282] width 41 height 10
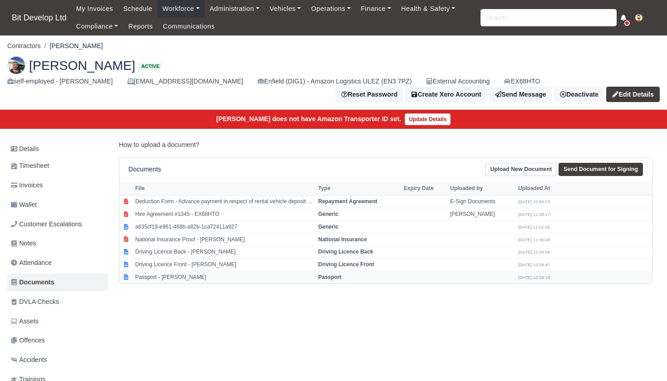
click at [338, 274] on strong "Passport" at bounding box center [329, 277] width 23 height 6
select select "passport"
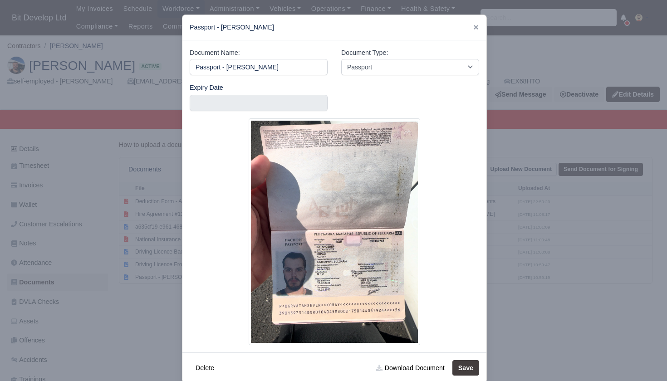
click at [149, 326] on div at bounding box center [333, 190] width 667 height 381
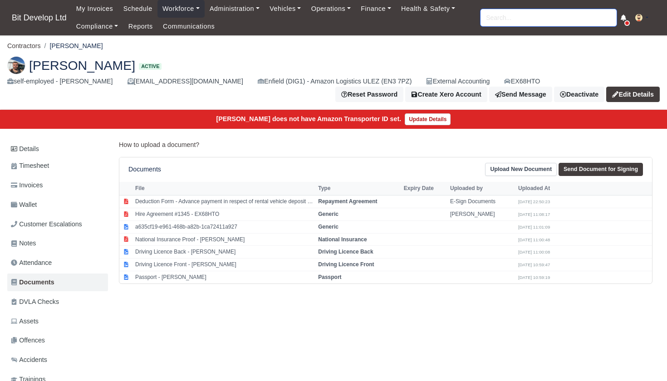
click at [546, 18] on input "search" at bounding box center [549, 17] width 136 height 17
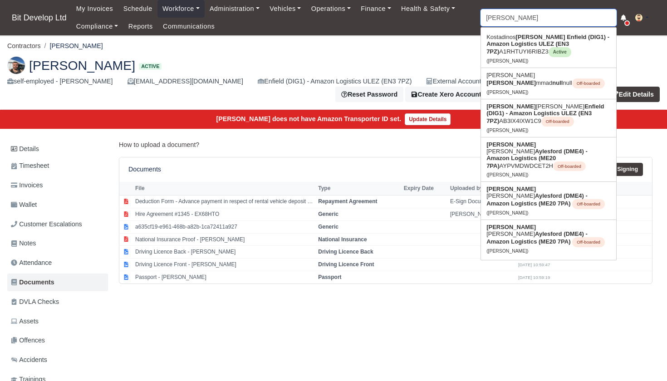
type input "muham"
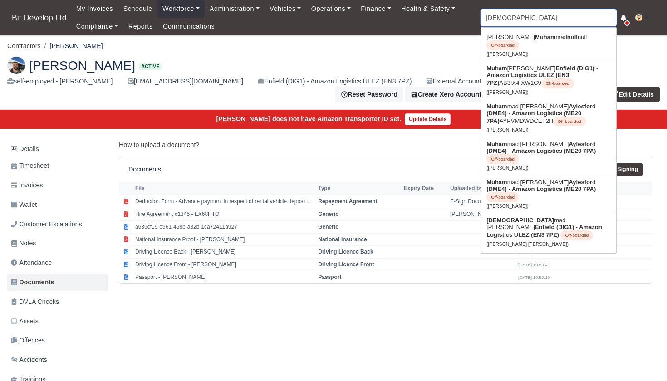
type input "muhamadou Touray"
type input "muha"
type input "muhamadou Touray"
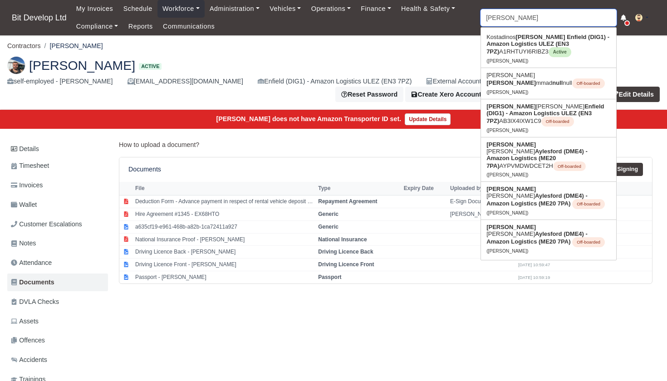
type input "muh"
type input "muhamadou Touray"
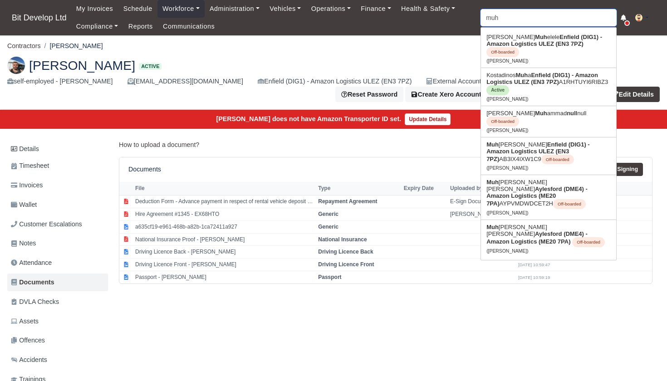
type input "mu"
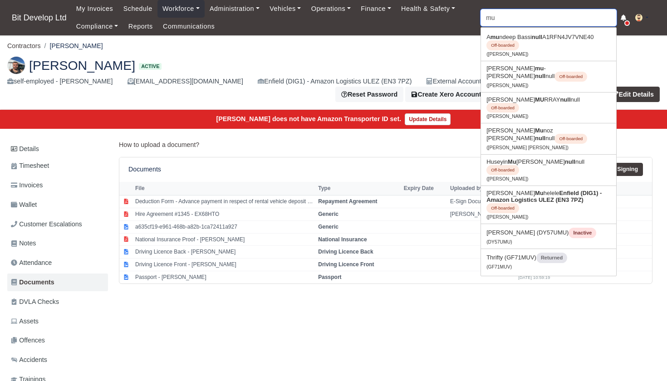
type input "m"
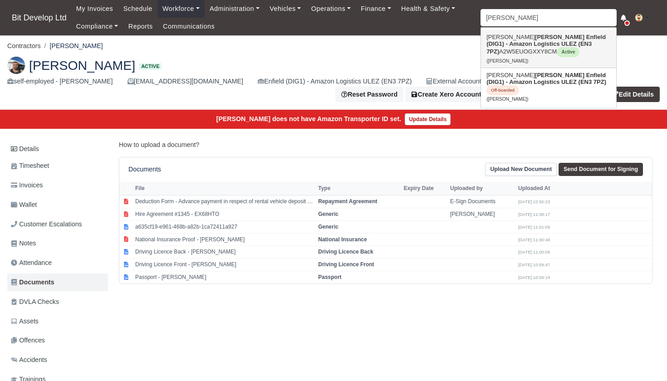
click at [519, 50] on link "Muhammad taimoor khan malik Enfield (DIG1) - Amazon Logistics ULEZ (EN3 7PZ) A2…" at bounding box center [548, 49] width 135 height 38
type input "[PERSON_NAME]"
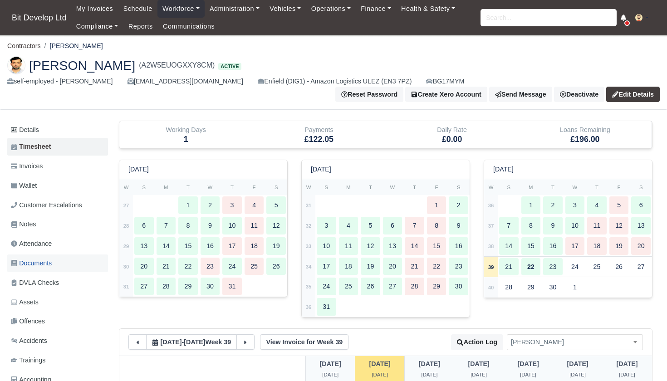
click at [37, 260] on span "Documents" at bounding box center [31, 263] width 41 height 10
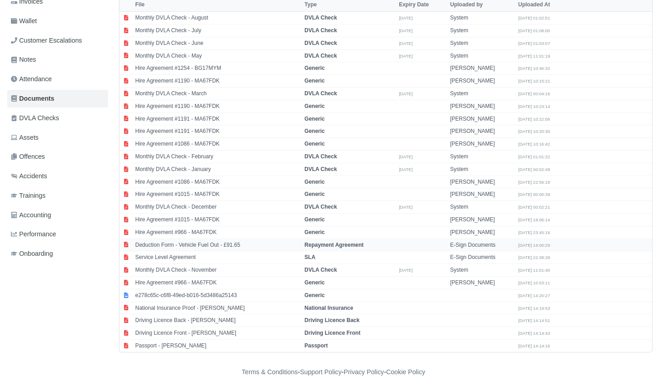
scroll to position [164, 0]
click at [192, 340] on td "Passport - [PERSON_NAME]" at bounding box center [217, 346] width 169 height 12
select select "passport"
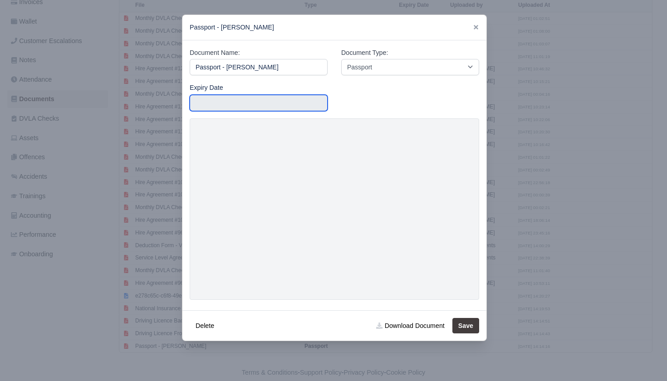
click at [251, 103] on input "text" at bounding box center [259, 103] width 138 height 16
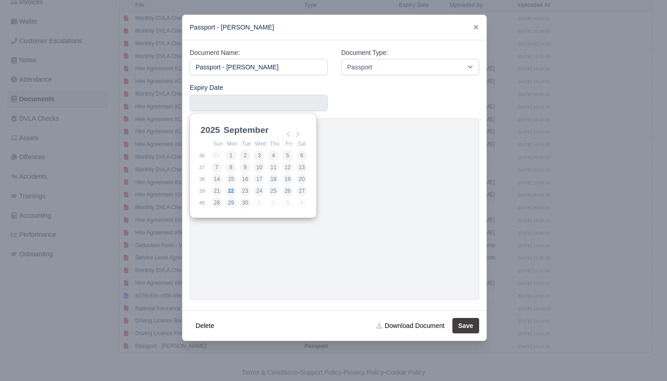
scroll to position [2, 0]
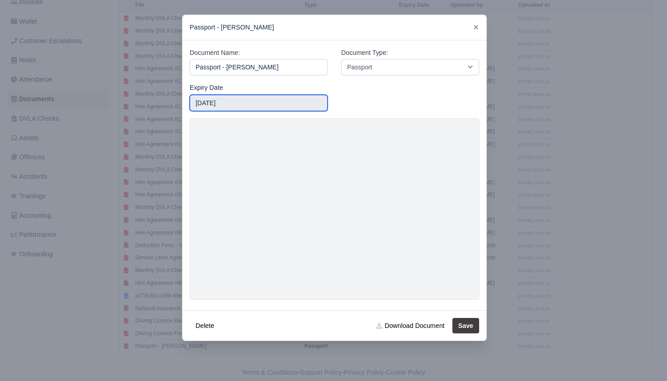
click at [250, 96] on input "2034-09-19" at bounding box center [259, 103] width 138 height 16
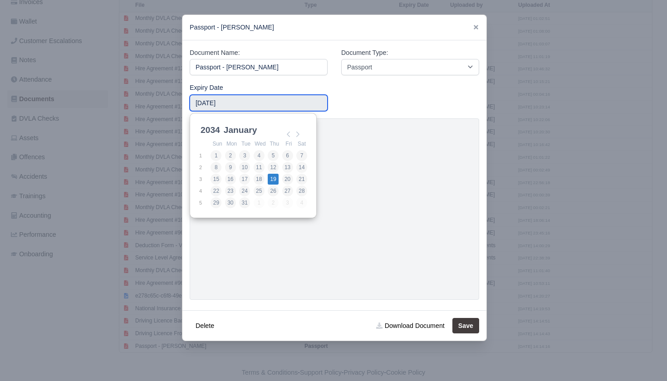
type input "2034-01-19"
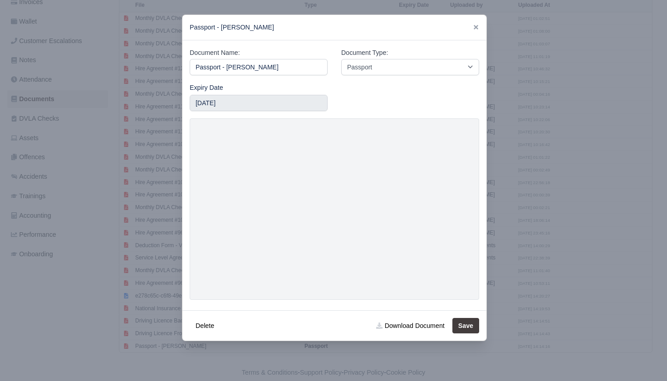
click at [462, 326] on button "Save" at bounding box center [466, 325] width 27 height 15
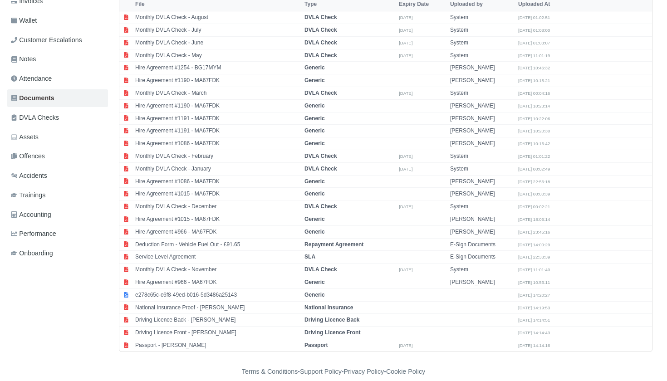
scroll to position [164, 0]
click at [184, 328] on td "Driving Licence Front - [PERSON_NAME]" at bounding box center [217, 334] width 169 height 13
select select "driving-licence-front"
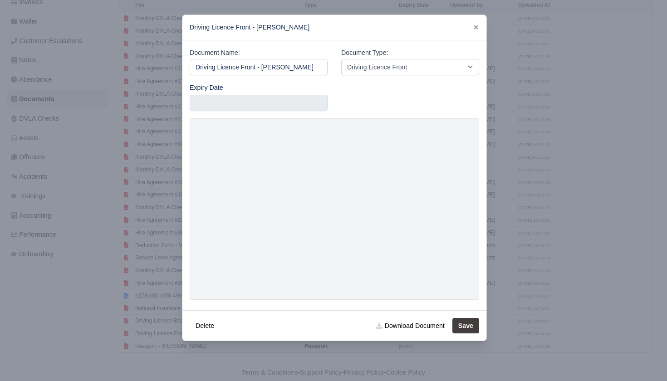
scroll to position [0, 35]
click at [273, 99] on input "text" at bounding box center [259, 103] width 138 height 16
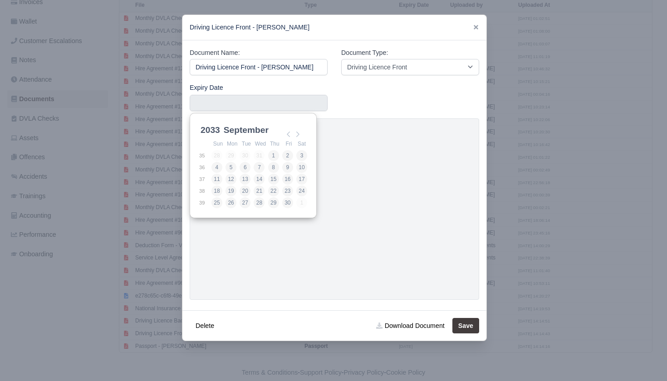
scroll to position [2, 0]
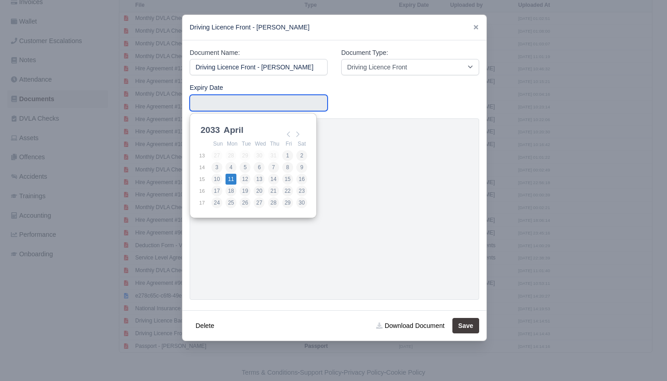
type input "2033-04-11"
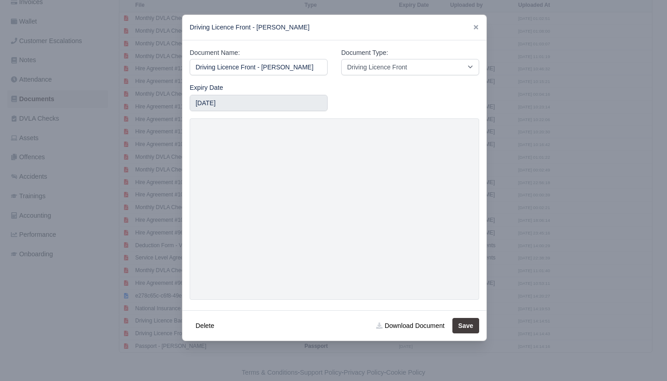
click at [464, 320] on button "Save" at bounding box center [466, 325] width 27 height 15
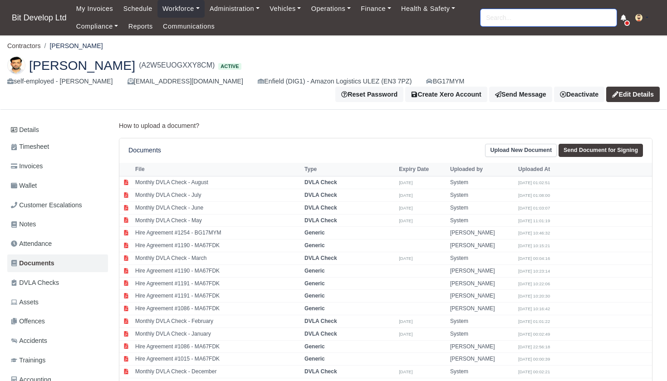
click at [504, 20] on input "search" at bounding box center [549, 17] width 136 height 17
type input "mahe"
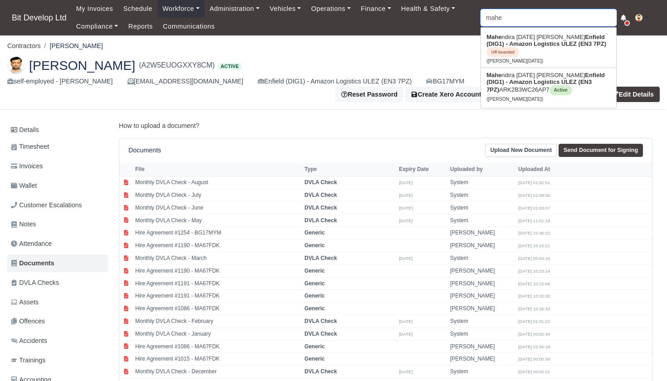
type input "mahendira Raja Sellvan Palanisamy"
click at [520, 84] on strong "Enfield (DIG1) - Amazon Logistics ULEZ (EN3 7PZ)" at bounding box center [546, 82] width 118 height 21
type input "Mahendira [DATE] [PERSON_NAME]"
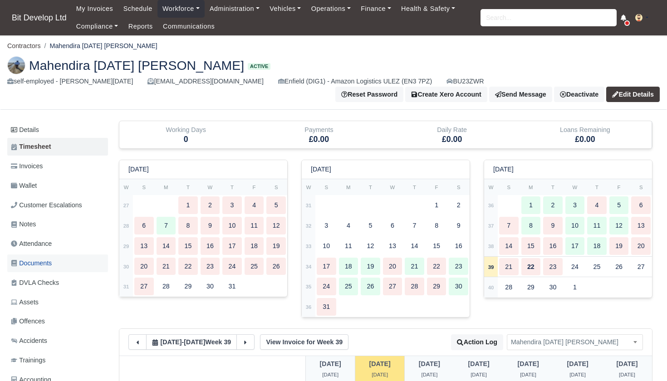
click at [30, 260] on span "Documents" at bounding box center [31, 263] width 41 height 10
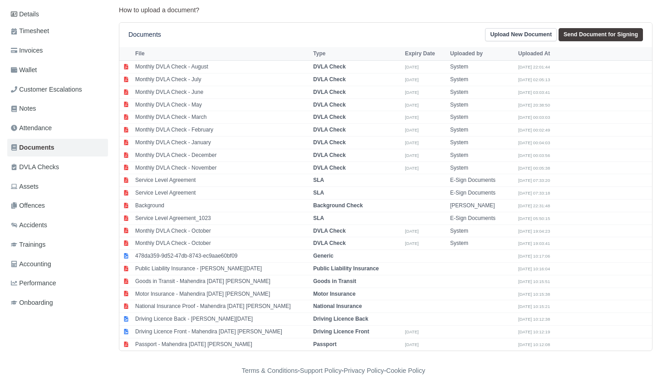
scroll to position [115, 0]
click at [170, 339] on td "Passport - Mahendira [DATE] [PERSON_NAME]" at bounding box center [222, 345] width 178 height 12
select select "passport"
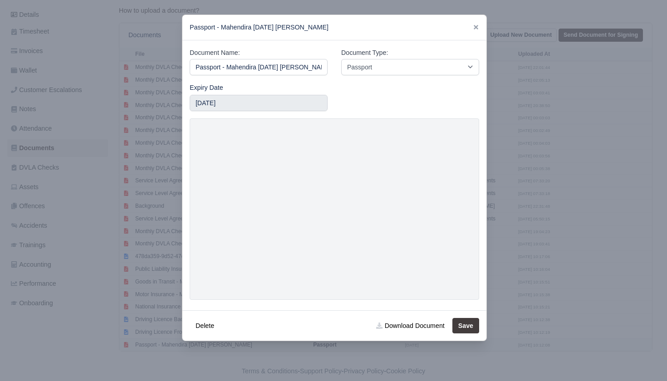
scroll to position [0, 9]
click at [606, 58] on div at bounding box center [333, 190] width 667 height 381
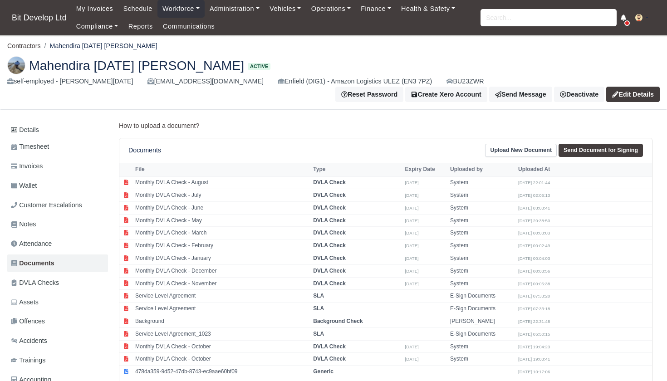
scroll to position [0, 0]
click at [520, 18] on input "search" at bounding box center [549, 17] width 136 height 17
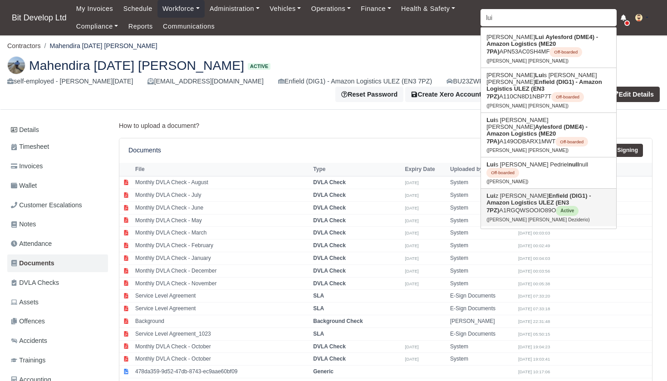
click at [519, 191] on link "Lui z Andre Santos Deziderio Enfield (DIG1) - Amazon Logistics ULEZ (EN3 7PZ) A…" at bounding box center [548, 208] width 135 height 38
type input "[PERSON_NAME] [PERSON_NAME] Deziderio"
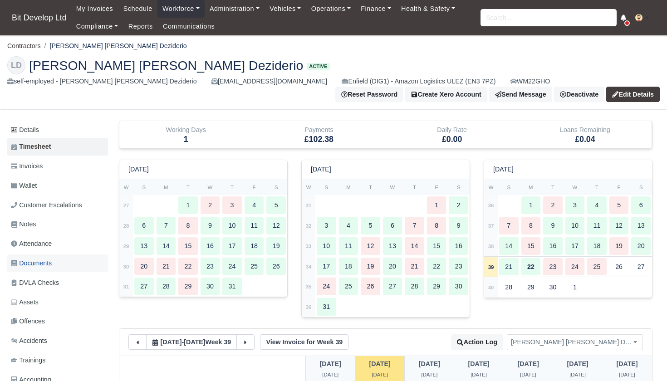
click at [35, 260] on span "Documents" at bounding box center [31, 263] width 41 height 10
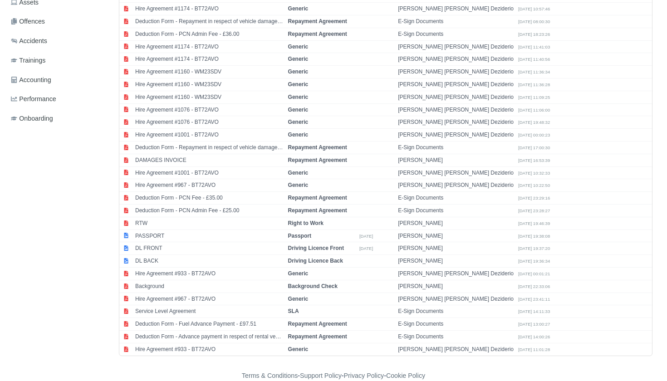
scroll to position [299, 0]
click at [167, 218] on td "RTW" at bounding box center [209, 224] width 153 height 13
select select "right-to-work"
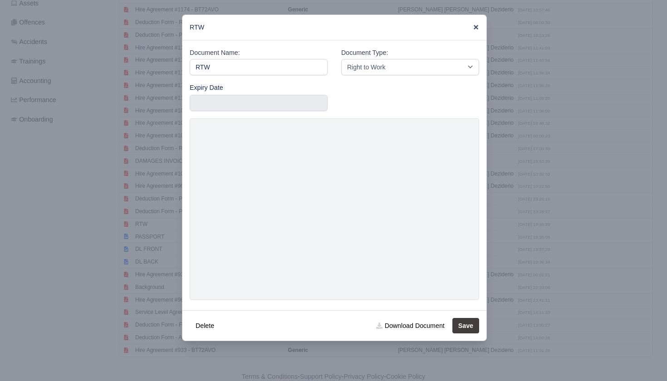
click at [477, 26] on icon at bounding box center [476, 27] width 6 height 6
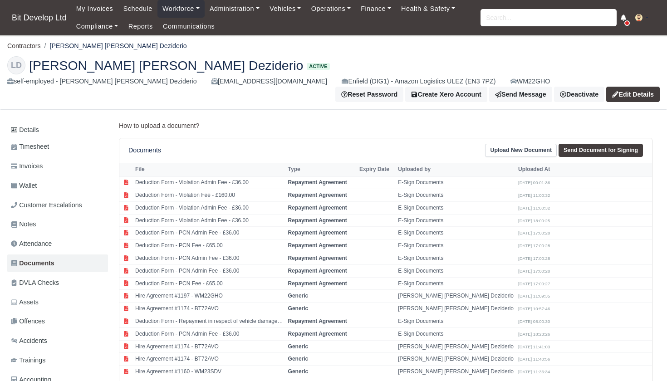
scroll to position [0, 0]
click at [541, 17] on input "search" at bounding box center [549, 17] width 136 height 17
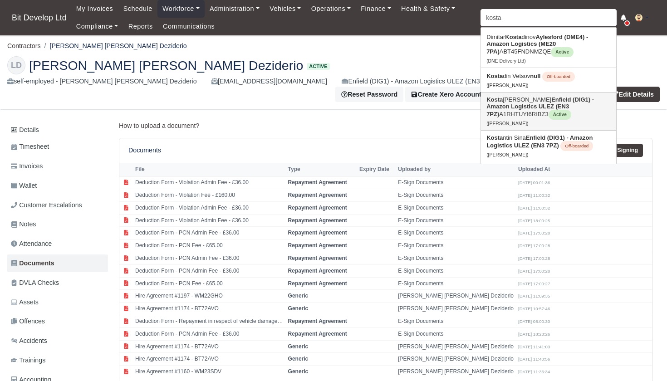
click at [510, 111] on strong "Enfield (DIG1) - Amazon Logistics ULEZ (EN3 7PZ)" at bounding box center [541, 106] width 108 height 21
type input "[PERSON_NAME]"
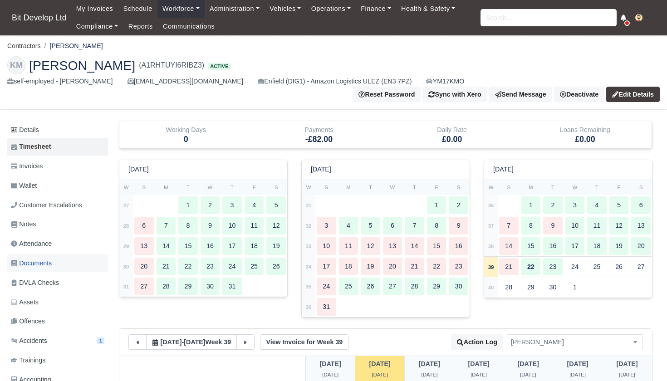
click at [28, 258] on span "Documents" at bounding box center [31, 263] width 41 height 10
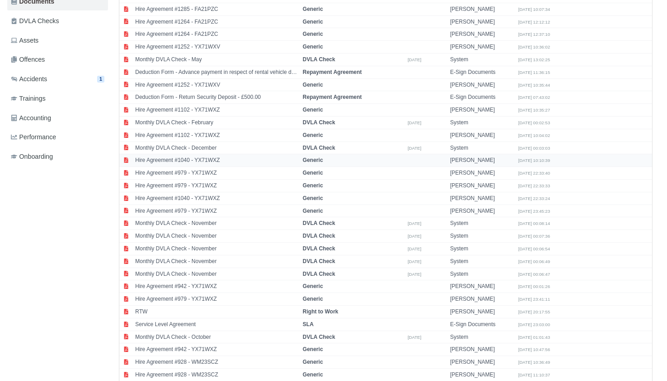
scroll to position [272, 0]
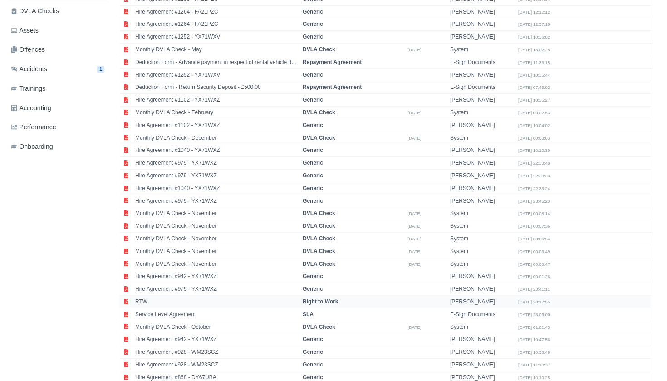
click at [184, 295] on td "RTW" at bounding box center [216, 301] width 167 height 13
select select "right-to-work"
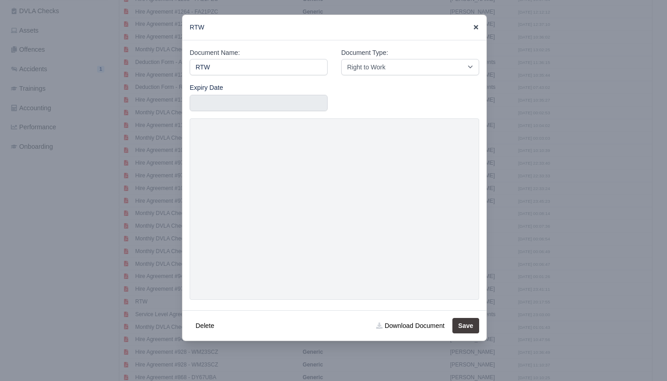
click at [475, 28] on icon at bounding box center [476, 27] width 5 height 5
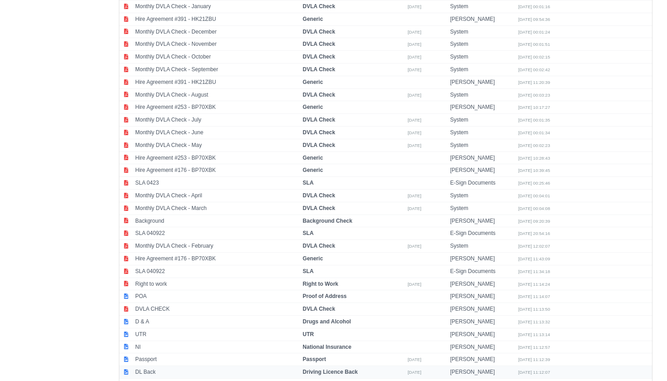
scroll to position [995, 0]
click at [177, 355] on td "Passport" at bounding box center [216, 361] width 167 height 13
select select "passport"
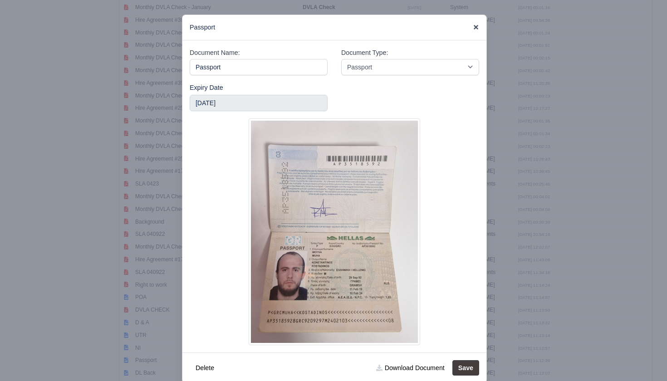
click at [477, 26] on icon at bounding box center [476, 27] width 5 height 5
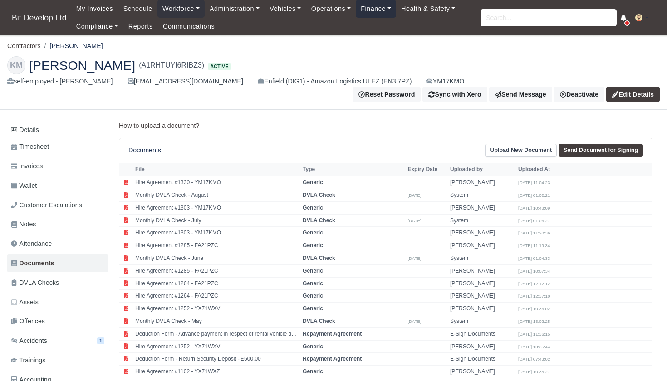
scroll to position [0, 0]
click at [565, 21] on input "search" at bounding box center [549, 17] width 136 height 17
type input "kla"
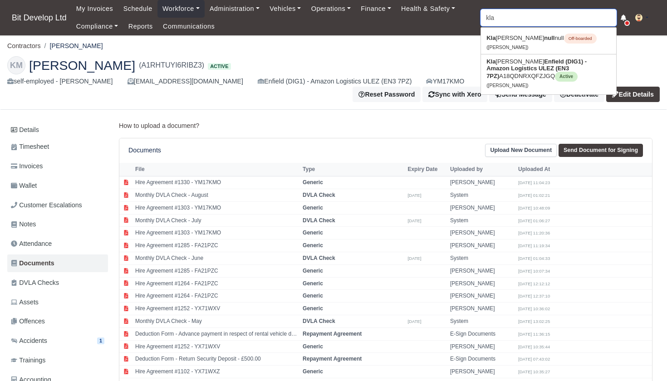
type input "klajdi Kodra"
type input "klad"
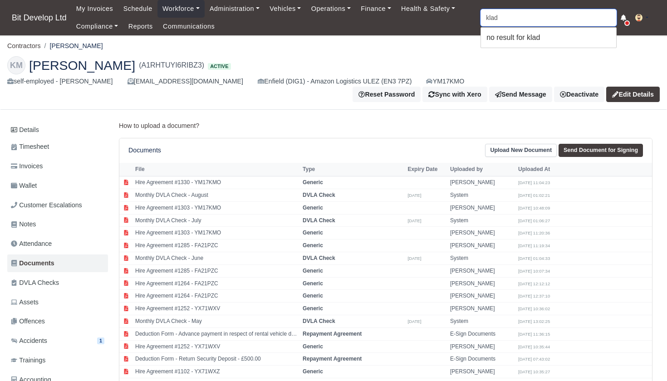
type input "kla"
type input "klajdi Kodra"
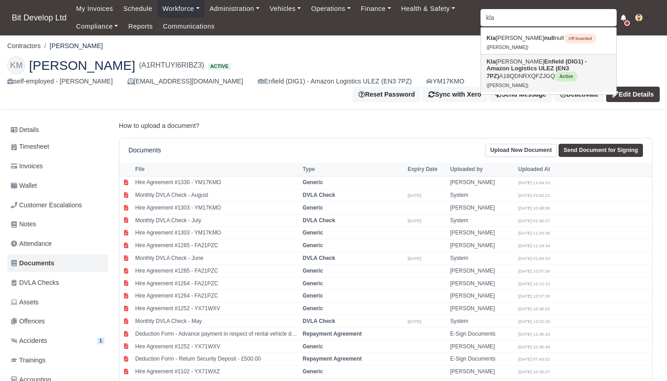
click at [526, 73] on link "Kla jdi Salla Enfield (DIG1) - Amazon Logistics ULEZ (EN3 7PZ) A18QDNRXQFZJGQ A…" at bounding box center [548, 73] width 135 height 38
type input "Klajdi Salla"
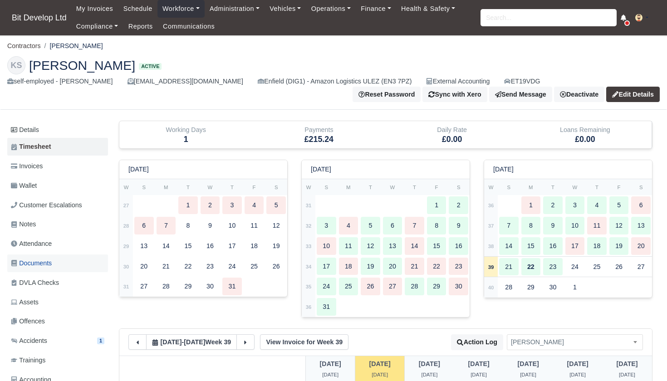
click at [26, 261] on span "Documents" at bounding box center [31, 263] width 41 height 10
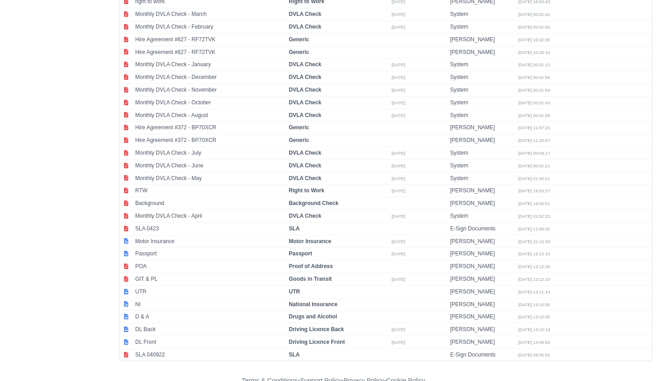
scroll to position [483, 0]
click at [163, 249] on td "Passport" at bounding box center [210, 255] width 154 height 13
select select "passport"
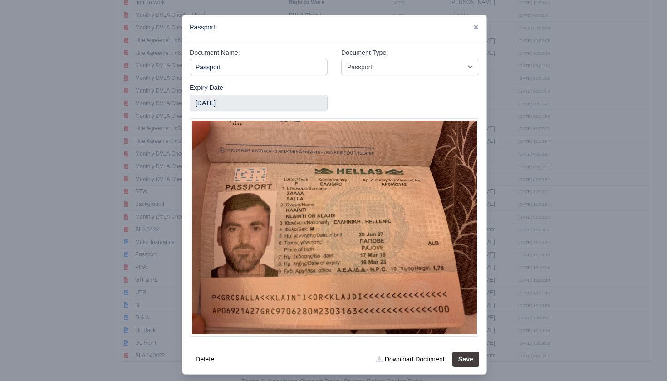
click at [529, 154] on div at bounding box center [333, 190] width 667 height 381
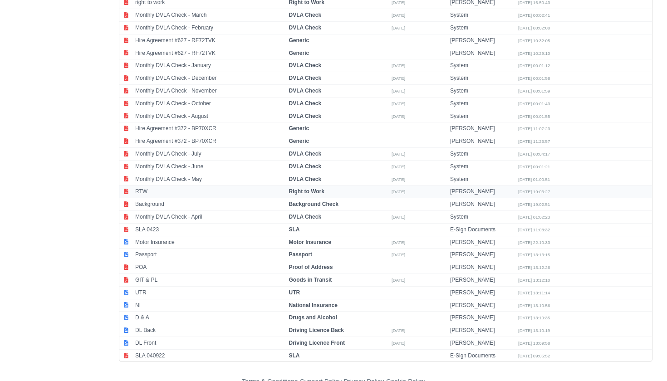
click at [320, 188] on strong "Right to Work" at bounding box center [306, 191] width 35 height 6
select select "right-to-work"
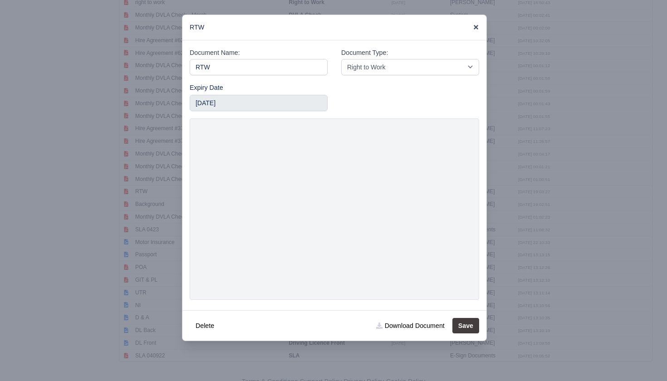
click at [478, 26] on icon at bounding box center [476, 27] width 5 height 5
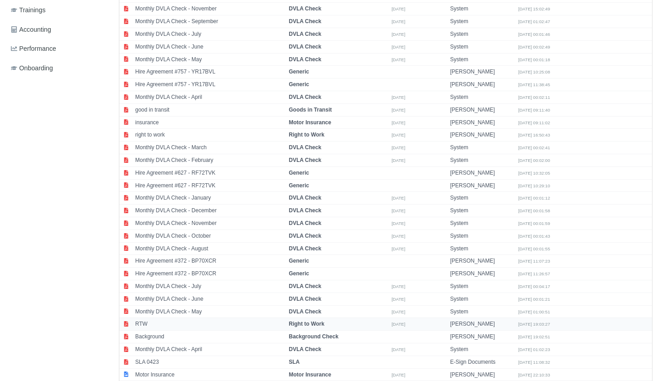
scroll to position [326, 0]
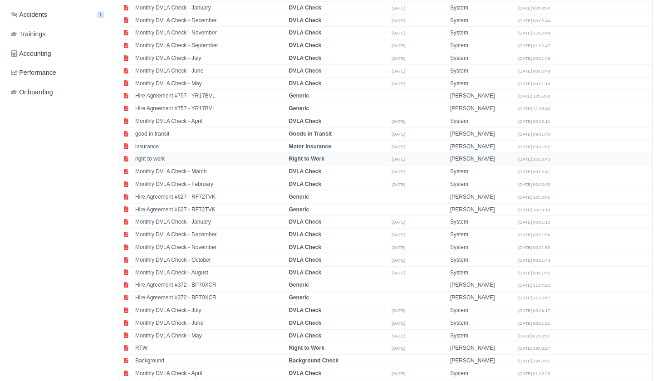
click at [298, 156] on strong "Right to Work" at bounding box center [306, 159] width 35 height 6
select select "right-to-work"
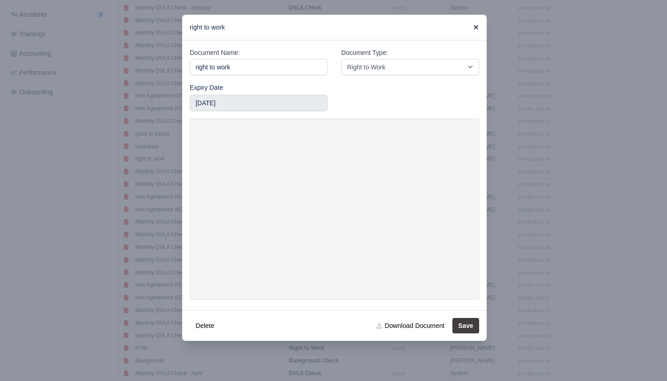
click at [477, 25] on icon at bounding box center [476, 27] width 6 height 6
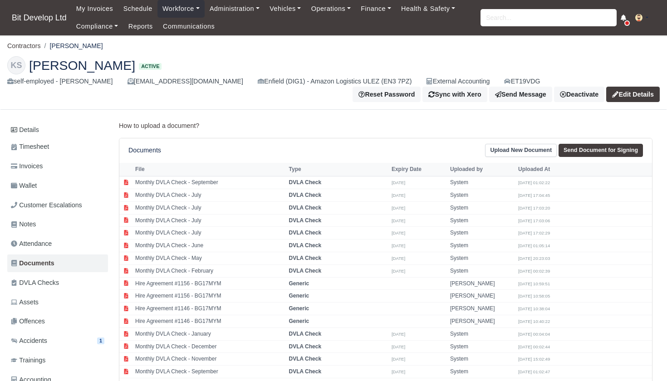
scroll to position [0, 0]
click at [546, 15] on input "search" at bounding box center [549, 17] width 136 height 17
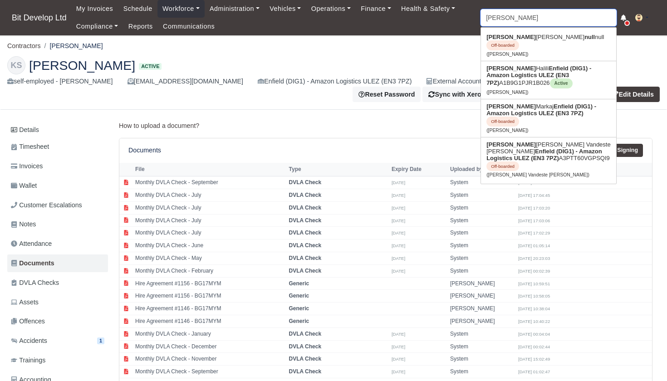
type input "Kevin"
drag, startPoint x: 547, startPoint y: 15, endPoint x: 525, endPoint y: 65, distance: 55.3
click at [525, 65] on strong "Enfield (DIG1) - Amazon Logistics ULEZ (EN3 7PZ)" at bounding box center [539, 75] width 105 height 21
type input "[PERSON_NAME]"
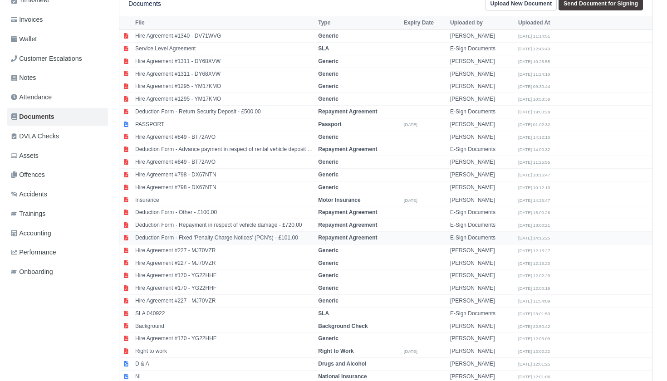
scroll to position [159, 0]
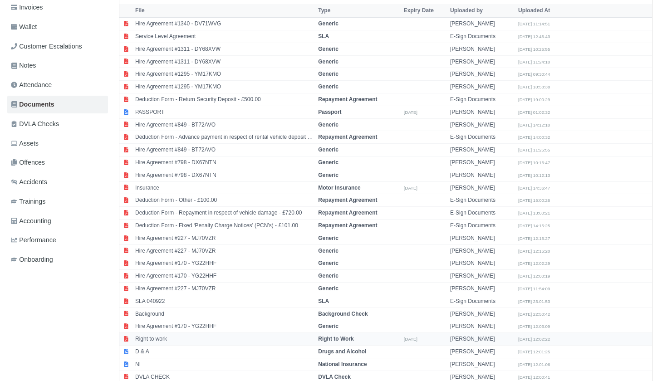
click at [216, 333] on td "Right to work" at bounding box center [224, 339] width 183 height 13
select select "right-to-work"
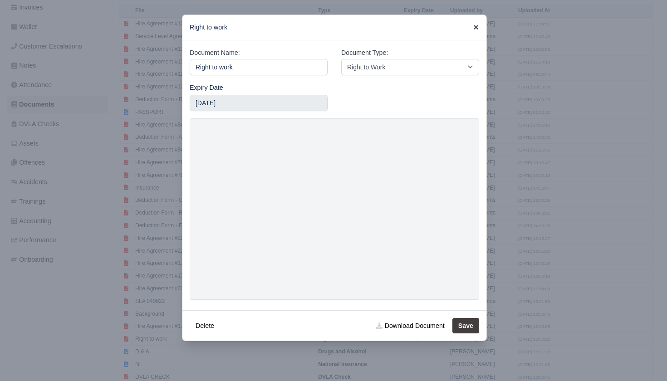
click at [476, 26] on icon at bounding box center [476, 27] width 5 height 5
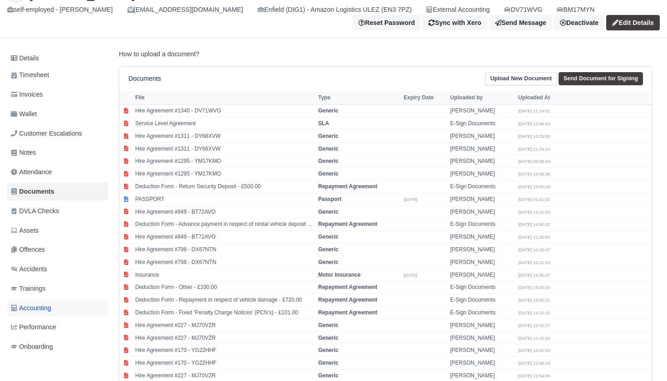
scroll to position [72, 0]
click at [43, 225] on link "Assets" at bounding box center [57, 231] width 101 height 18
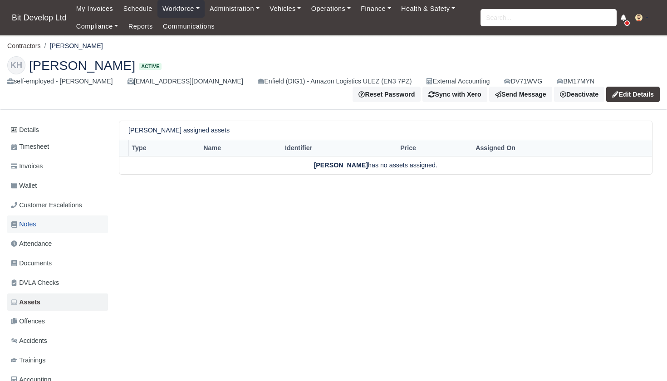
click at [35, 224] on span "Notes" at bounding box center [23, 224] width 25 height 10
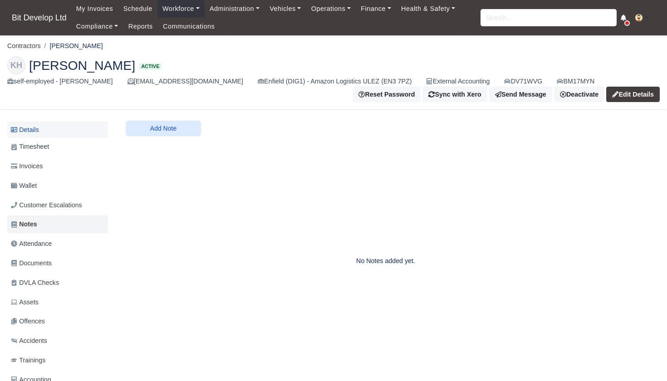
click at [36, 129] on link "Details" at bounding box center [57, 130] width 101 height 17
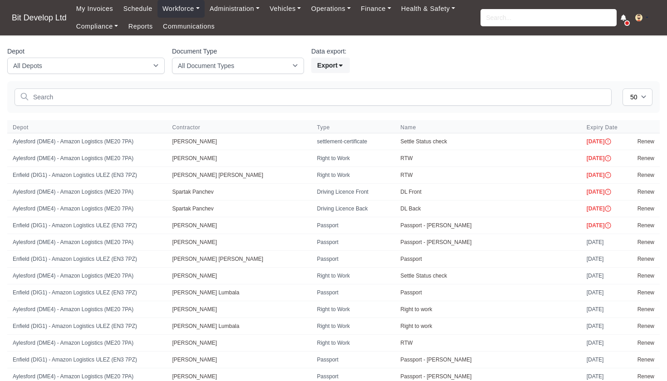
select select "50"
click at [197, 158] on link "[PERSON_NAME]" at bounding box center [194, 158] width 45 height 6
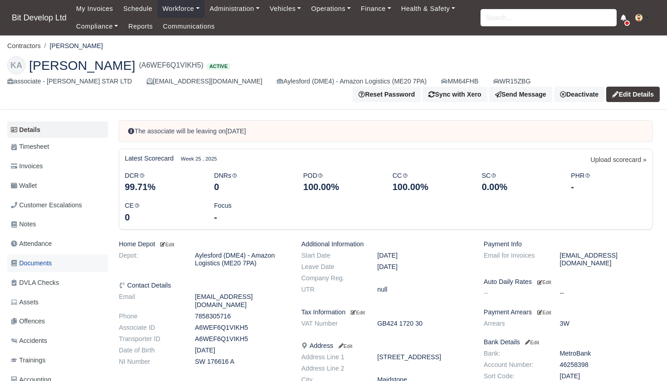
click at [40, 259] on span "Documents" at bounding box center [31, 263] width 41 height 10
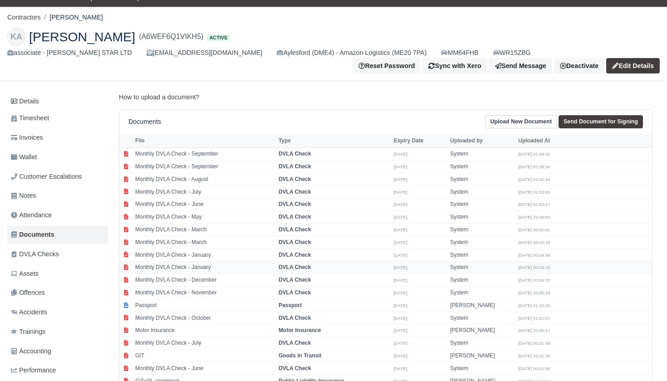
scroll to position [43, 0]
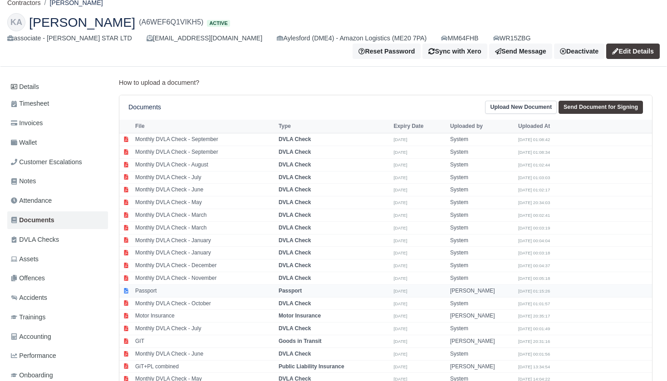
click at [183, 286] on td "Passport" at bounding box center [204, 291] width 143 height 13
select select "passport"
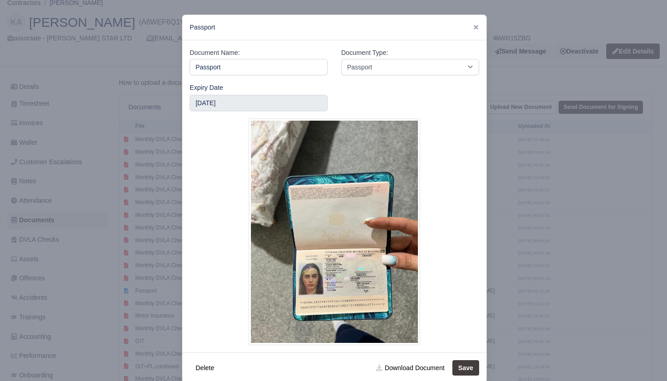
click at [631, 245] on div at bounding box center [333, 190] width 667 height 381
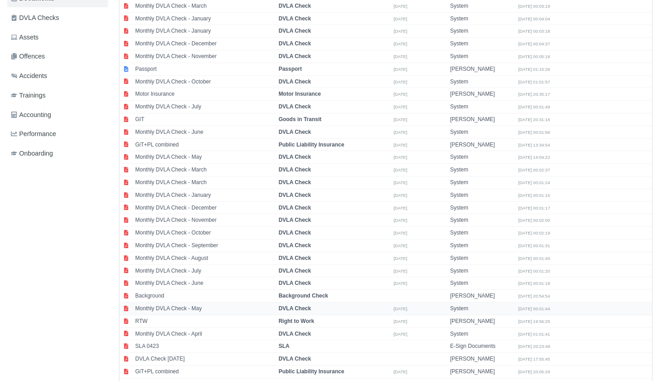
scroll to position [270, 0]
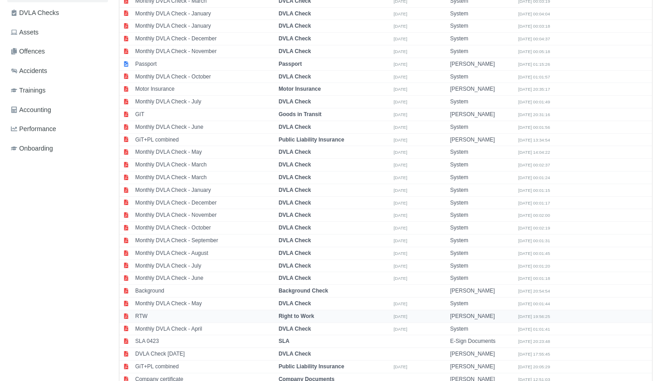
click at [172, 310] on td "RTW" at bounding box center [204, 316] width 143 height 13
select select "right-to-work"
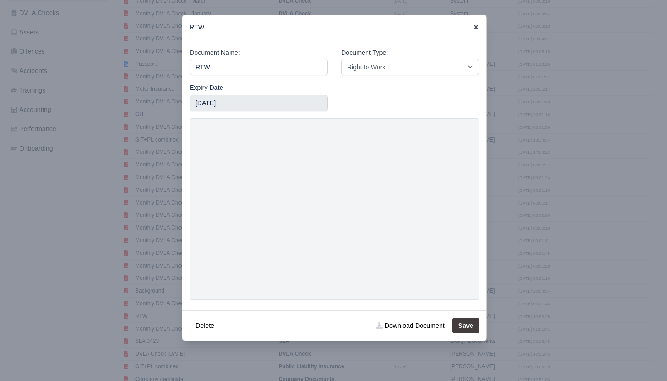
click at [477, 29] on icon at bounding box center [476, 27] width 5 height 5
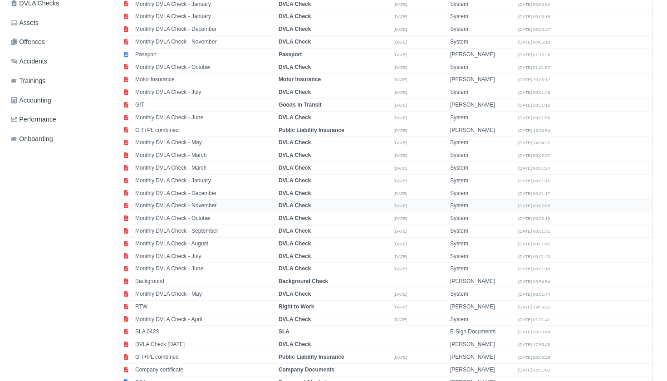
scroll to position [281, 0]
click at [205, 300] on td "RTW" at bounding box center [204, 306] width 143 height 13
select select "right-to-work"
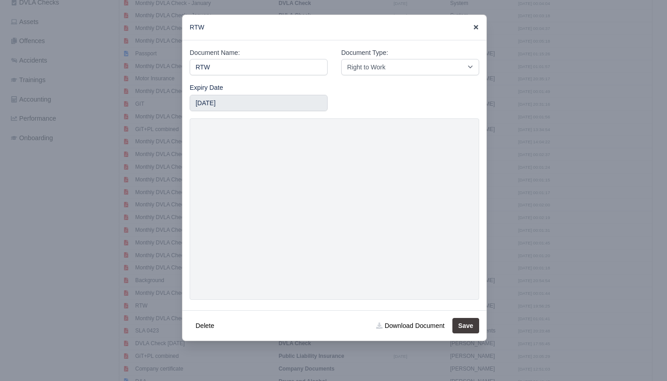
click at [477, 26] on icon at bounding box center [476, 27] width 5 height 5
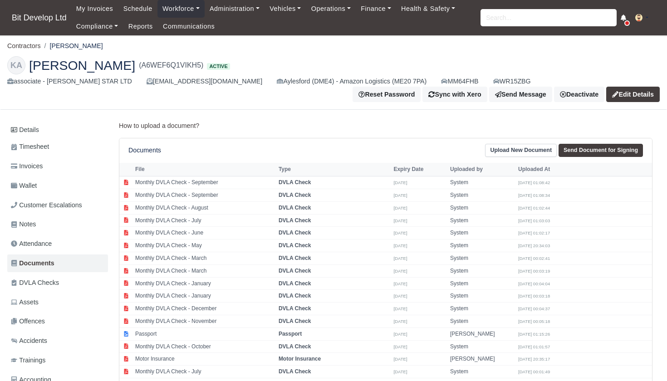
scroll to position [0, 0]
